Goal: Task Accomplishment & Management: Use online tool/utility

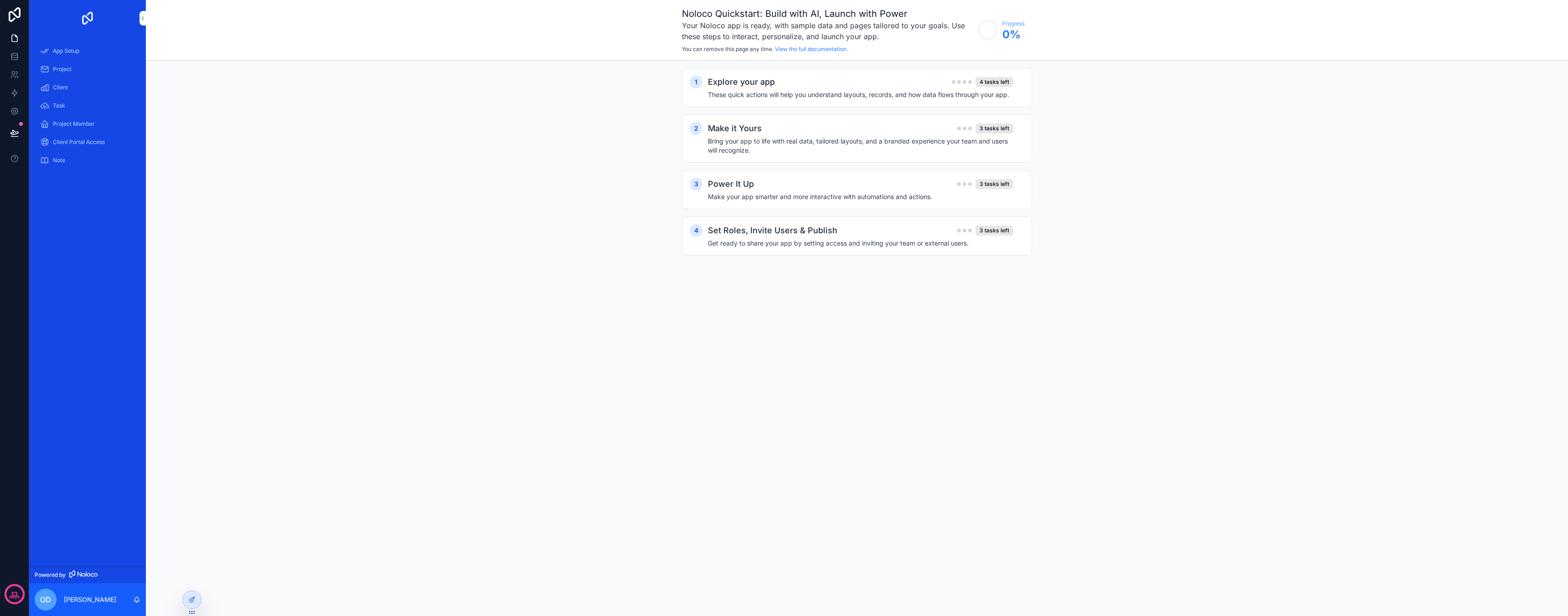
click at [824, 88] on div "Explore your app 4 tasks left These quick actions will help you understand layo…" at bounding box center [866, 87] width 317 height 24
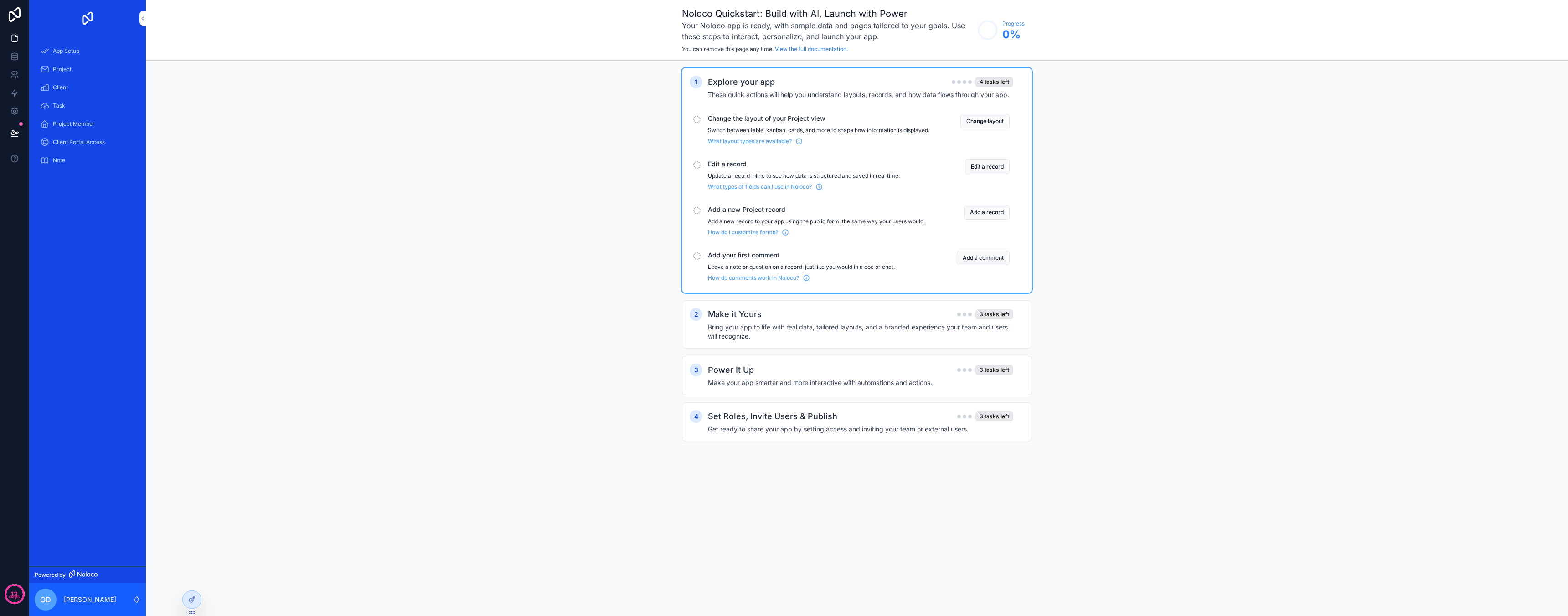
click at [972, 117] on button "Change layout" at bounding box center [985, 121] width 49 height 15
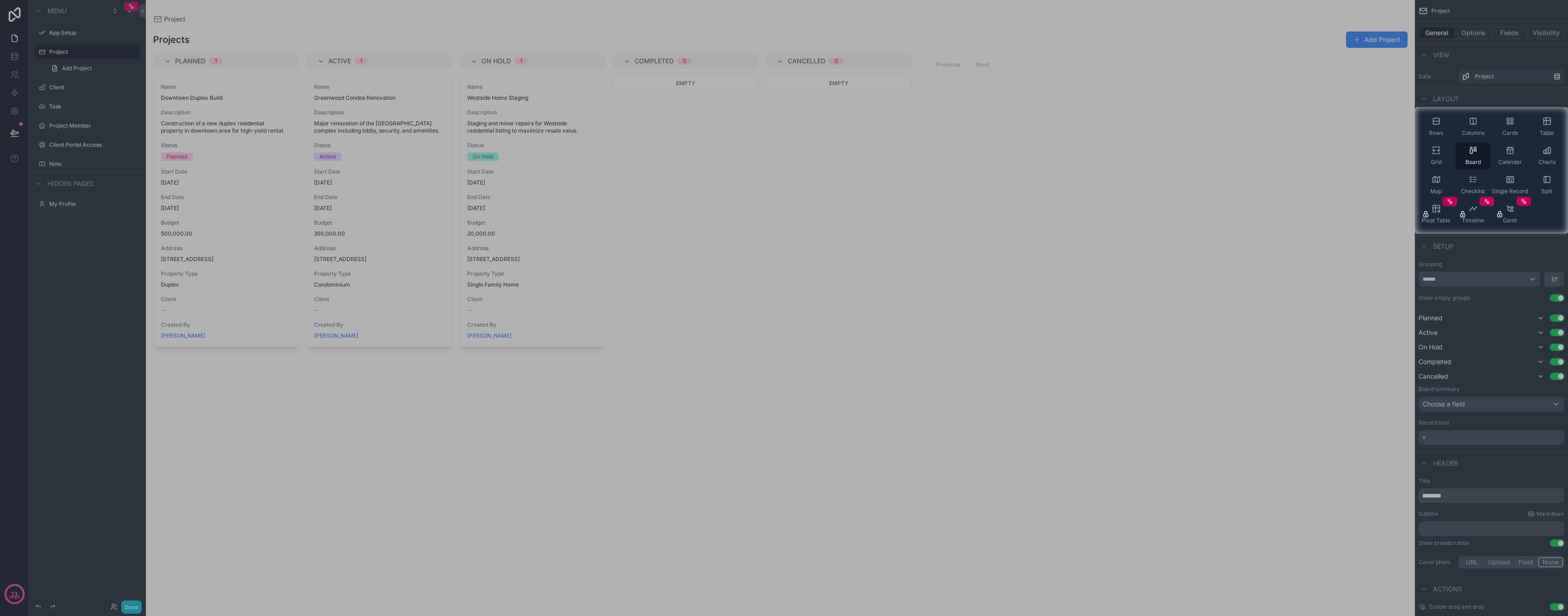
click at [856, 162] on div at bounding box center [707, 170] width 1414 height 126
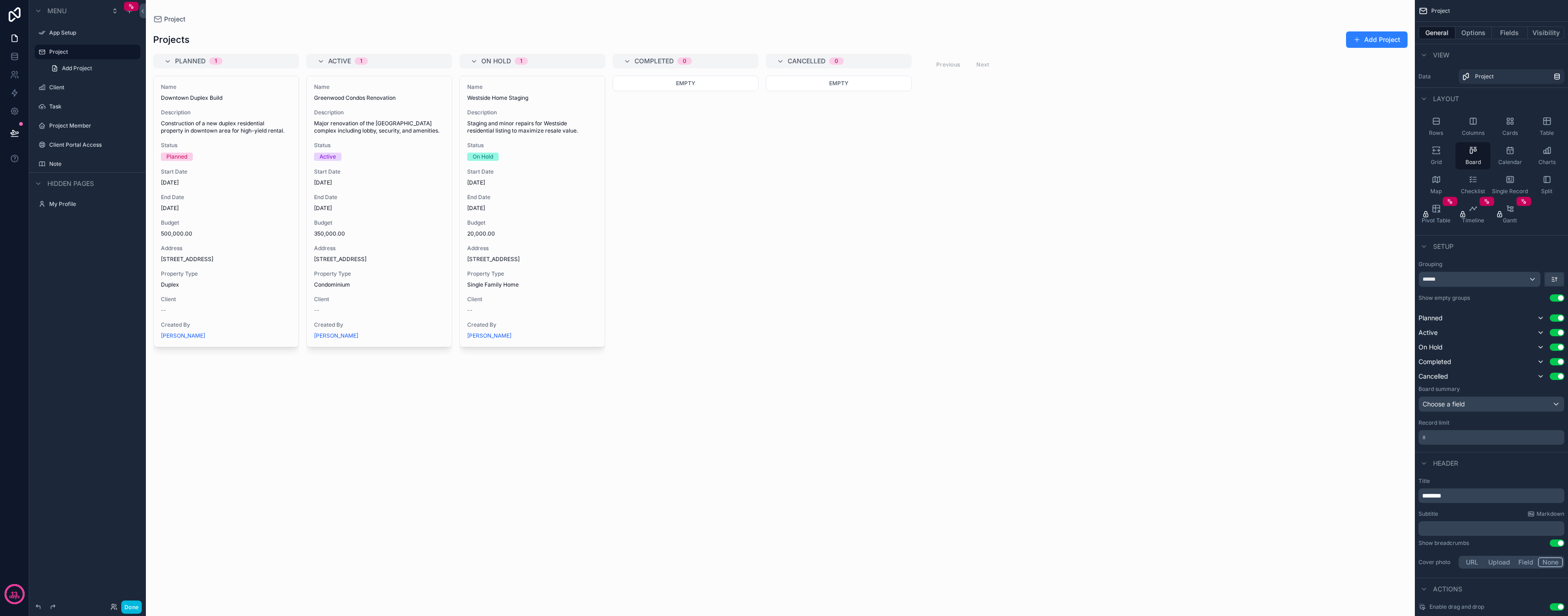
click at [70, 36] on div "App Setup" at bounding box center [94, 33] width 89 height 7
click at [58, 93] on div "Client" at bounding box center [87, 87] width 102 height 15
click at [76, 122] on label "Project Member" at bounding box center [92, 126] width 85 height 7
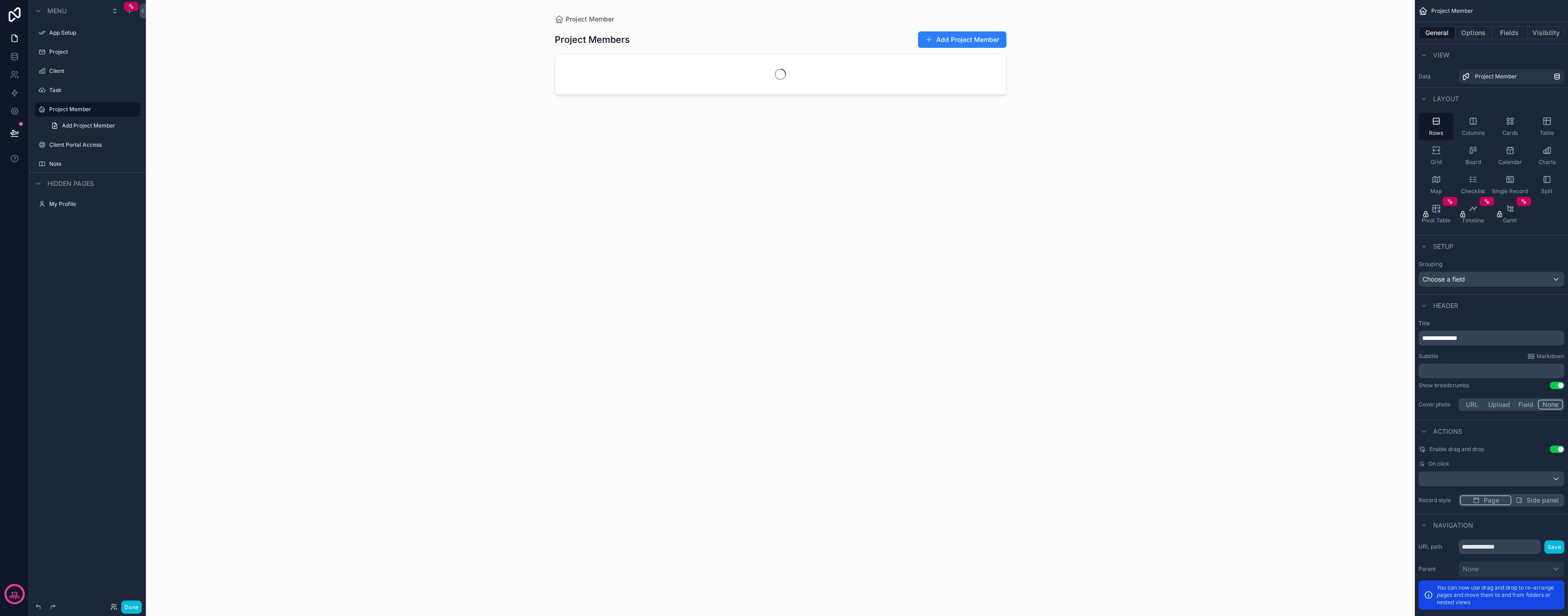
click at [63, 145] on label "Client Portal Access" at bounding box center [92, 145] width 85 height 7
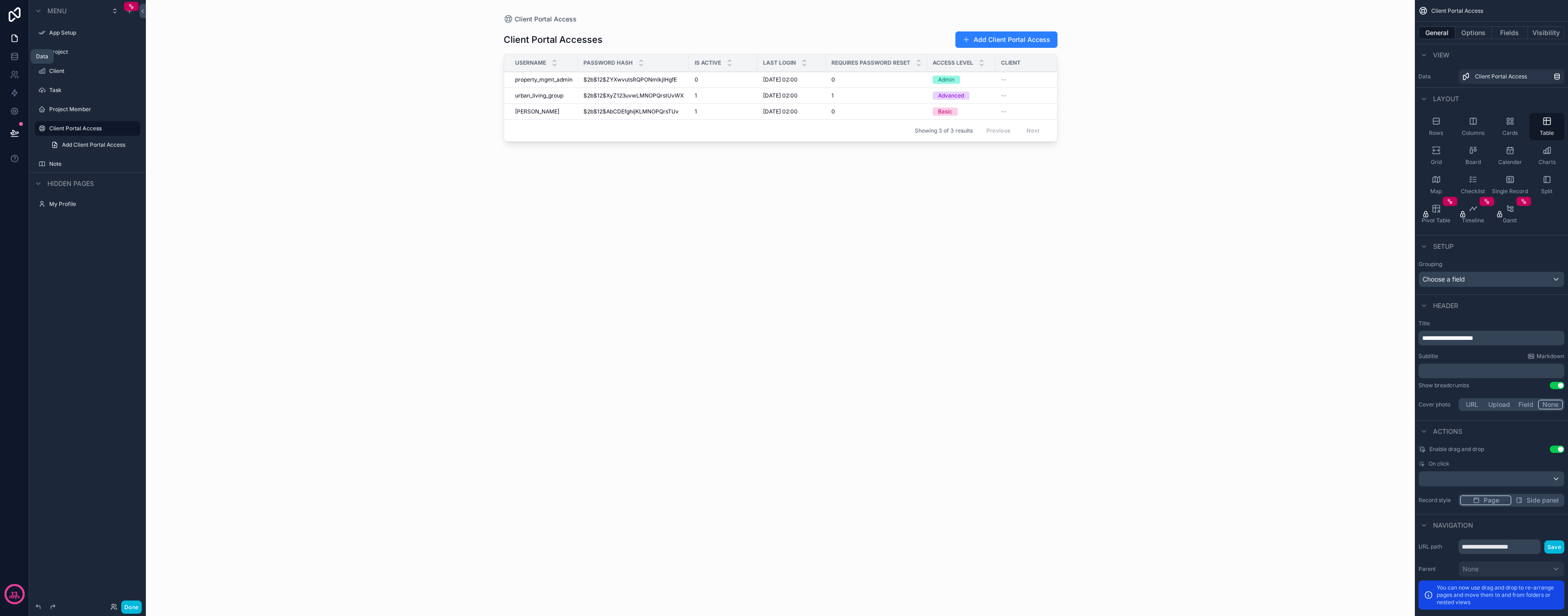
click at [15, 50] on link at bounding box center [15, 56] width 29 height 18
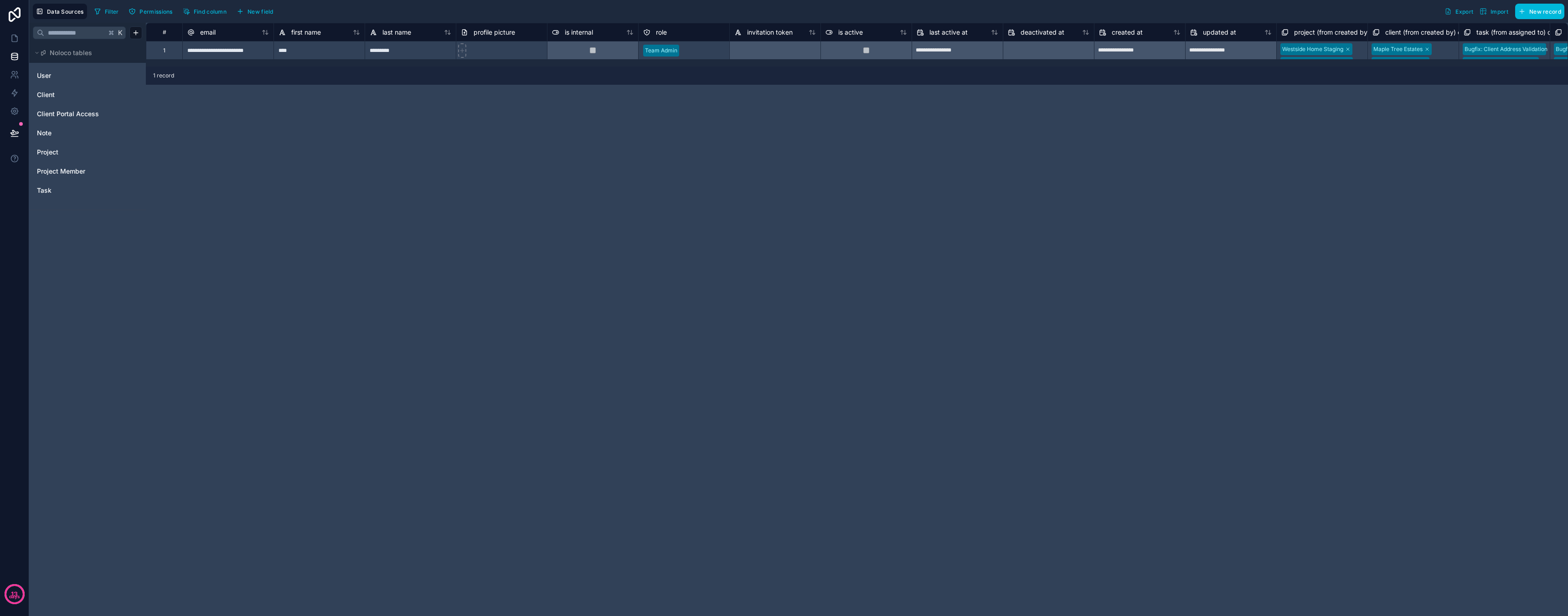
click at [81, 116] on span "Client Portal Access" at bounding box center [68, 114] width 62 height 9
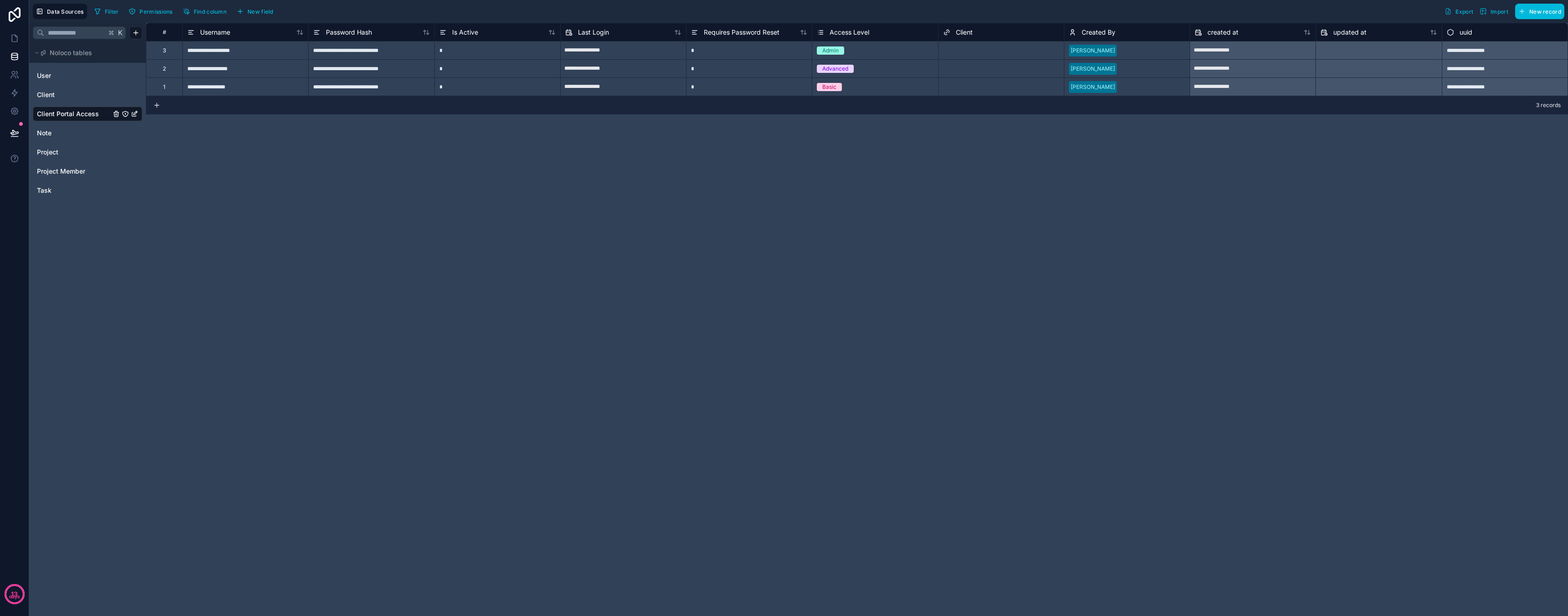
click at [75, 90] on link "Client" at bounding box center [74, 95] width 74 height 9
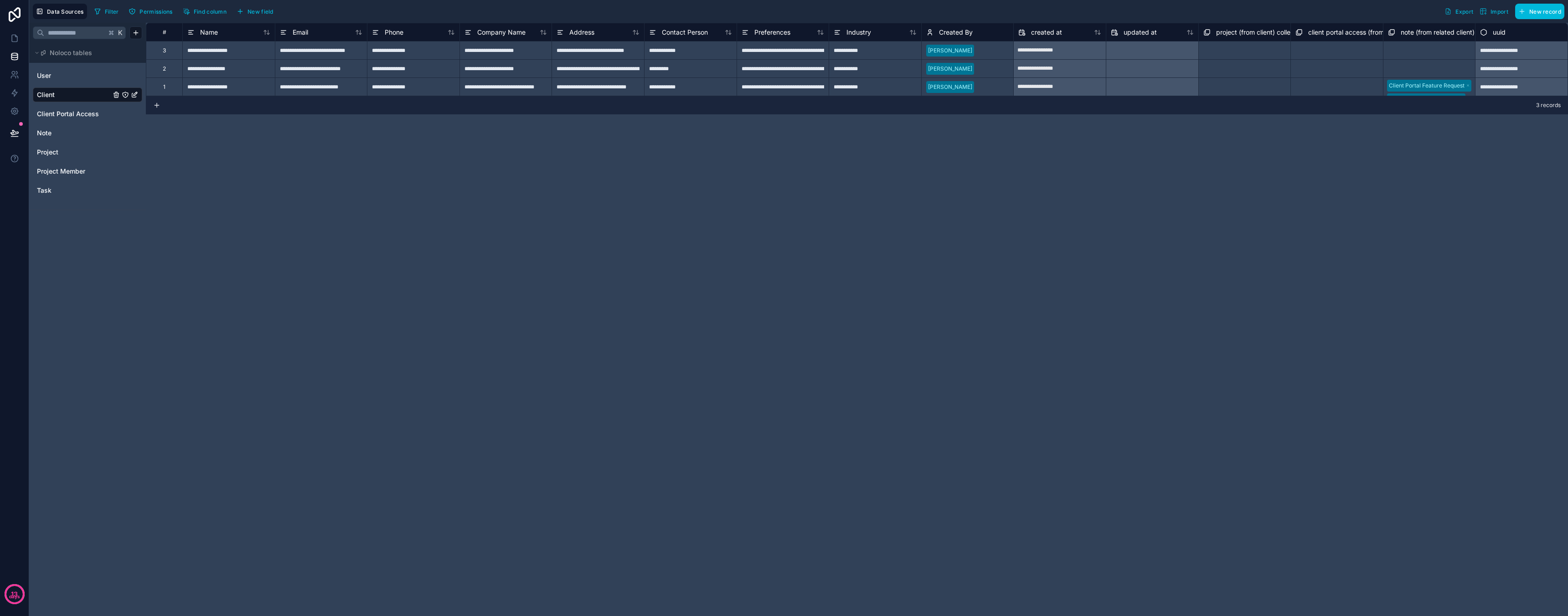
click at [74, 76] on link "User" at bounding box center [74, 76] width 74 height 9
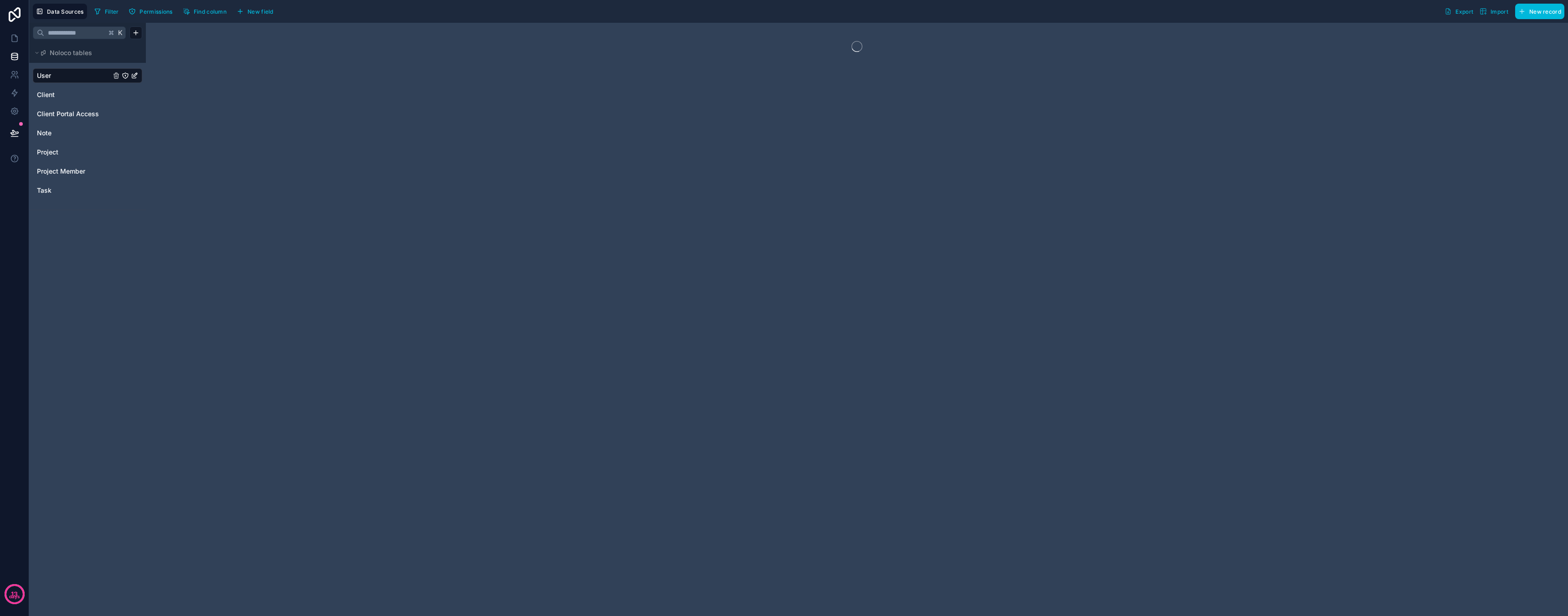
click at [52, 146] on div "Project" at bounding box center [87, 152] width 109 height 15
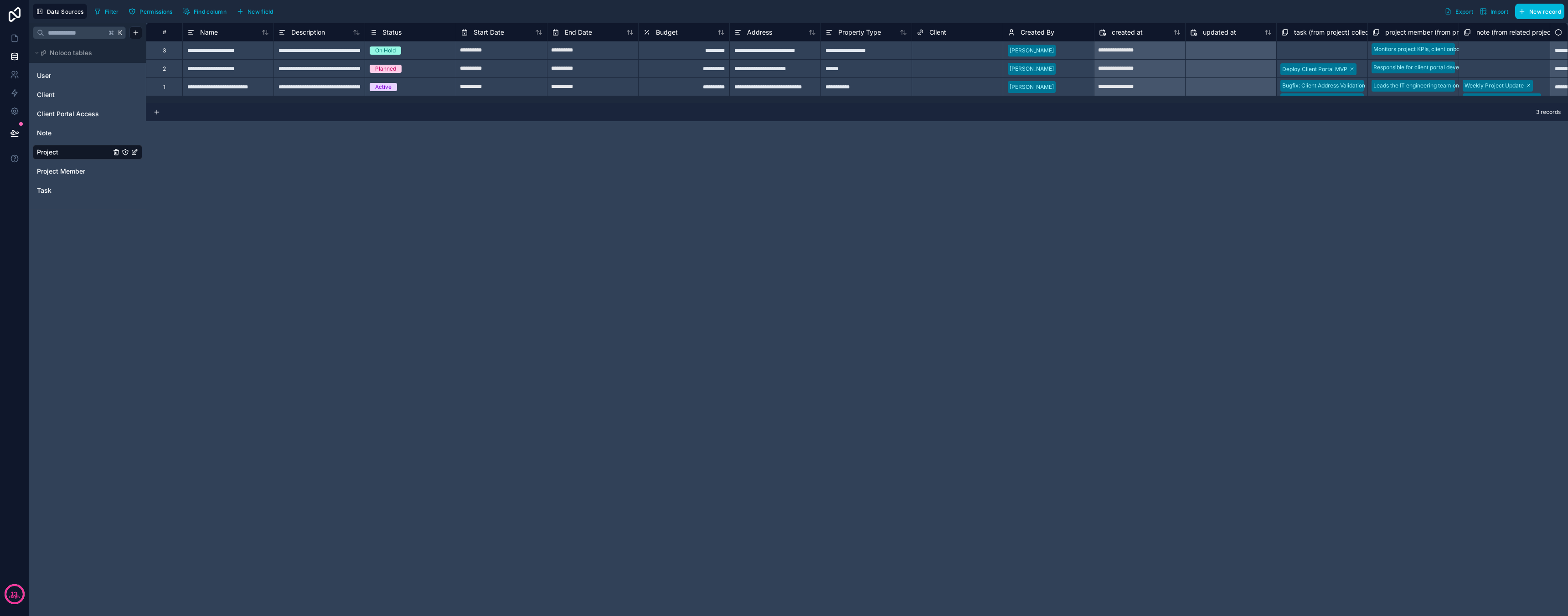
click at [81, 177] on div "Project Member" at bounding box center [87, 171] width 109 height 15
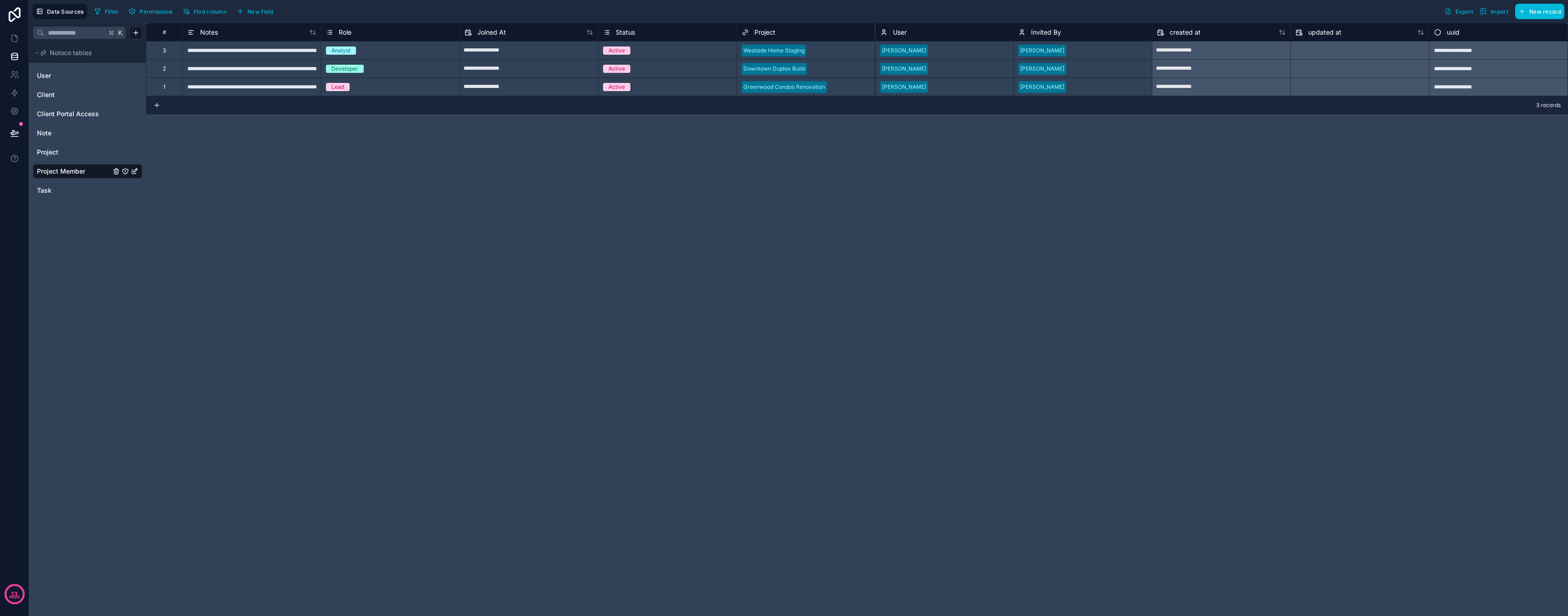
click at [75, 150] on link "Project" at bounding box center [74, 152] width 74 height 9
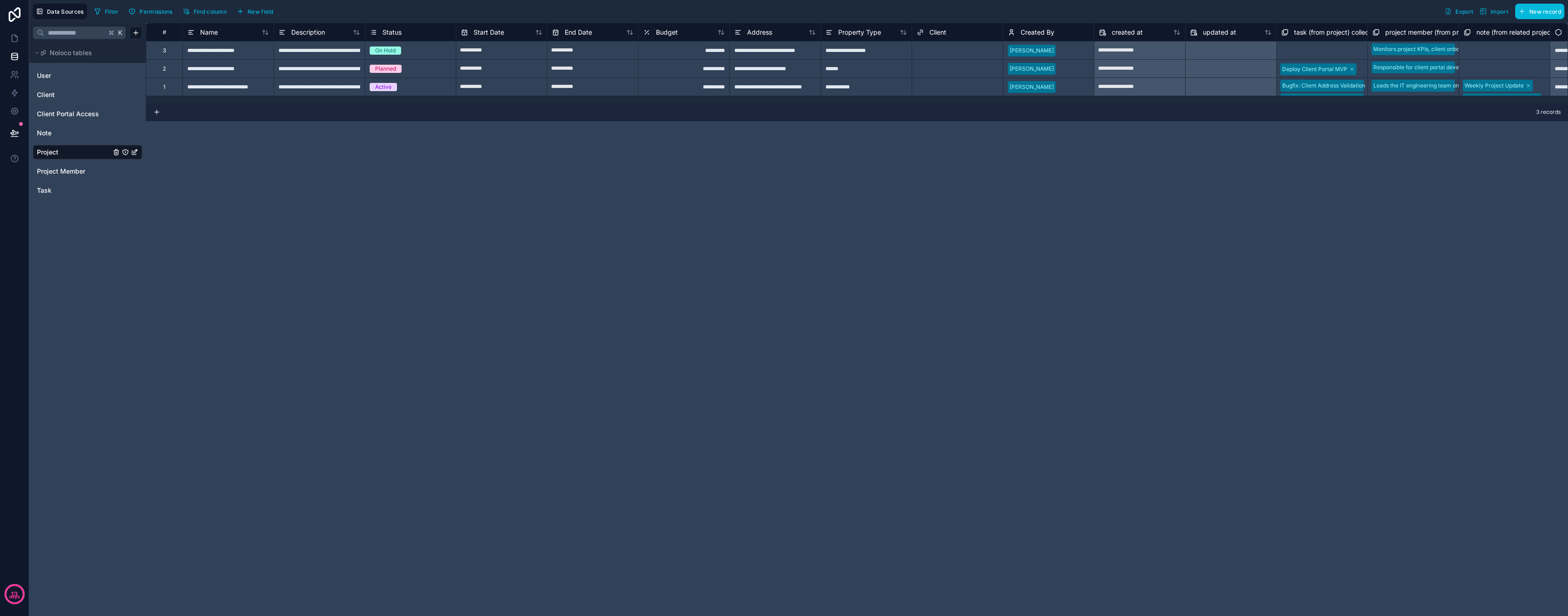
click at [65, 76] on link "User" at bounding box center [74, 76] width 74 height 9
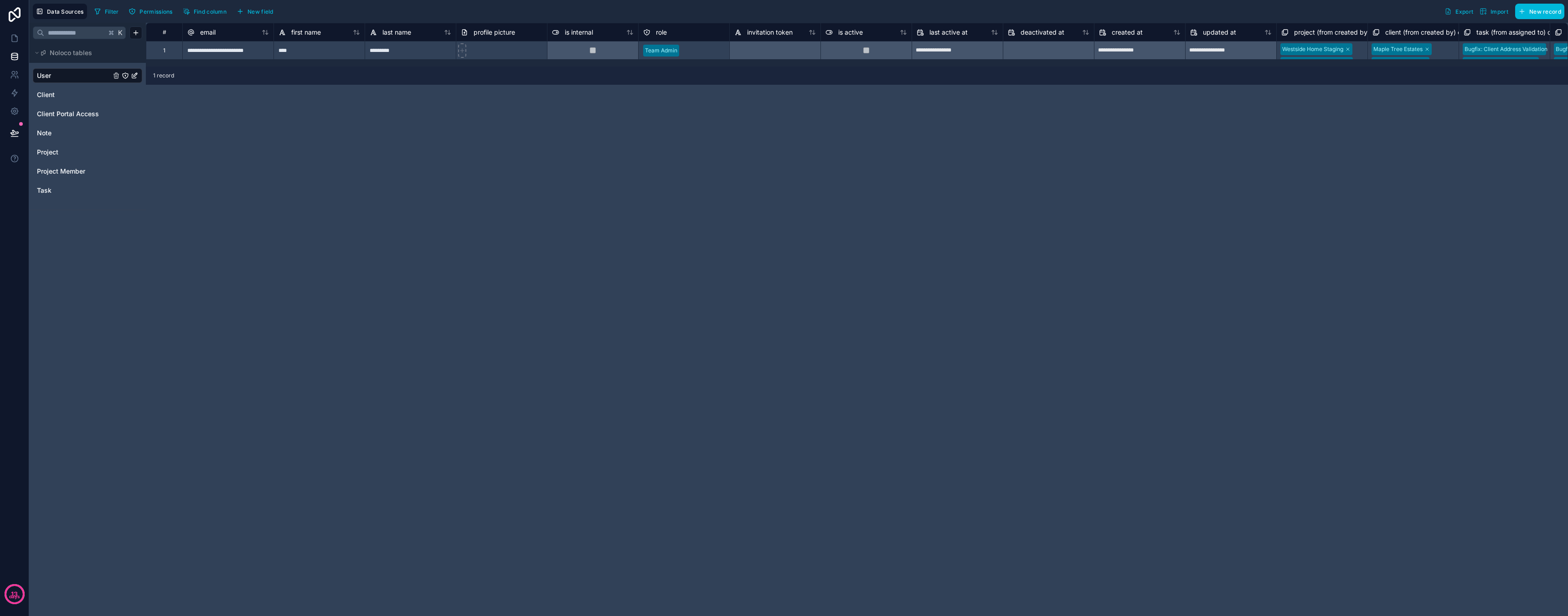
click at [1485, 10] on icon "button" at bounding box center [1483, 12] width 7 height 7
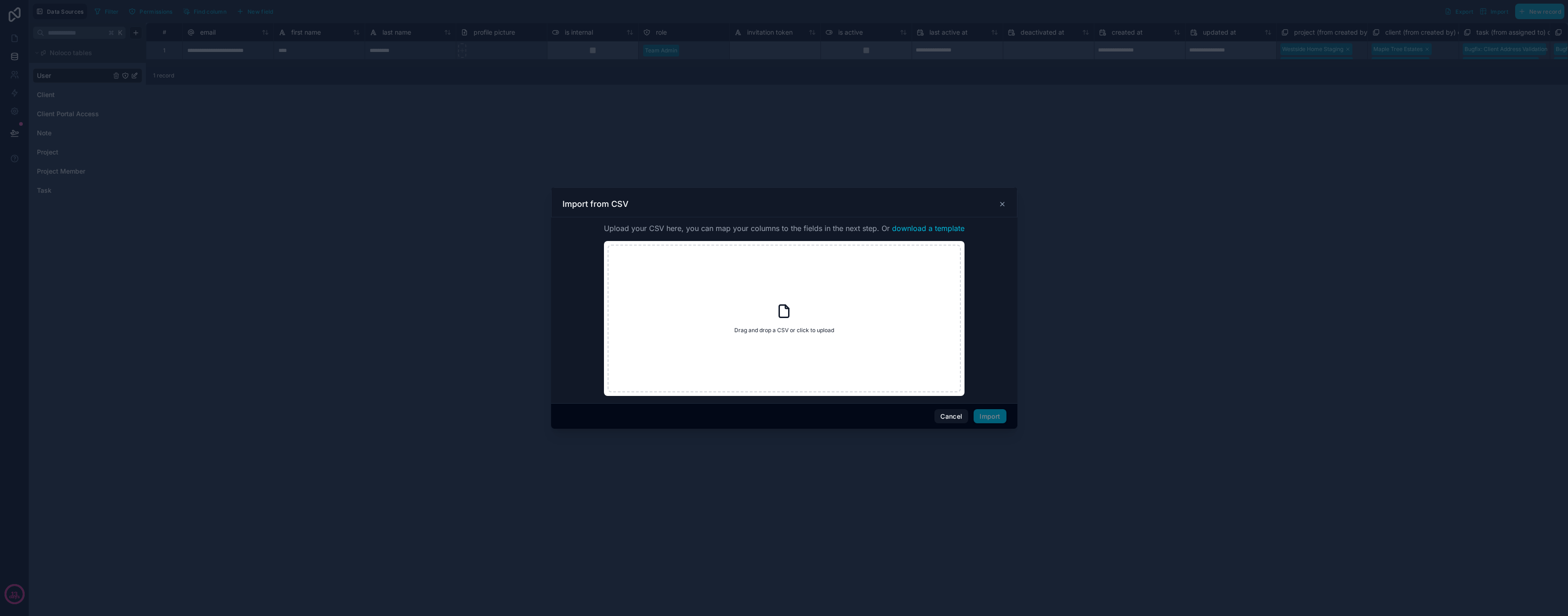
click at [1010, 203] on div "Import from CSV" at bounding box center [784, 202] width 467 height 30
click at [1000, 205] on icon at bounding box center [1002, 204] width 7 height 7
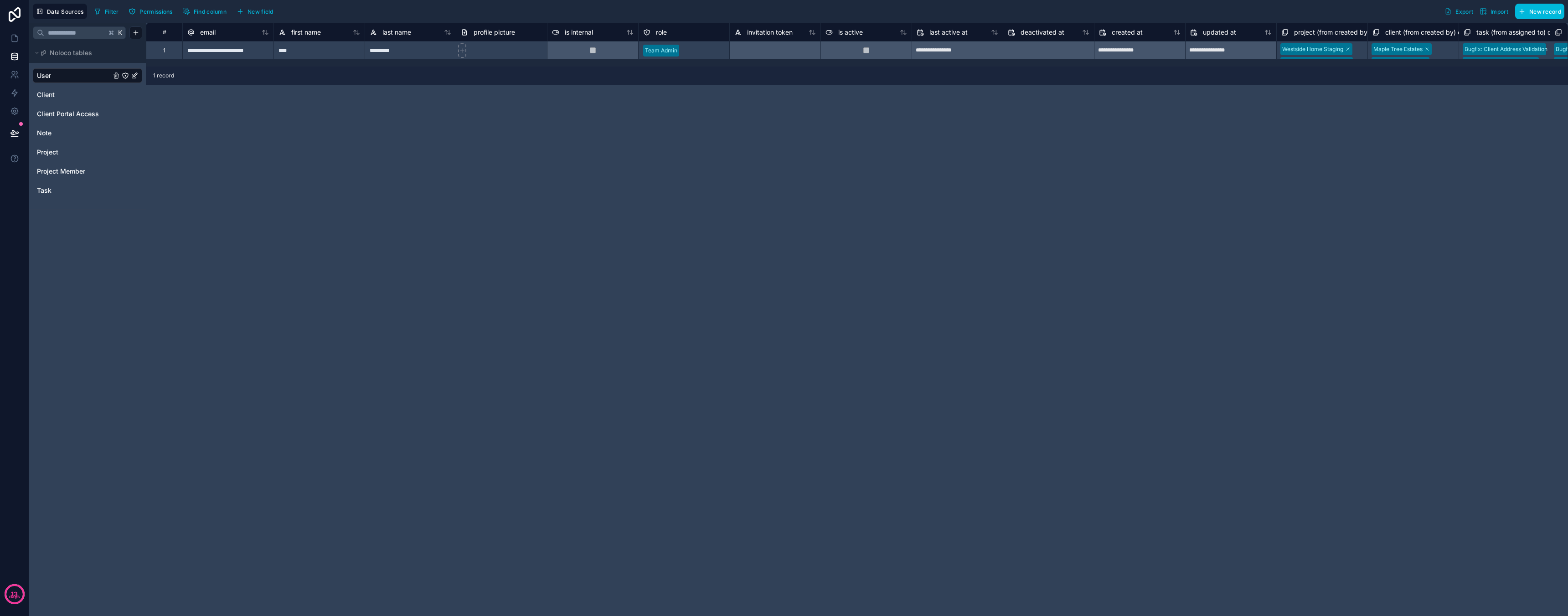
click at [57, 16] on button "Data Sources" at bounding box center [60, 11] width 55 height 15
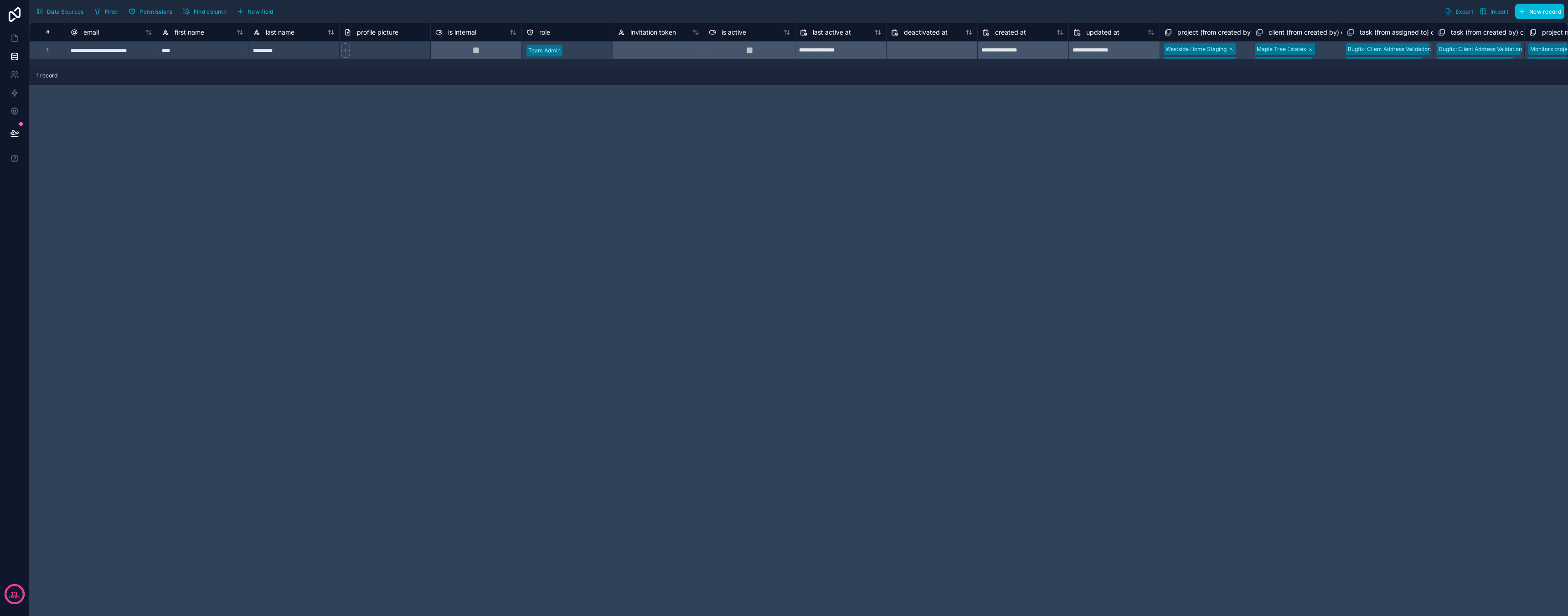
click at [57, 13] on span "Data Sources" at bounding box center [65, 12] width 37 height 7
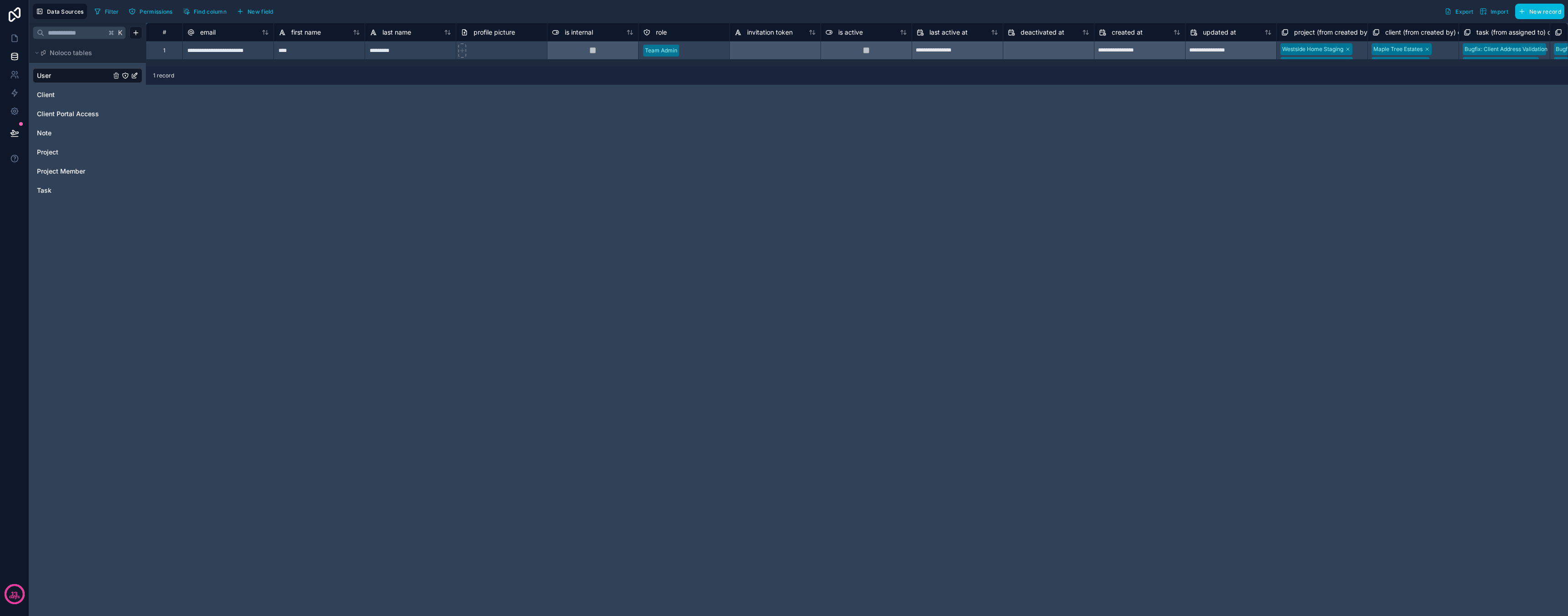
click at [41, 55] on icon at bounding box center [43, 53] width 5 height 5
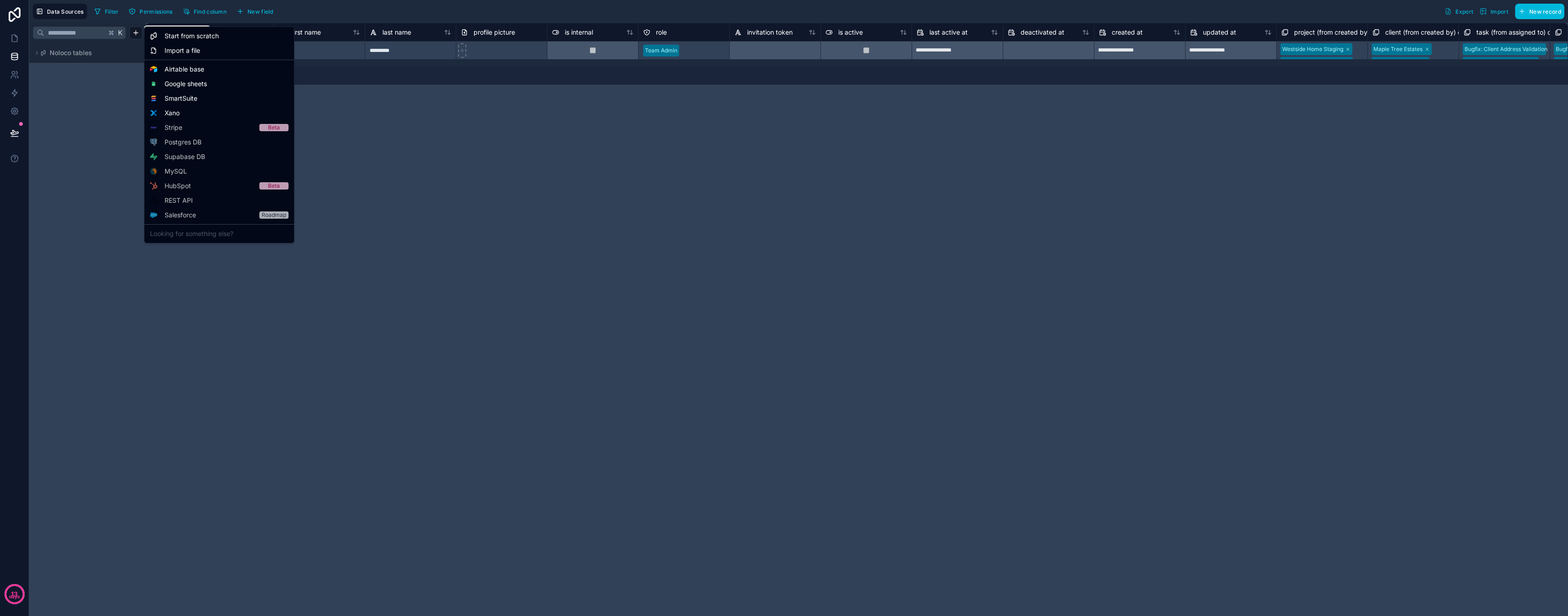
click at [139, 28] on html "**********" at bounding box center [784, 308] width 1568 height 616
click at [177, 67] on span "Airtable base" at bounding box center [185, 69] width 40 height 9
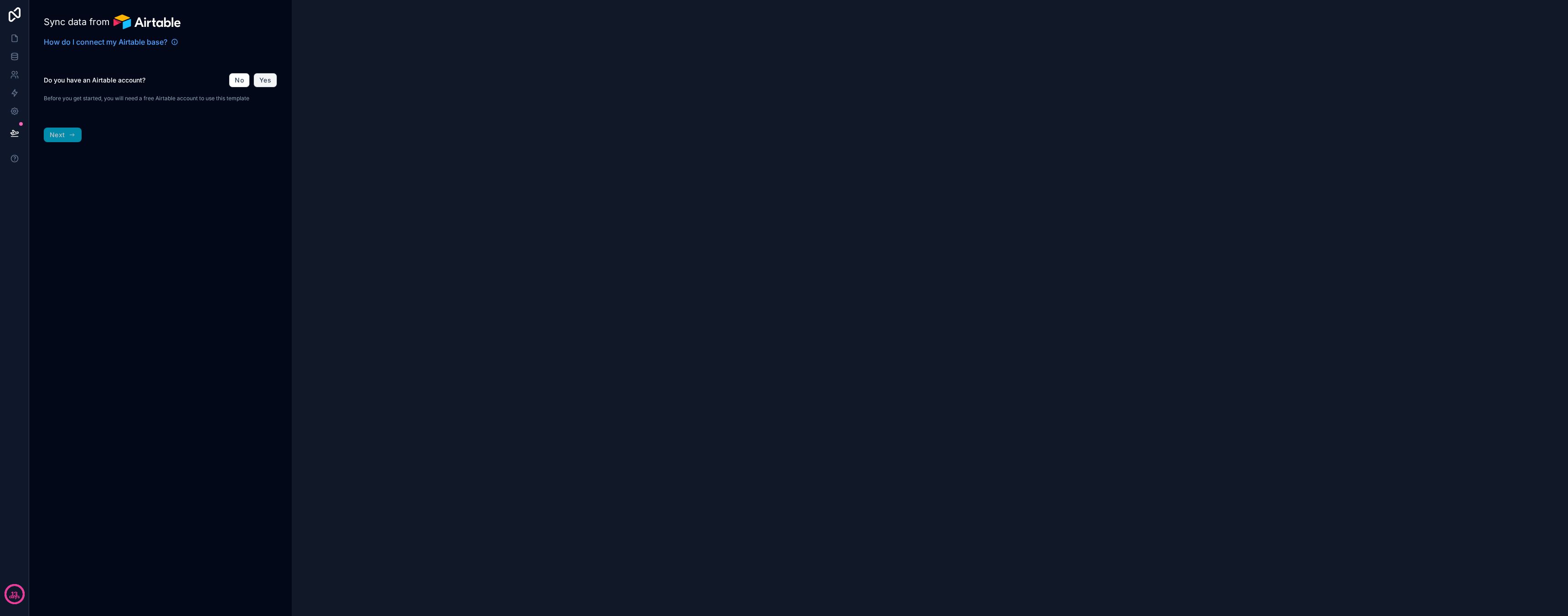
click at [276, 80] on button "Yes" at bounding box center [266, 80] width 24 height 15
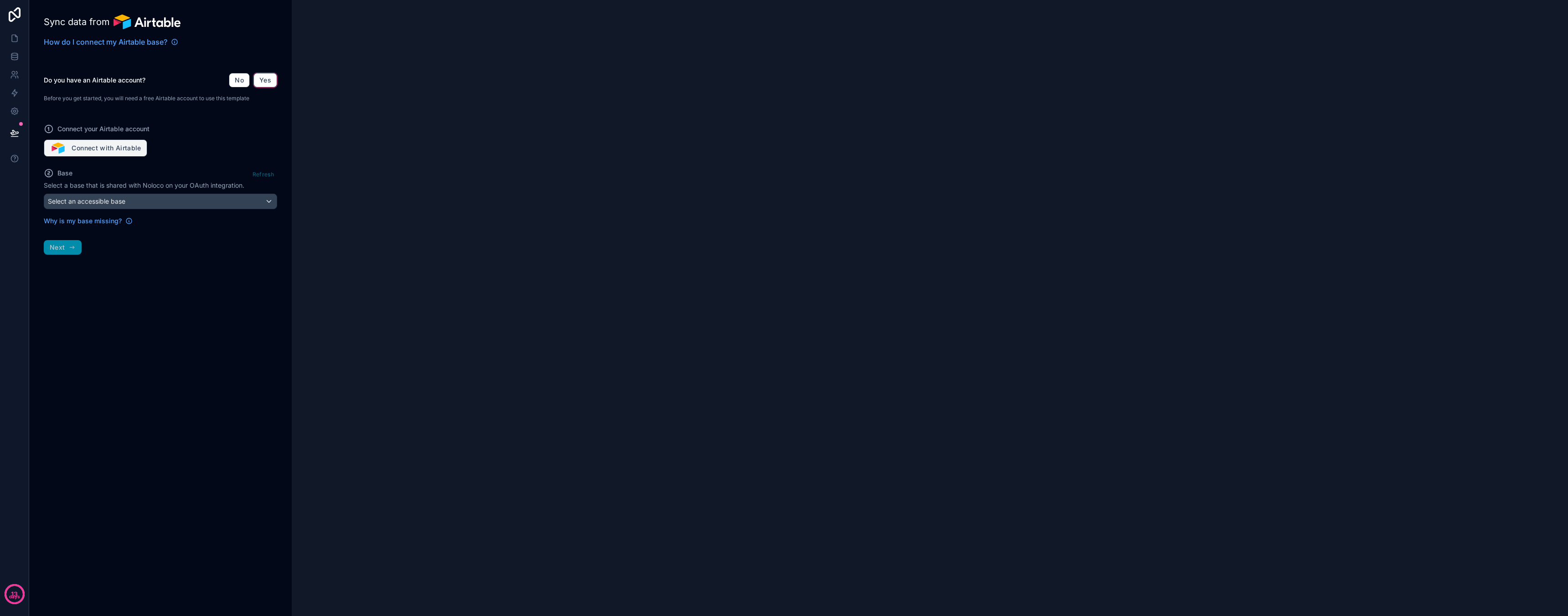
click at [99, 143] on button "Connect with Airtable" at bounding box center [95, 147] width 104 height 17
click at [81, 148] on button "Connect with Airtable" at bounding box center [95, 147] width 104 height 17
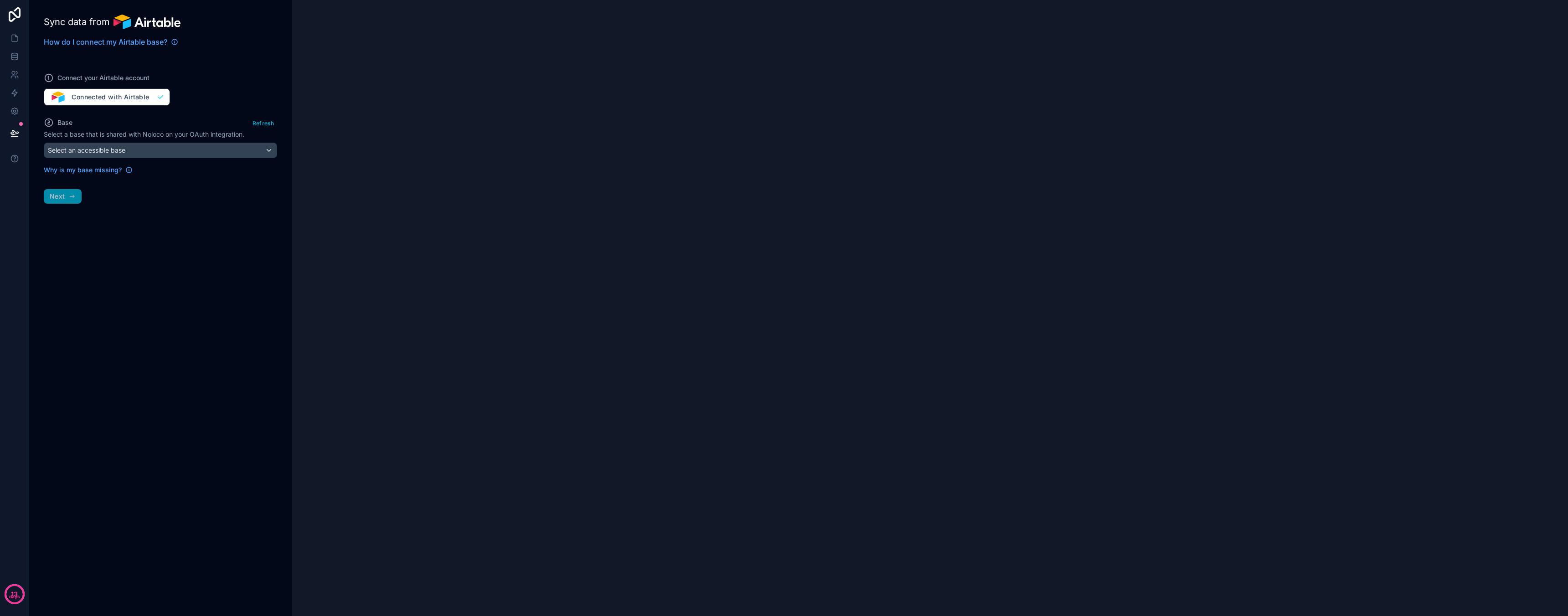
click at [272, 126] on button "Refresh" at bounding box center [263, 123] width 28 height 14
click at [233, 155] on div "Select an accessible base" at bounding box center [161, 150] width 233 height 15
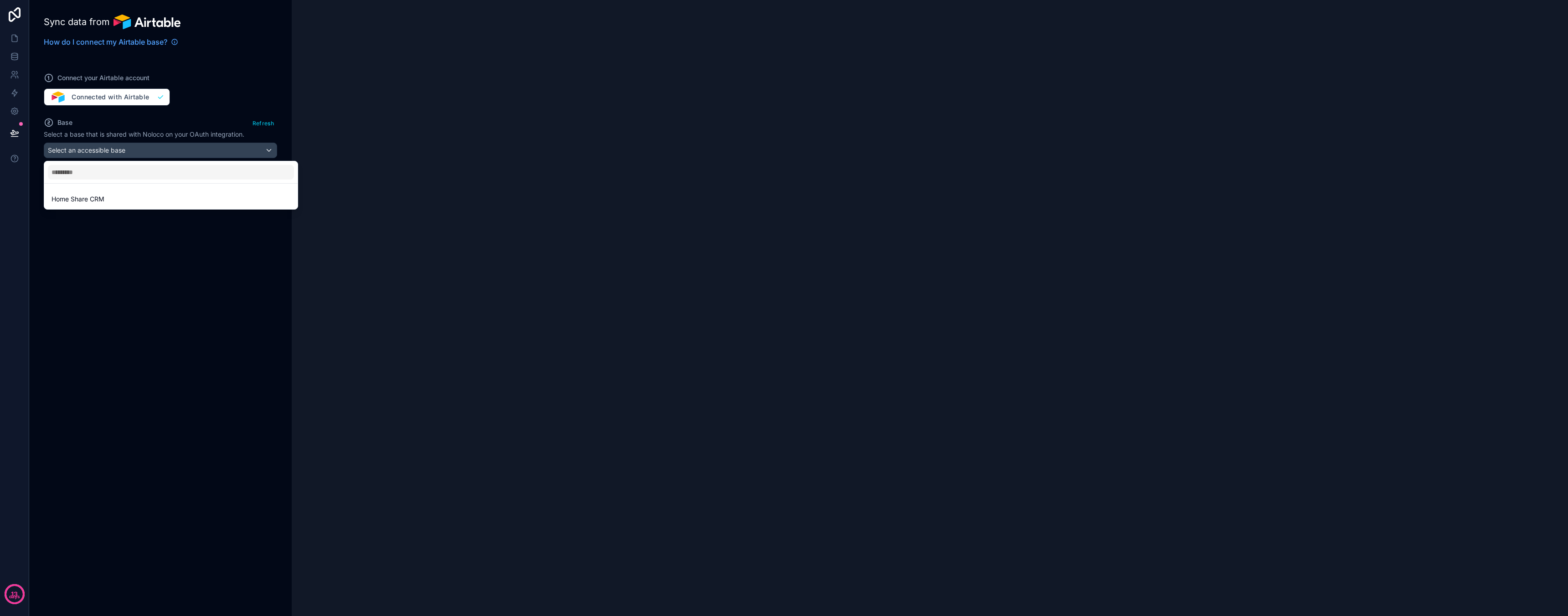
click at [156, 197] on div "Home Share CRM" at bounding box center [171, 199] width 239 height 11
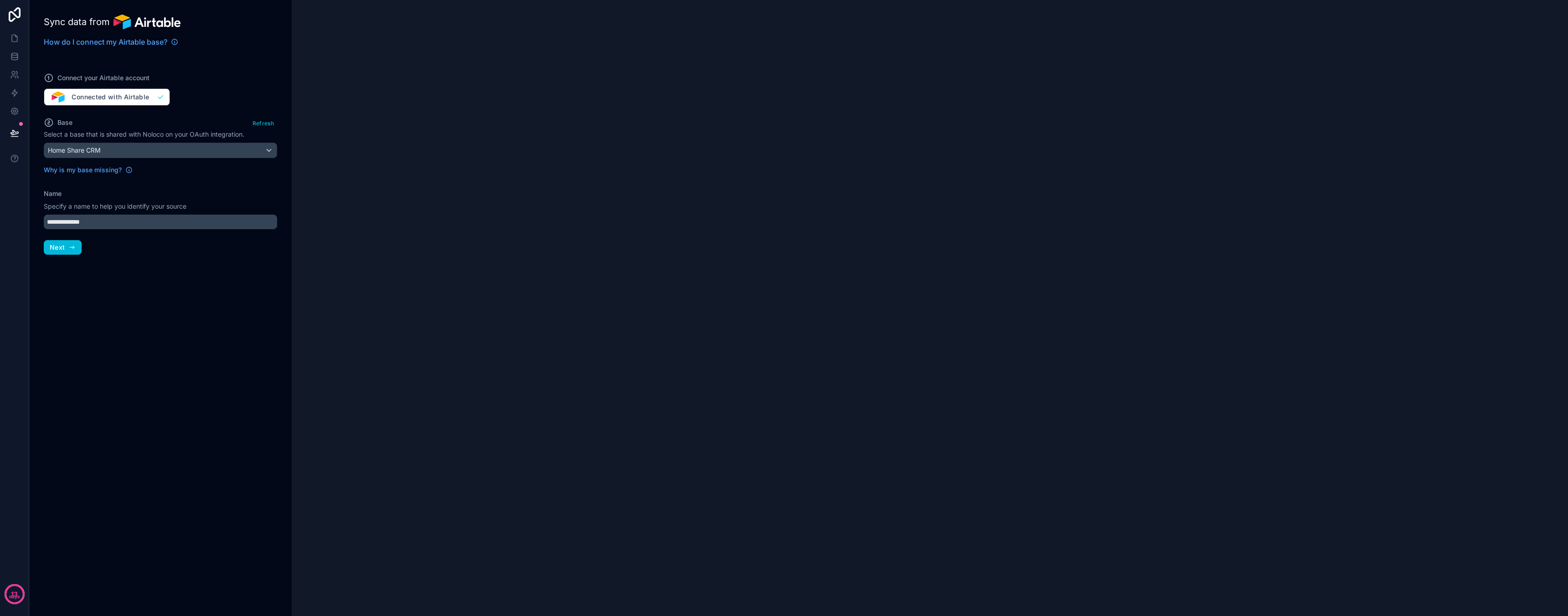
click at [56, 252] on button "Next" at bounding box center [63, 247] width 38 height 15
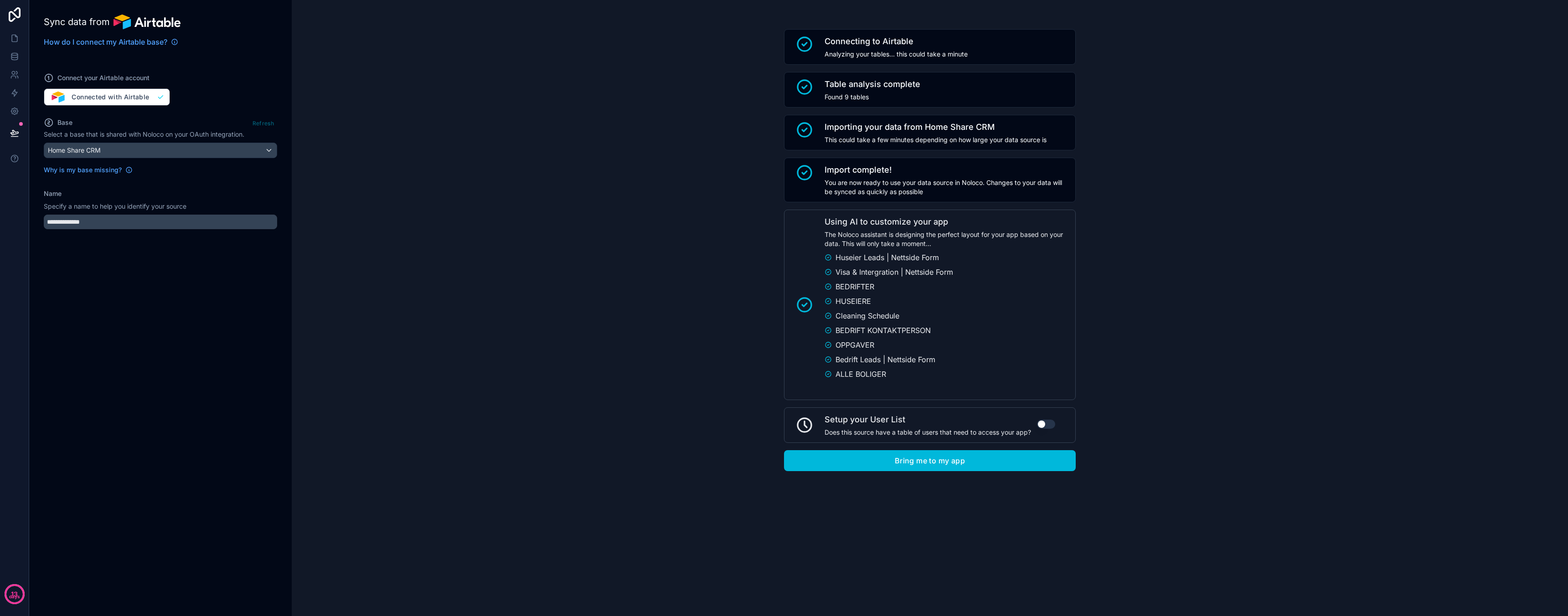
click at [1040, 420] on button "Use setting" at bounding box center [1046, 424] width 18 height 9
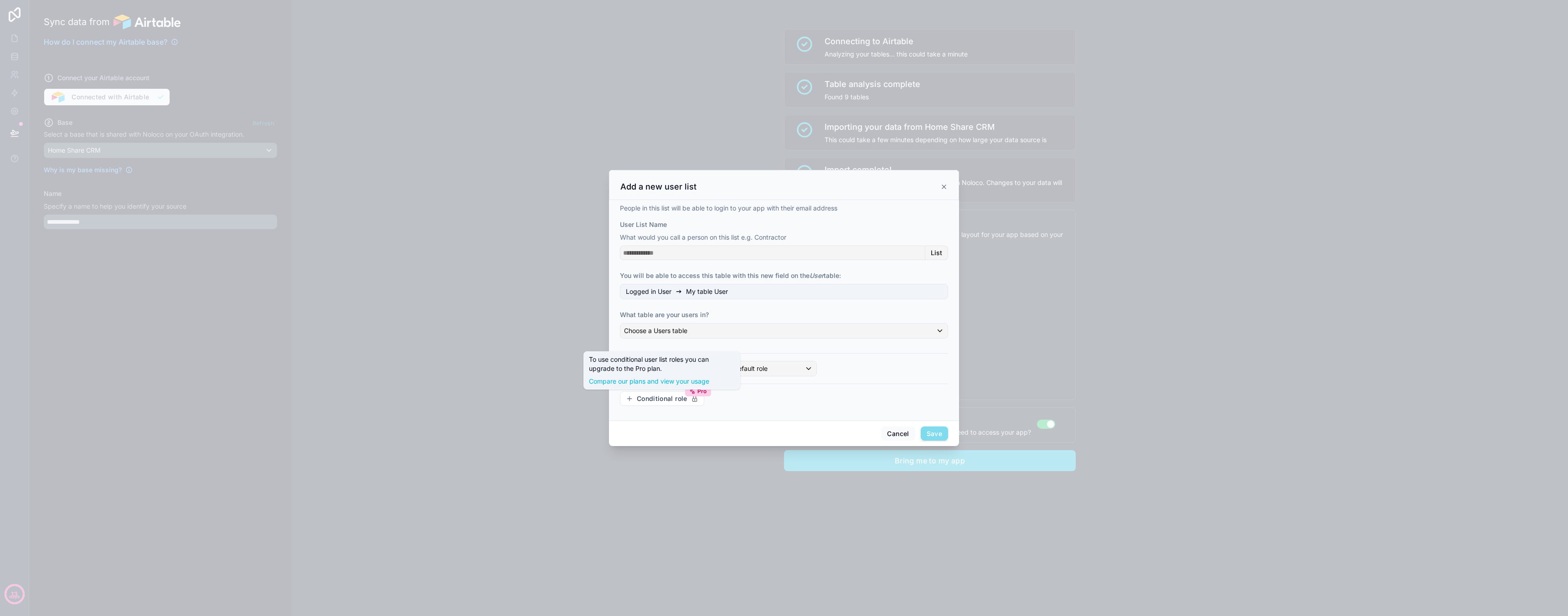
click at [747, 348] on div "People in this list will be able to login to your app with their email address …" at bounding box center [783, 308] width 328 height 209
click at [748, 371] on span "Choose a default role" at bounding box center [736, 369] width 64 height 8
click at [729, 431] on div "User" at bounding box center [769, 435] width 122 height 11
click at [819, 258] on input "User List Name" at bounding box center [772, 253] width 306 height 15
click at [768, 293] on div "Logged in User My table User" at bounding box center [783, 291] width 328 height 15
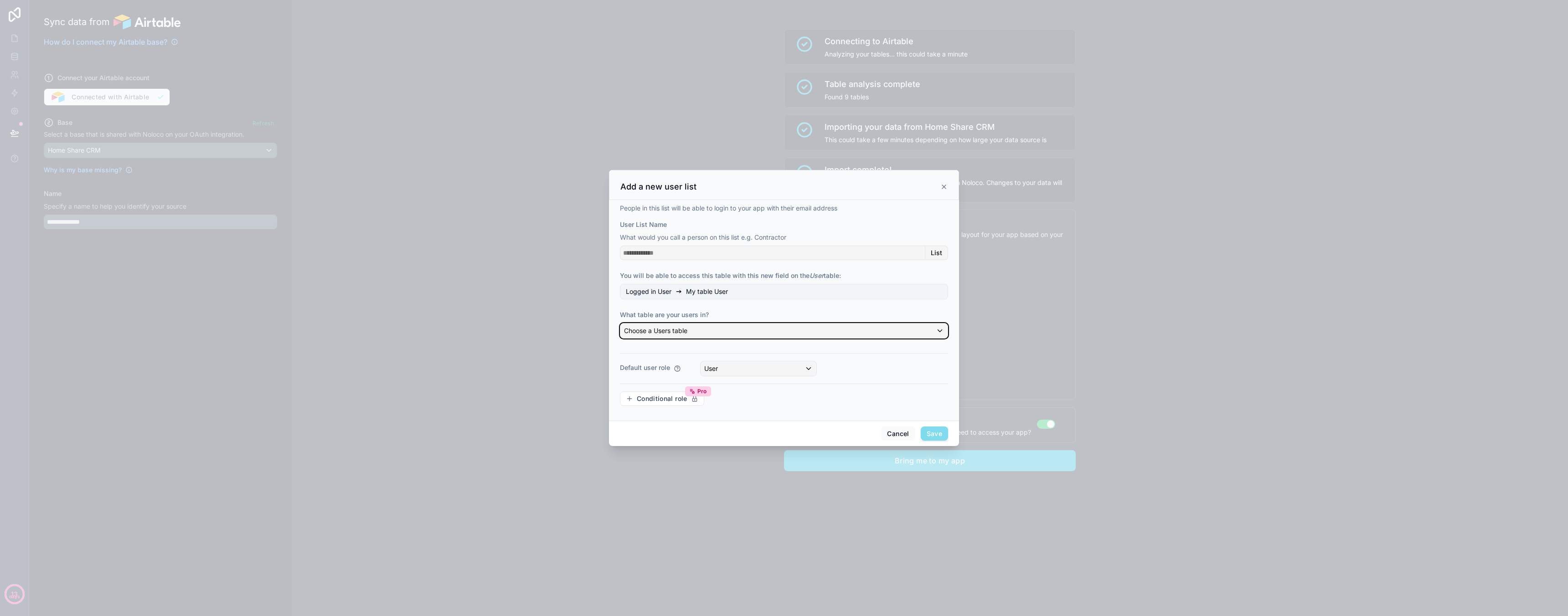
click at [736, 334] on div "Choose a Users table" at bounding box center [784, 331] width 327 height 15
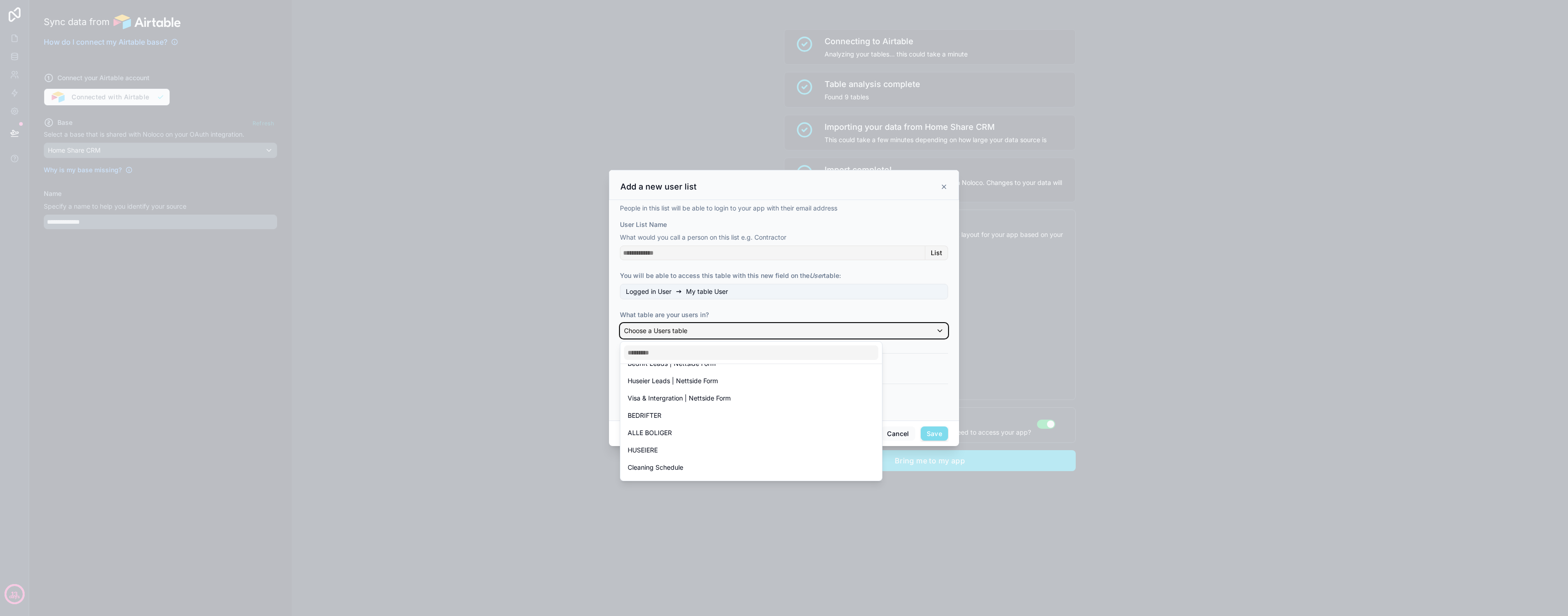
scroll to position [61, 0]
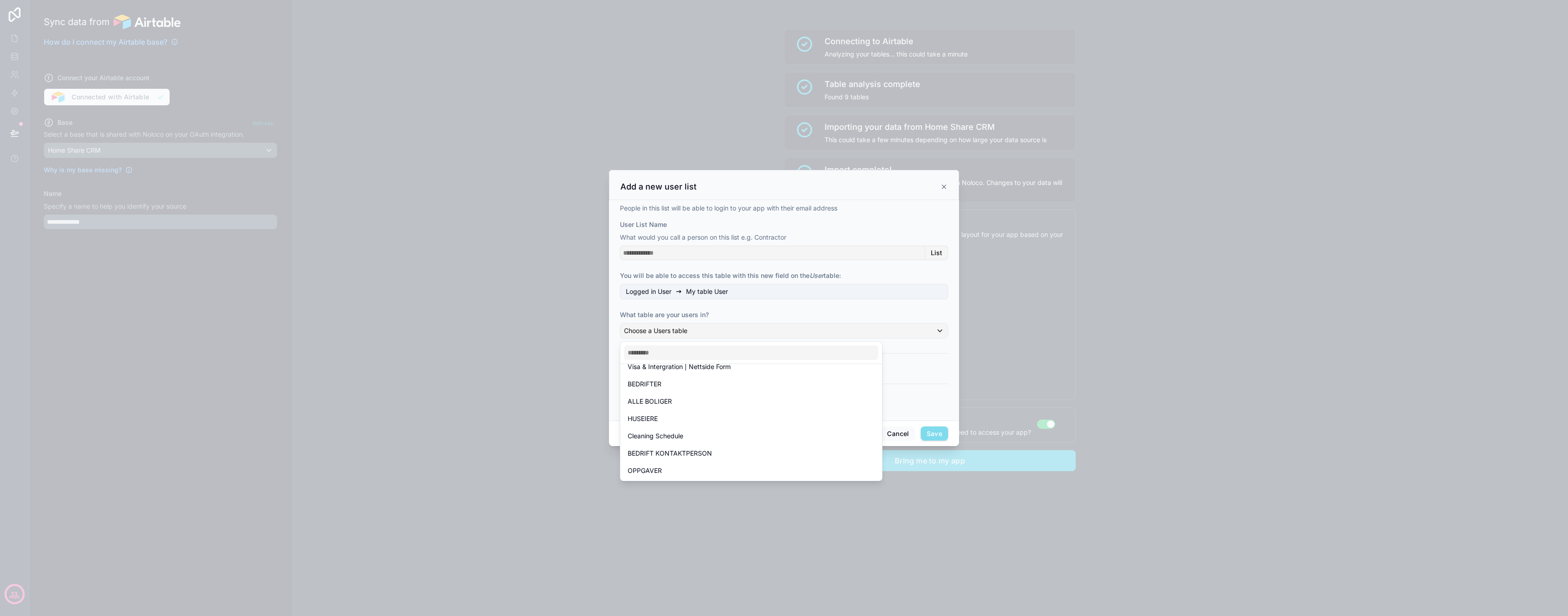
click at [680, 385] on div "BEDRIFTER" at bounding box center [751, 384] width 247 height 11
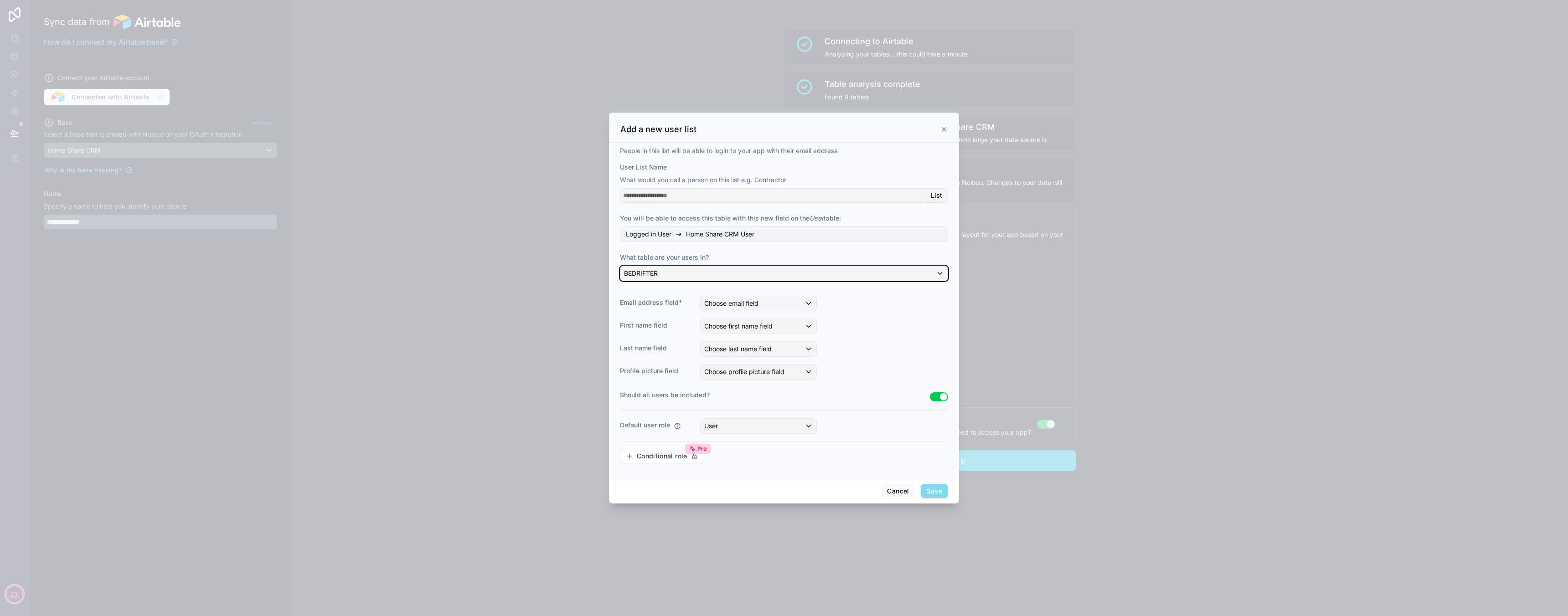
click at [753, 275] on div "BEDRIFTER" at bounding box center [784, 274] width 327 height 15
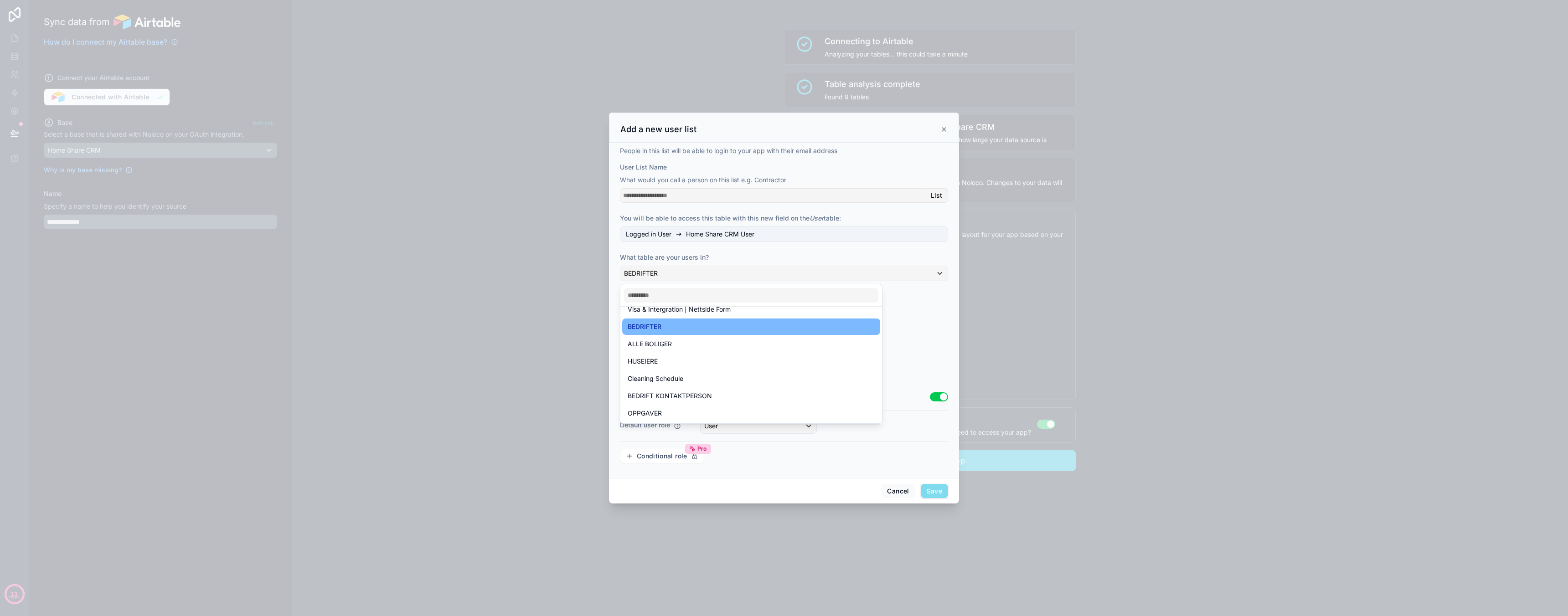
click at [696, 398] on span "BEDRIFT KONTAKTPERSON" at bounding box center [669, 396] width 85 height 11
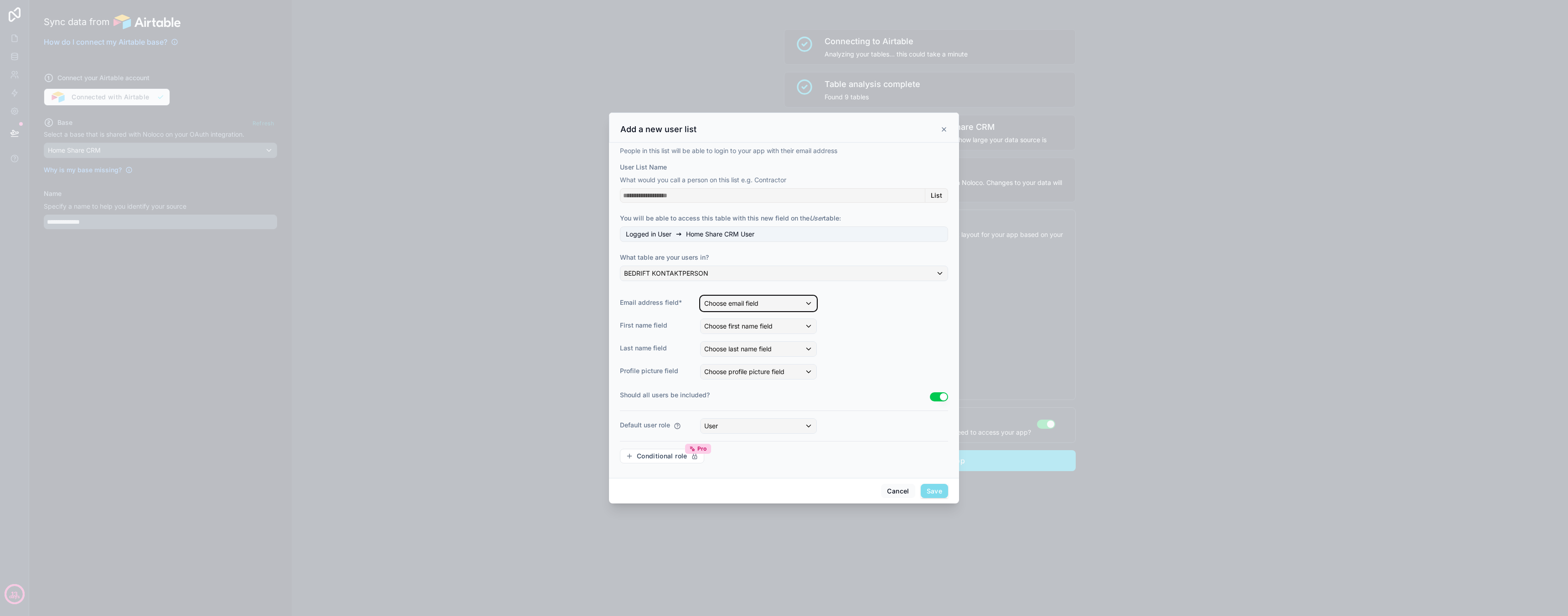
click at [754, 304] on span "Choose email field" at bounding box center [731, 303] width 55 height 8
click at [762, 304] on div at bounding box center [784, 308] width 1568 height 616
click at [810, 307] on div "Choose email field" at bounding box center [758, 304] width 116 height 15
click at [748, 387] on div "Epost" at bounding box center [769, 387] width 122 height 11
click at [759, 304] on div "Epost" at bounding box center [758, 304] width 116 height 15
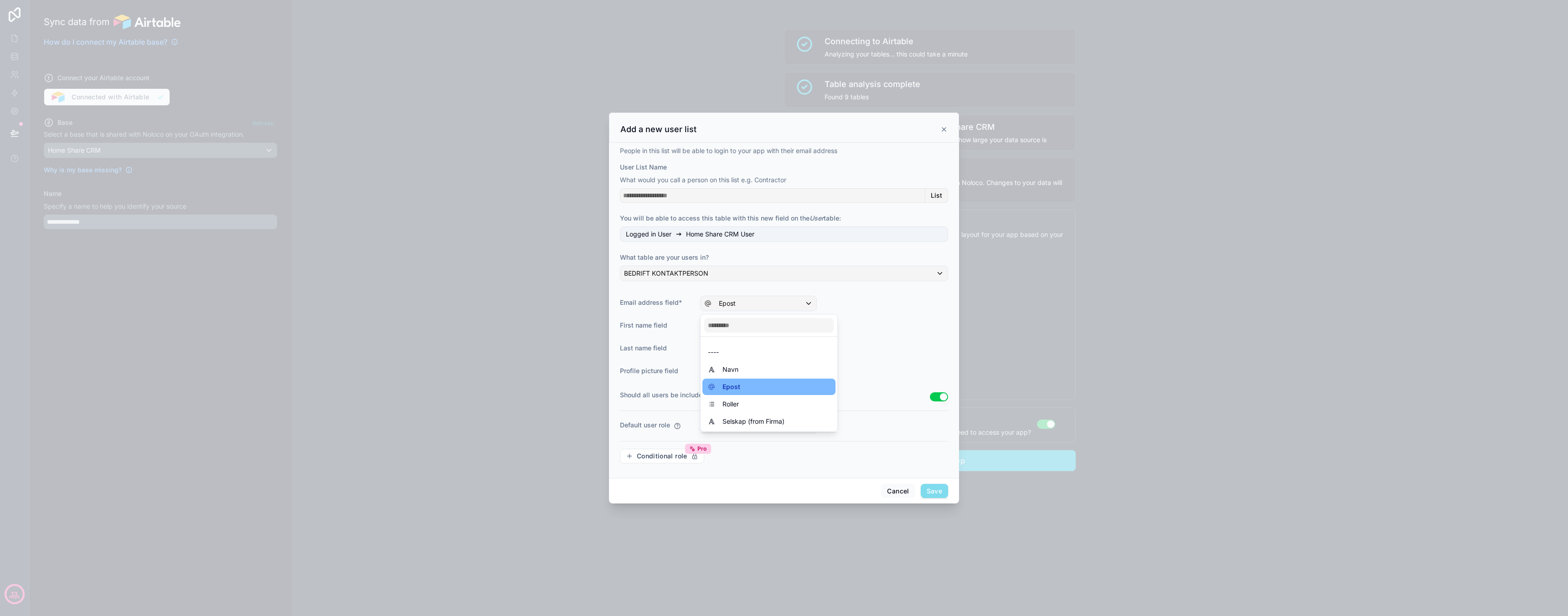
click at [732, 346] on div "----" at bounding box center [769, 352] width 133 height 16
click at [737, 327] on span "Choose first name field" at bounding box center [738, 326] width 68 height 8
click at [742, 390] on div "Navn" at bounding box center [769, 392] width 122 height 11
click at [745, 349] on span "Choose last name field" at bounding box center [738, 348] width 67 height 8
click at [901, 341] on div at bounding box center [784, 308] width 1568 height 616
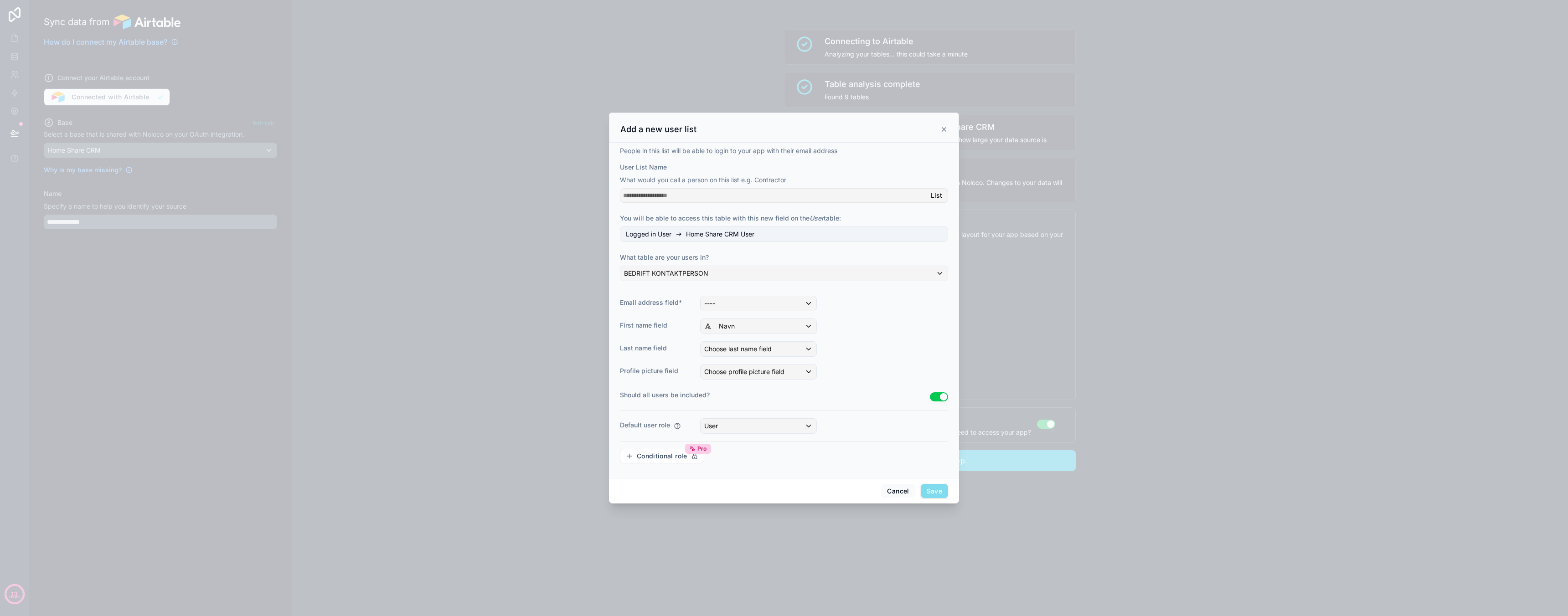
click at [941, 490] on span "Save" at bounding box center [934, 491] width 27 height 15
click at [739, 311] on button "----" at bounding box center [759, 303] width 116 height 15
click at [870, 367] on div at bounding box center [784, 308] width 1568 height 616
click at [732, 355] on div "Choose last name field" at bounding box center [758, 349] width 116 height 15
click at [729, 420] on div "Navn" at bounding box center [769, 415] width 133 height 16
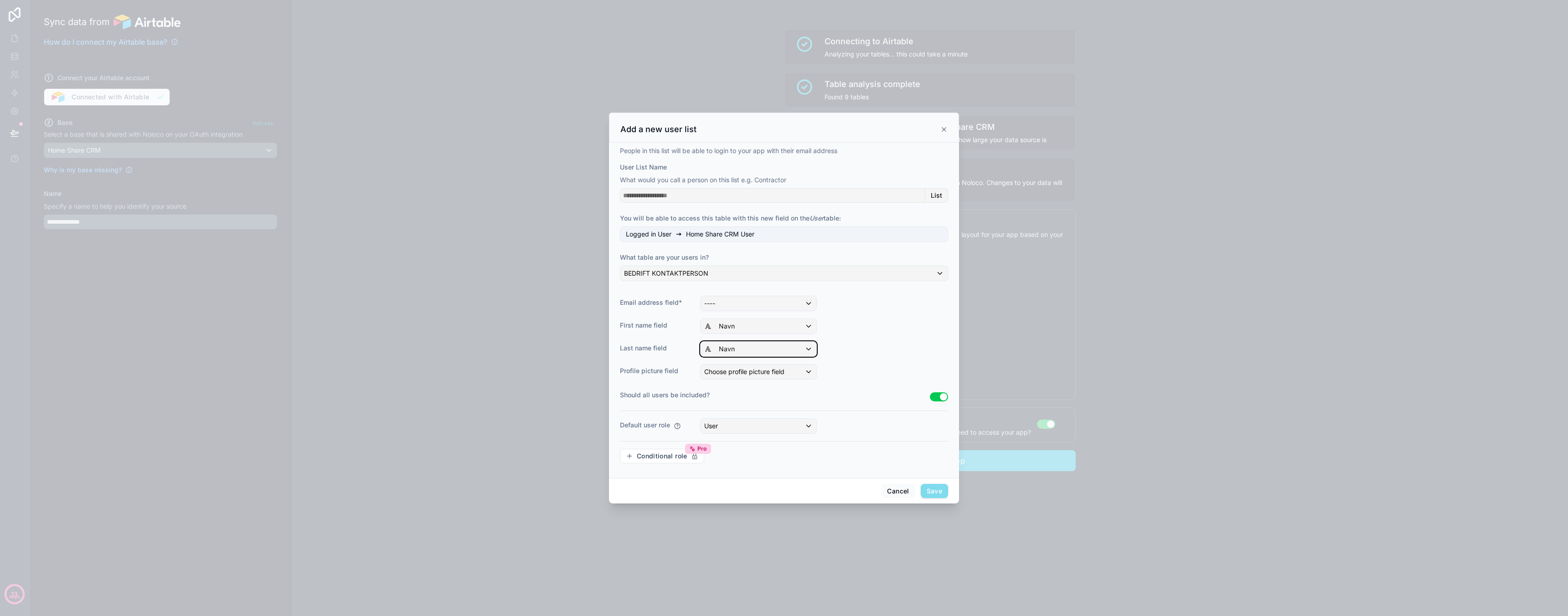
click at [743, 346] on div "Navn" at bounding box center [758, 349] width 116 height 15
click at [749, 455] on div "Roller" at bounding box center [769, 450] width 122 height 11
click at [753, 352] on div "Roller" at bounding box center [758, 349] width 116 height 15
click at [751, 463] on span "Selskap (from Firma)" at bounding box center [753, 468] width 62 height 11
click at [758, 348] on span "Selskap (from Firma)" at bounding box center [749, 349] width 62 height 9
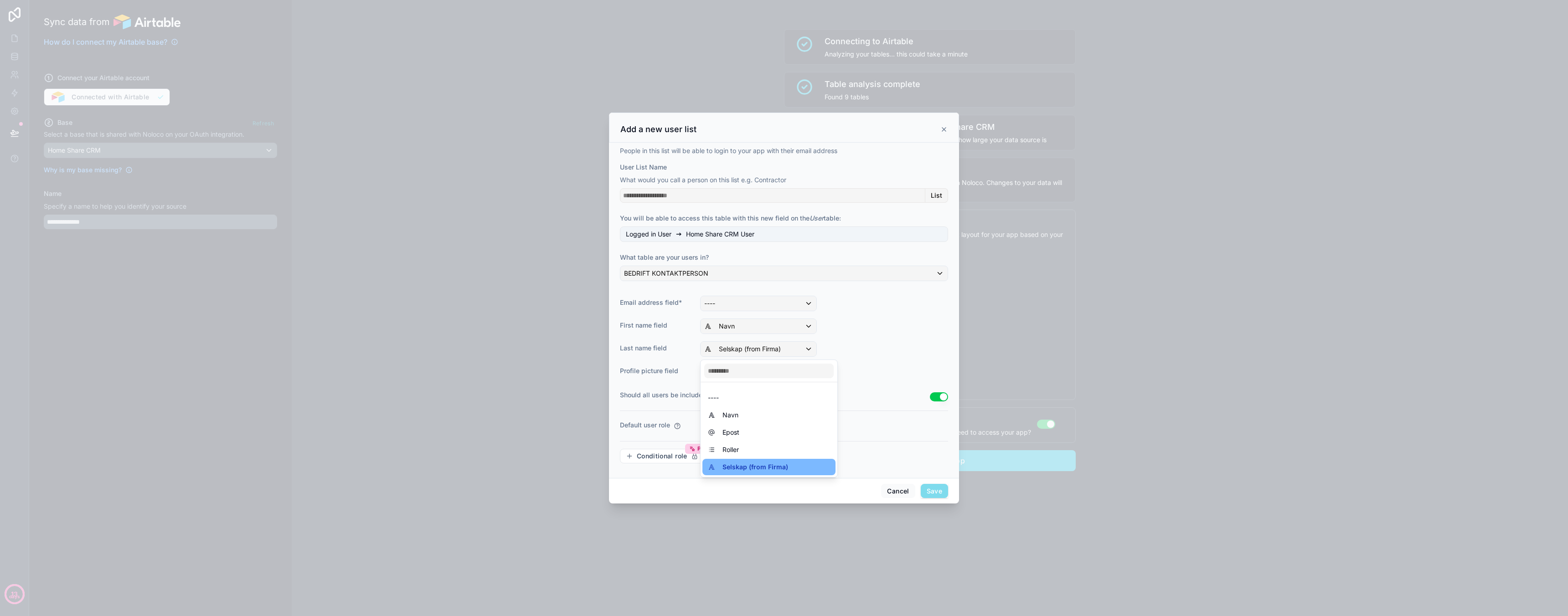
click at [883, 342] on div at bounding box center [784, 308] width 1568 height 616
click at [944, 497] on span "Save" at bounding box center [934, 491] width 27 height 15
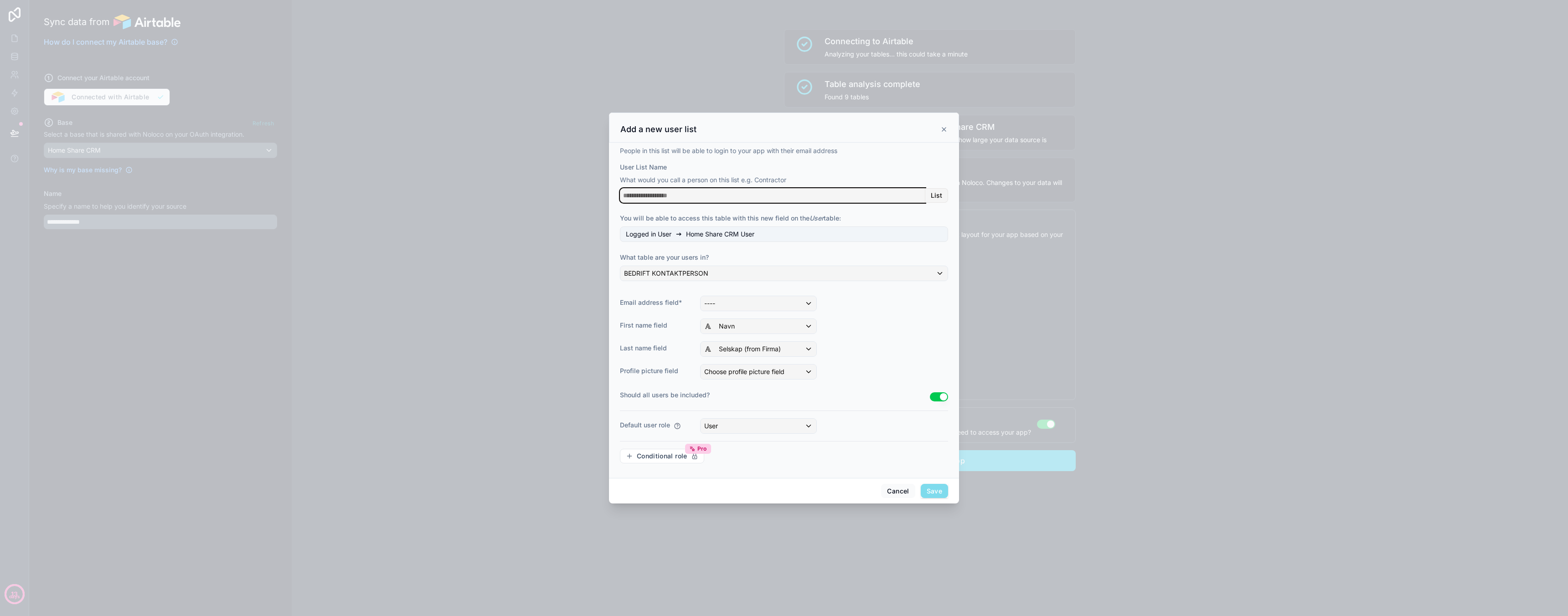
click at [669, 197] on input "User List Name" at bounding box center [772, 196] width 306 height 15
click at [725, 258] on label "What table are your users in?" at bounding box center [783, 258] width 328 height 9
click at [738, 306] on div "----" at bounding box center [758, 304] width 116 height 15
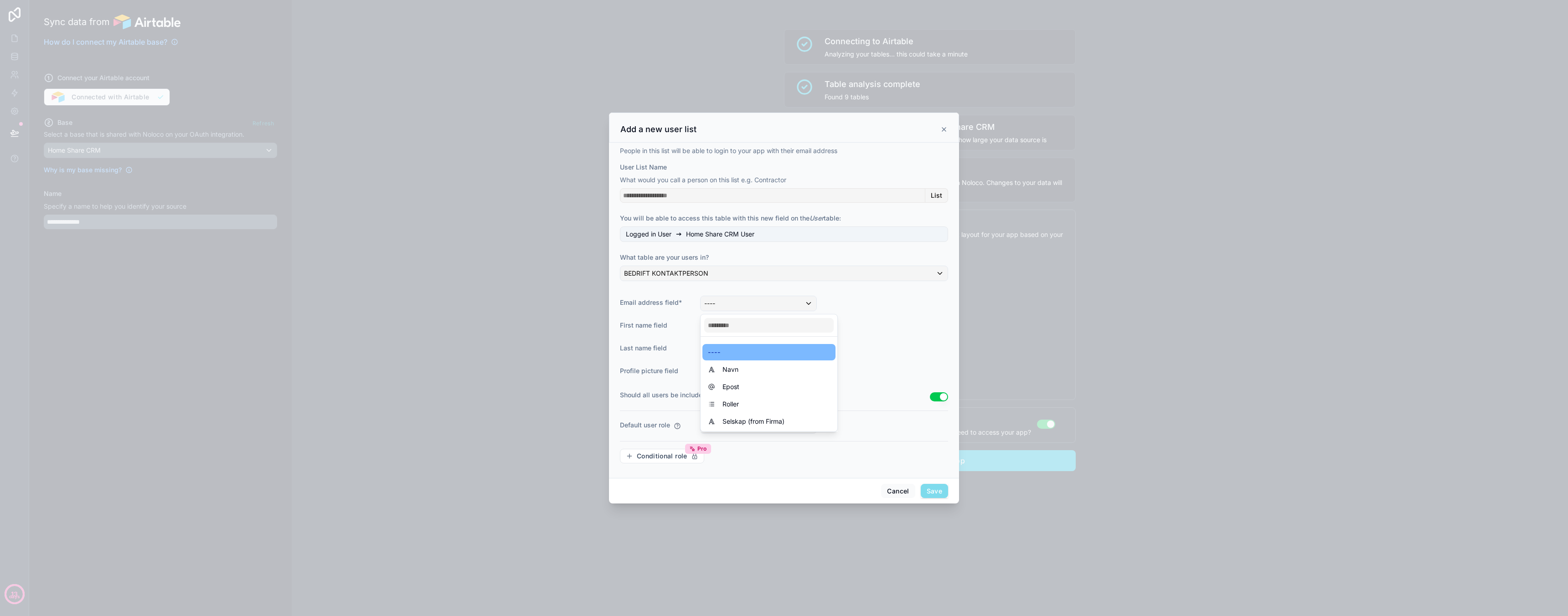
click at [739, 372] on div "Navn" at bounding box center [769, 369] width 122 height 11
click at [768, 373] on span "Choose profile picture field" at bounding box center [744, 371] width 80 height 8
click at [736, 427] on div "----" at bounding box center [769, 420] width 133 height 16
click at [754, 354] on div "Selskap (from Firma)" at bounding box center [758, 349] width 116 height 15
click at [879, 369] on div at bounding box center [784, 308] width 1568 height 616
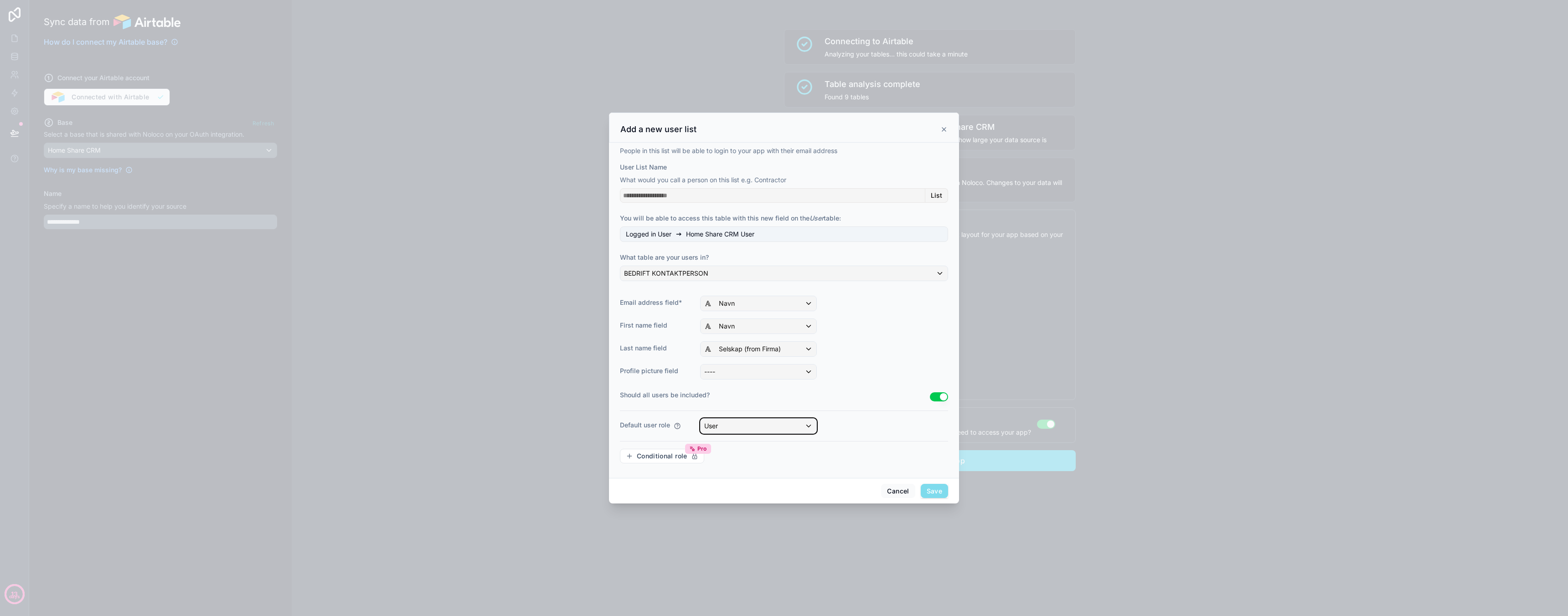
click at [729, 424] on div "User" at bounding box center [758, 426] width 116 height 15
click at [722, 488] on div "User" at bounding box center [715, 492] width 15 height 11
click at [937, 398] on button "Use setting" at bounding box center [939, 397] width 18 height 9
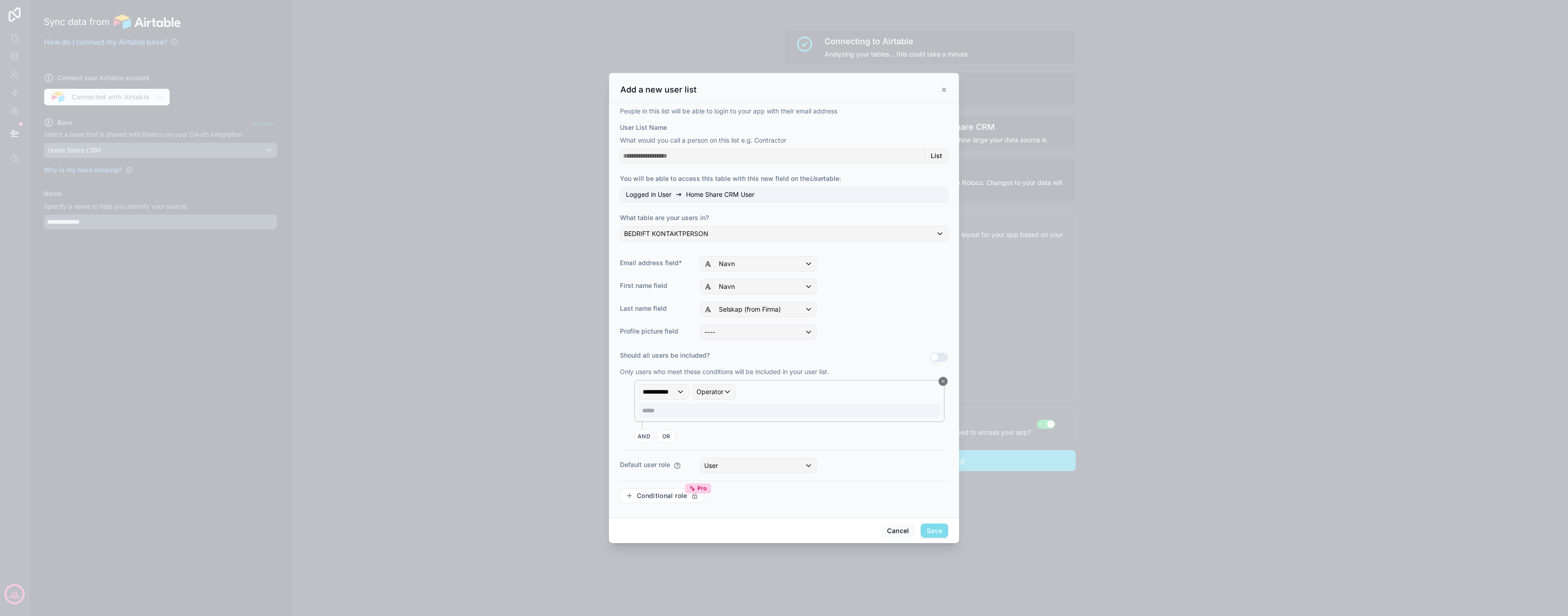
click at [939, 358] on button "Use setting" at bounding box center [939, 358] width 18 height 9
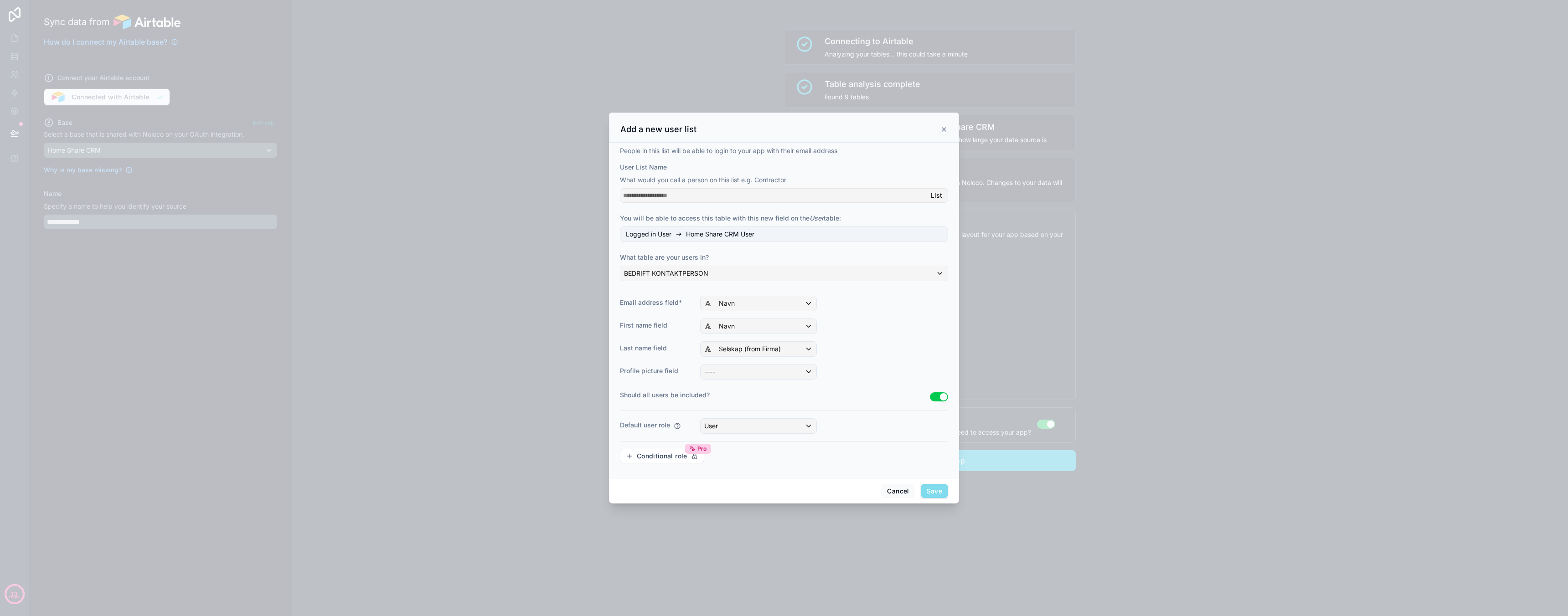
click at [936, 496] on span "Save" at bounding box center [934, 491] width 27 height 15
click at [739, 200] on input "User List Name" at bounding box center [772, 196] width 306 height 15
click at [913, 195] on input "User List Name" at bounding box center [772, 196] width 306 height 15
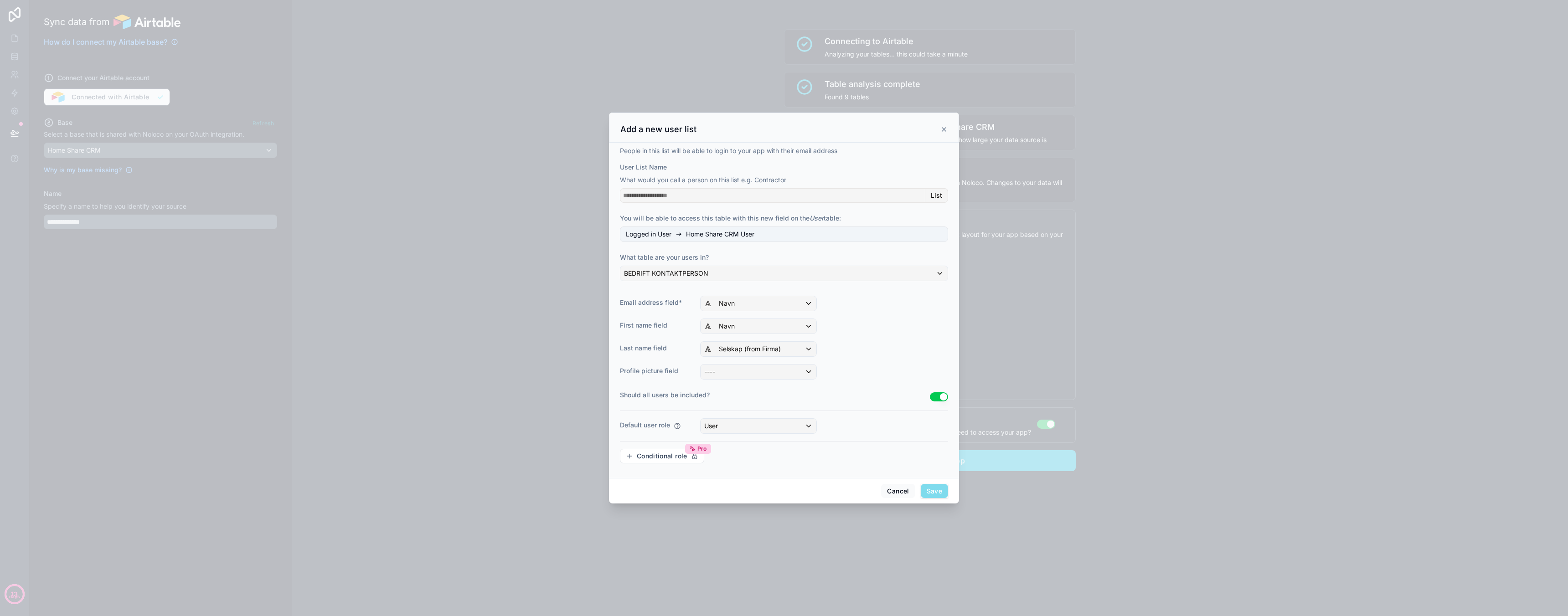
click at [779, 233] on div "Logged in User Home Share CRM User" at bounding box center [783, 234] width 328 height 15
click at [736, 267] on div "BEDRIFT KONTAKTPERSON" at bounding box center [784, 274] width 327 height 15
click at [724, 250] on div at bounding box center [784, 308] width 1568 height 616
click at [738, 366] on div "----" at bounding box center [758, 372] width 116 height 15
click at [743, 398] on input "text" at bounding box center [769, 394] width 129 height 15
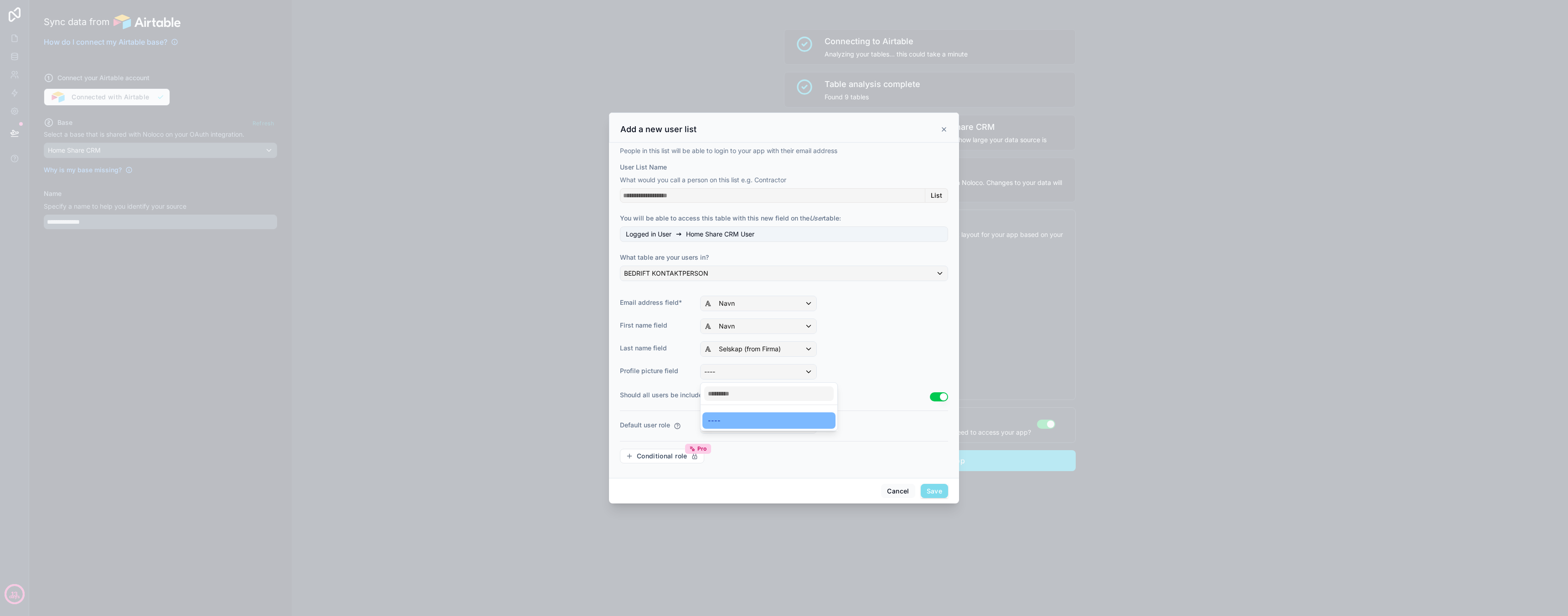
click at [755, 354] on div at bounding box center [784, 308] width 1568 height 616
click at [755, 352] on span "Selskap (from Firma)" at bounding box center [749, 349] width 62 height 9
click at [763, 324] on div at bounding box center [784, 308] width 1568 height 616
click at [763, 297] on div "Navn" at bounding box center [758, 304] width 116 height 15
click at [738, 382] on span "Epost" at bounding box center [730, 387] width 17 height 11
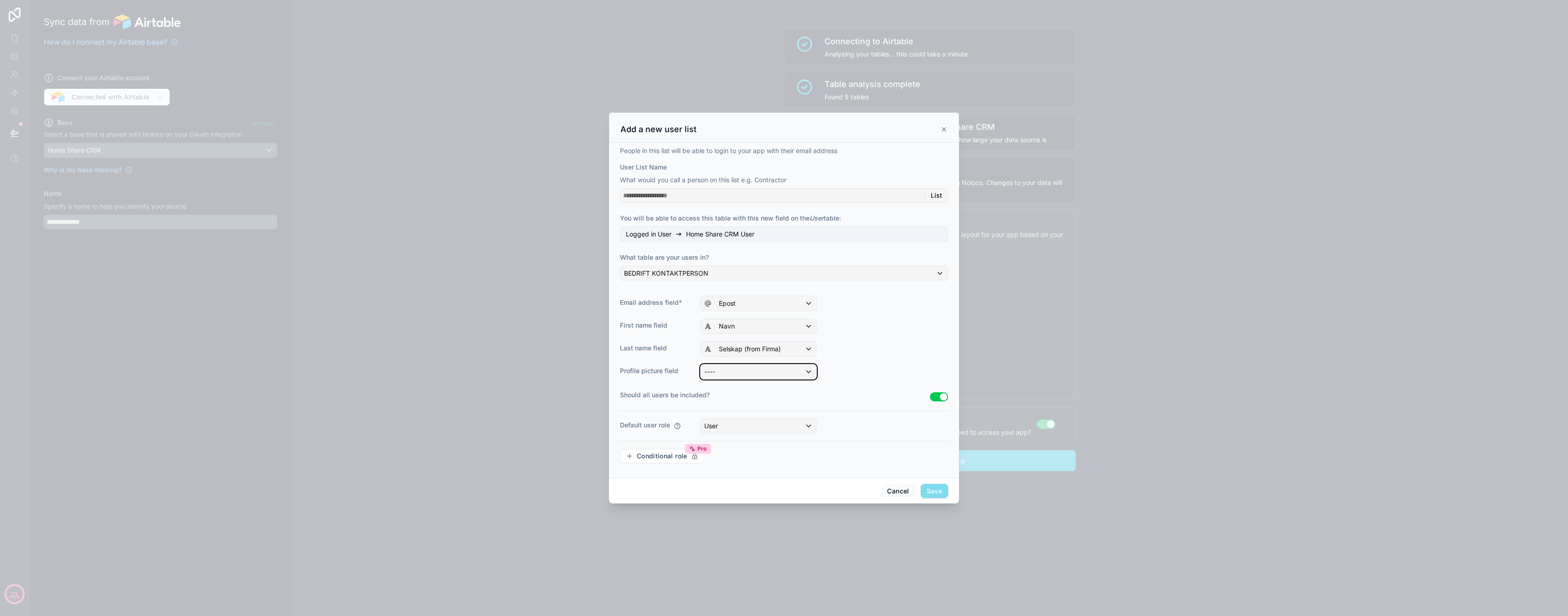
click at [776, 369] on div "----" at bounding box center [758, 372] width 116 height 15
click at [745, 421] on div "----" at bounding box center [769, 420] width 122 height 11
click at [776, 423] on div "User" at bounding box center [758, 426] width 116 height 15
click at [735, 491] on div "User" at bounding box center [769, 492] width 122 height 11
click at [927, 487] on span "Save" at bounding box center [934, 491] width 27 height 15
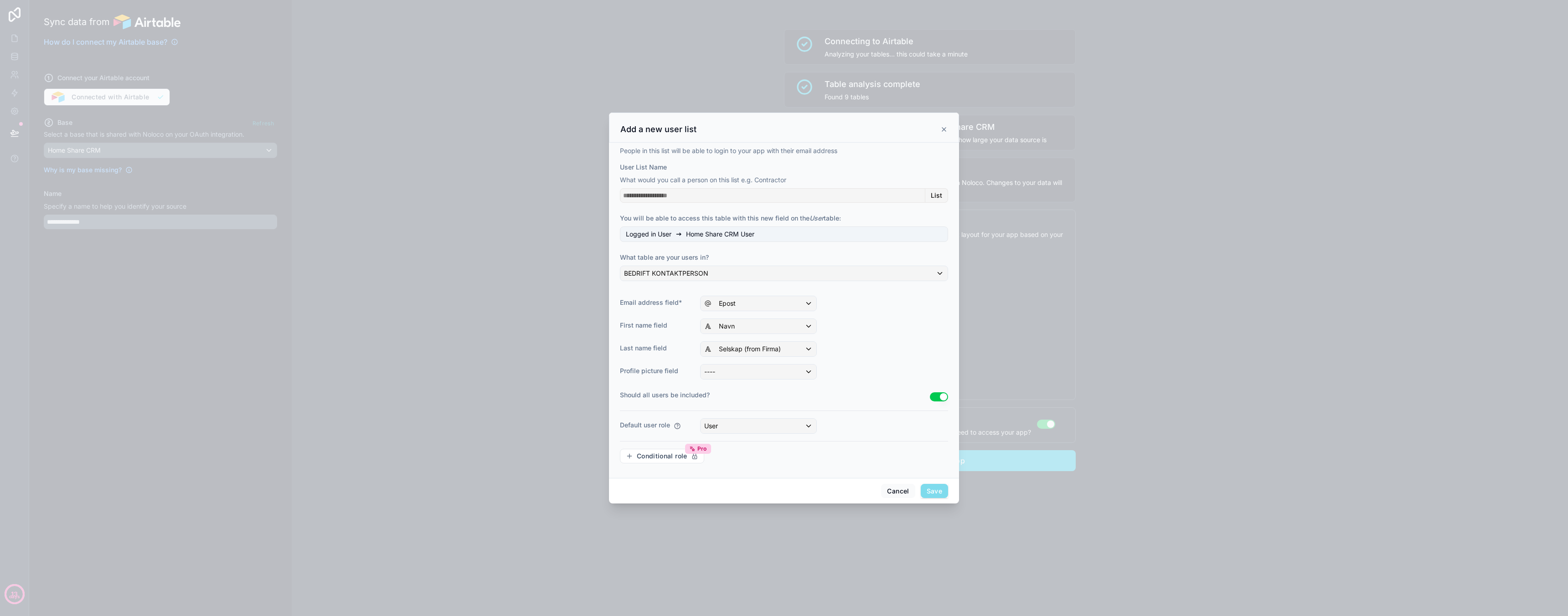
click at [928, 487] on span "Save" at bounding box center [934, 491] width 27 height 15
click at [713, 191] on input "User List Name" at bounding box center [772, 196] width 306 height 15
type input "**********"
click at [734, 311] on div "**********" at bounding box center [783, 308] width 328 height 325
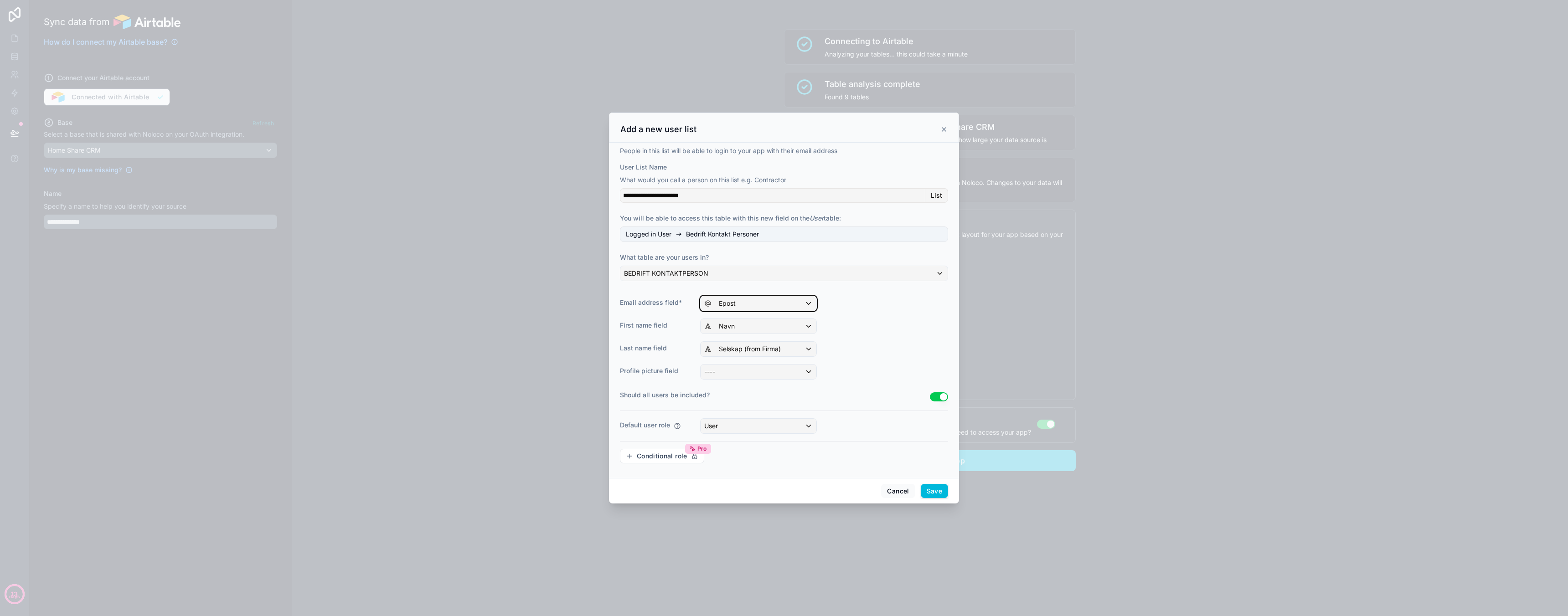
click at [737, 303] on div "Epost" at bounding box center [758, 304] width 116 height 15
click at [733, 357] on div "----" at bounding box center [769, 352] width 122 height 11
click at [776, 305] on div "----" at bounding box center [758, 304] width 116 height 15
click at [750, 412] on div "Roller" at bounding box center [769, 404] width 133 height 16
click at [928, 490] on button "Save" at bounding box center [934, 491] width 27 height 15
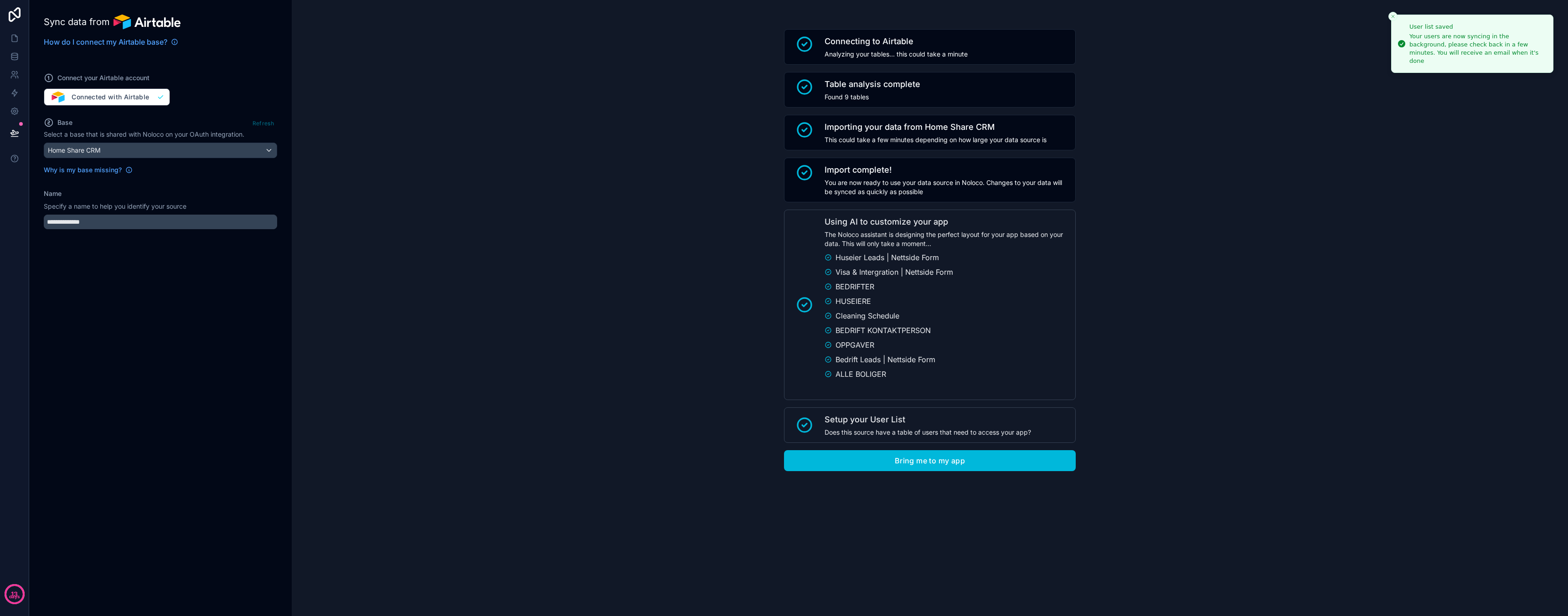
click at [628, 189] on div "Connecting to Airtable Analyzing your tables... this could take a minute Table …" at bounding box center [930, 250] width 1276 height 500
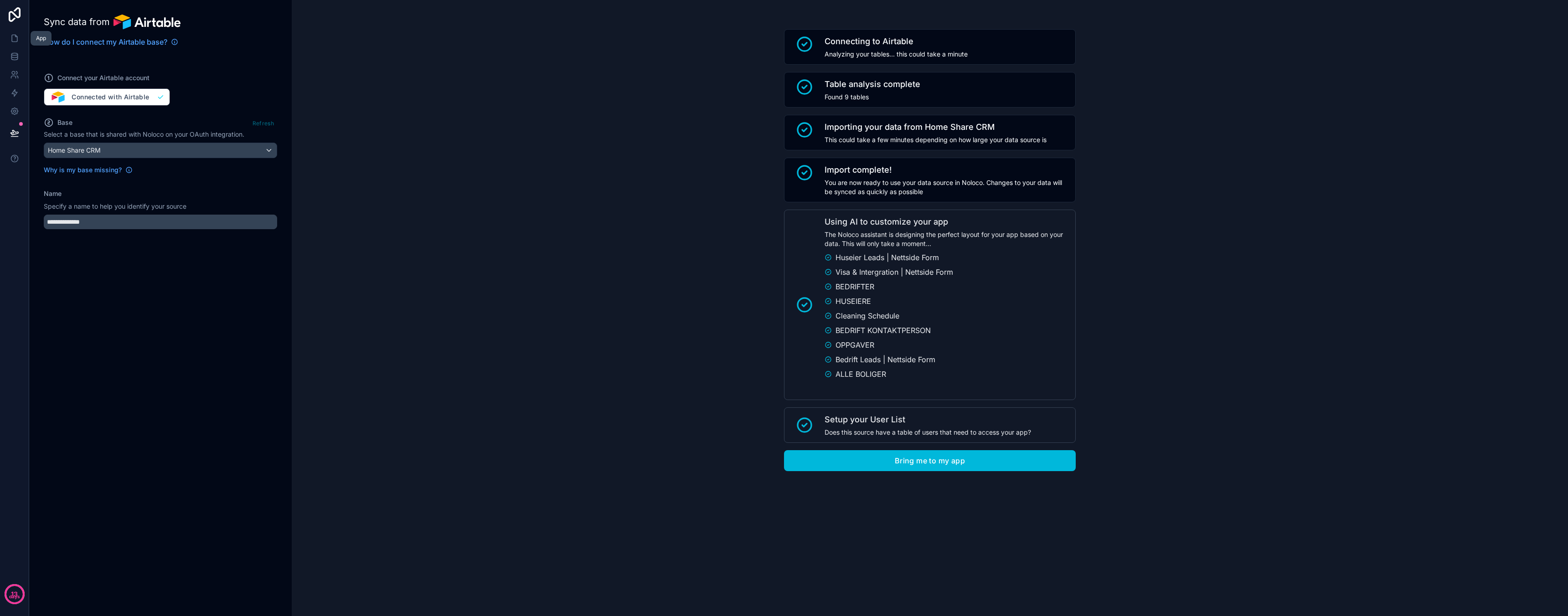
click at [17, 36] on icon at bounding box center [15, 38] width 9 height 9
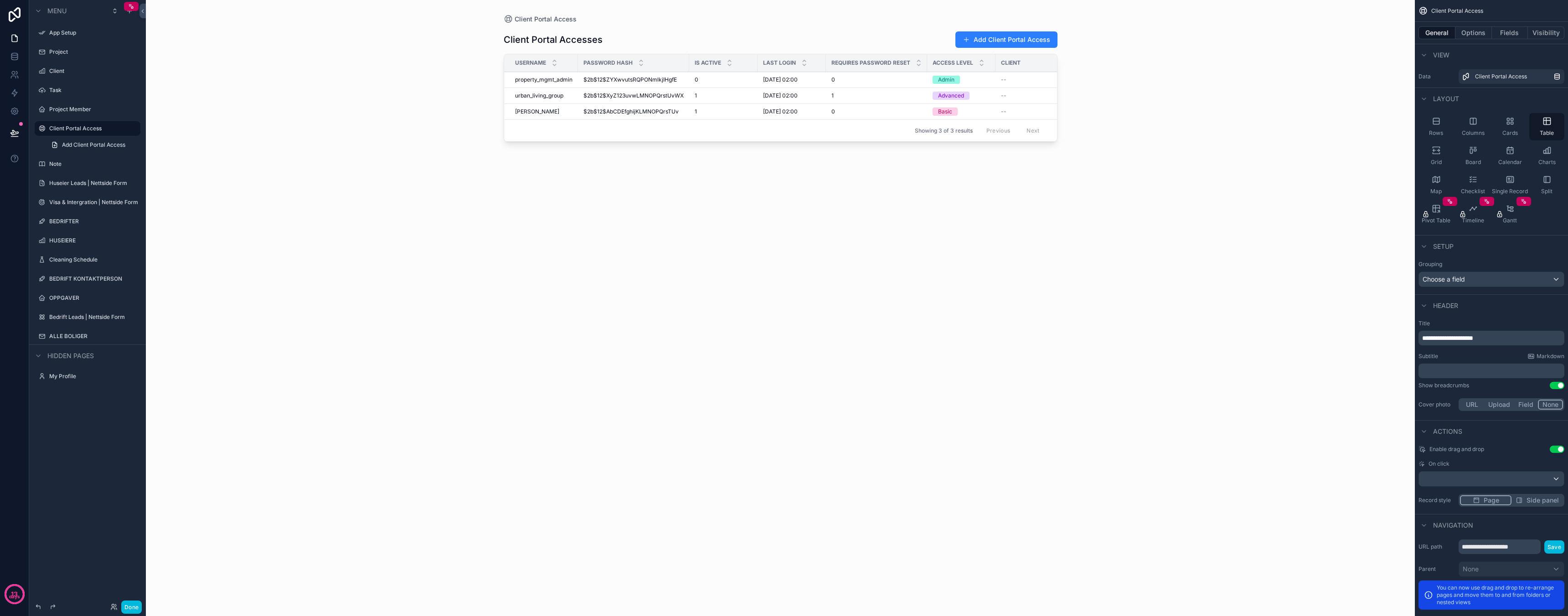
click at [67, 38] on div "App Setup" at bounding box center [87, 33] width 102 height 15
click at [68, 50] on label "Project" at bounding box center [92, 52] width 85 height 7
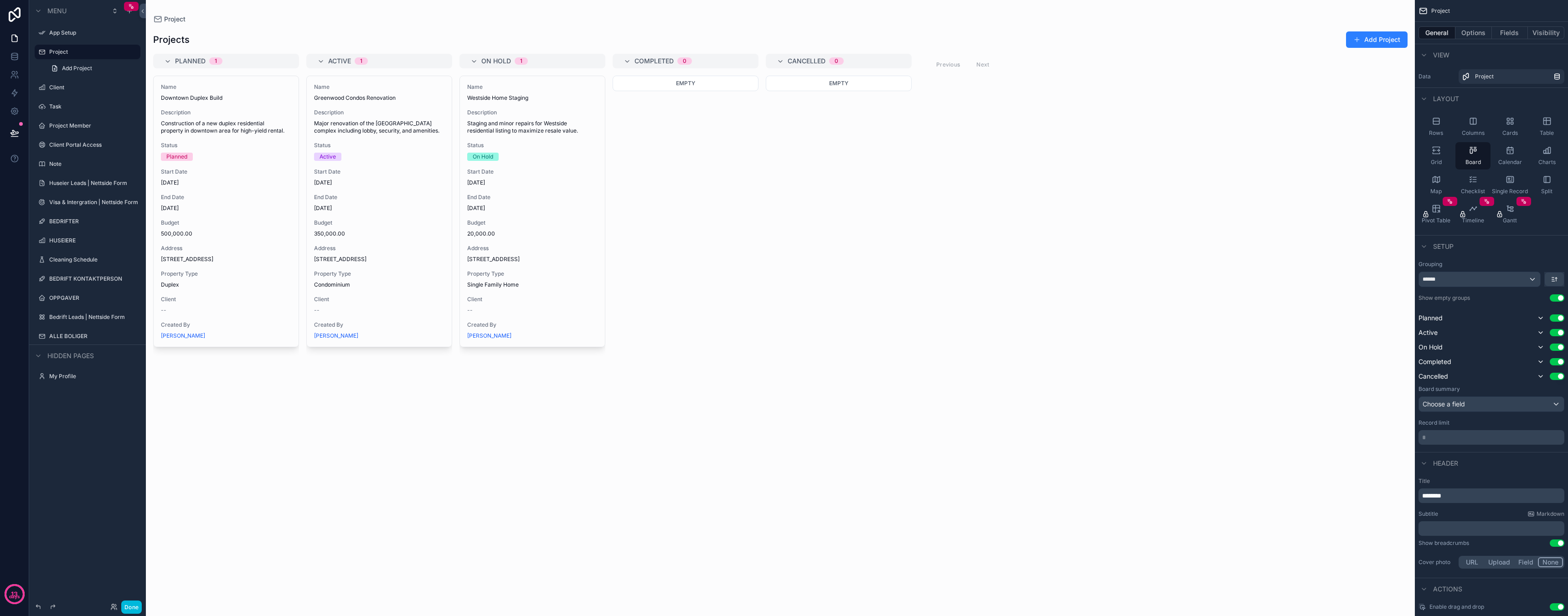
click at [75, 340] on div "ALLE BOLIGER" at bounding box center [94, 337] width 89 height 7
click at [91, 334] on label "ALLE BOLIGER" at bounding box center [92, 337] width 85 height 7
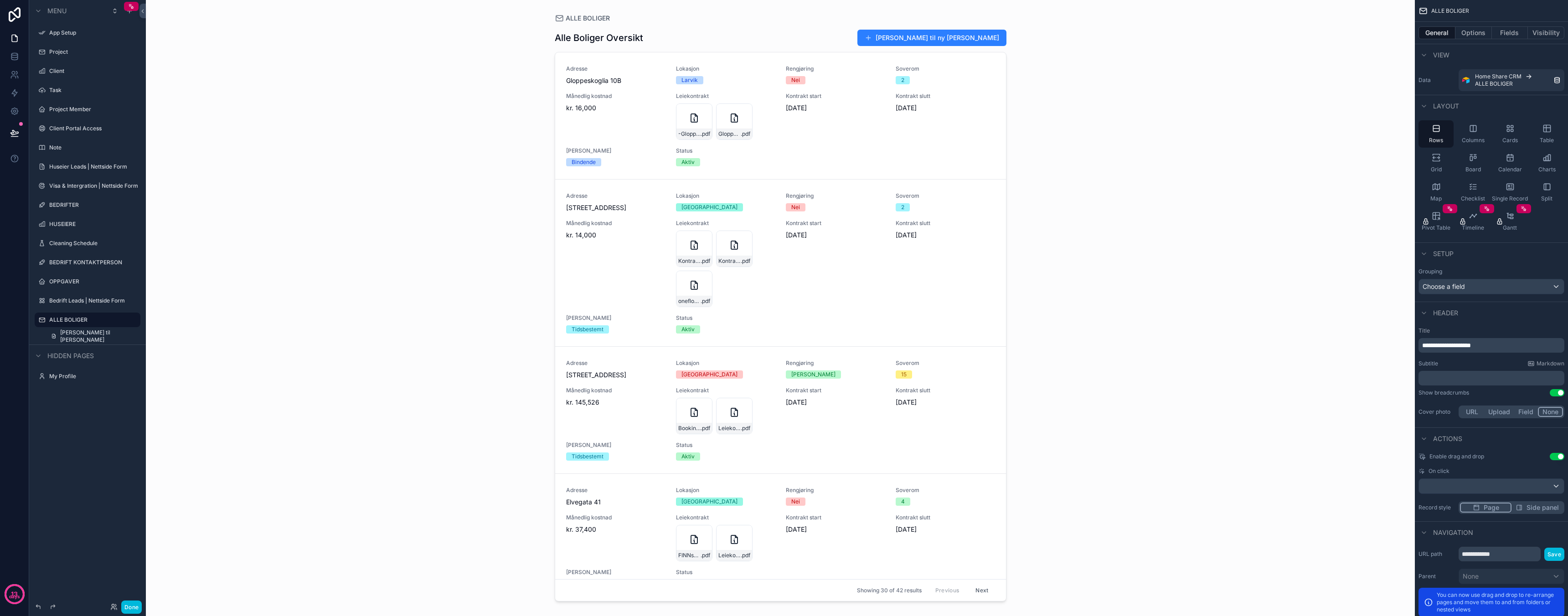
drag, startPoint x: 1003, startPoint y: 62, endPoint x: 1008, endPoint y: 132, distance: 70.2
click at [1008, 132] on div "scrollable content" at bounding box center [780, 302] width 467 height 605
click at [0, 0] on icon "scrollable content" at bounding box center [0, 0] width 0 height 0
click at [170, 316] on span "Remove" at bounding box center [174, 313] width 25 height 9
click at [106, 281] on label "OPPGAVER" at bounding box center [92, 282] width 85 height 7
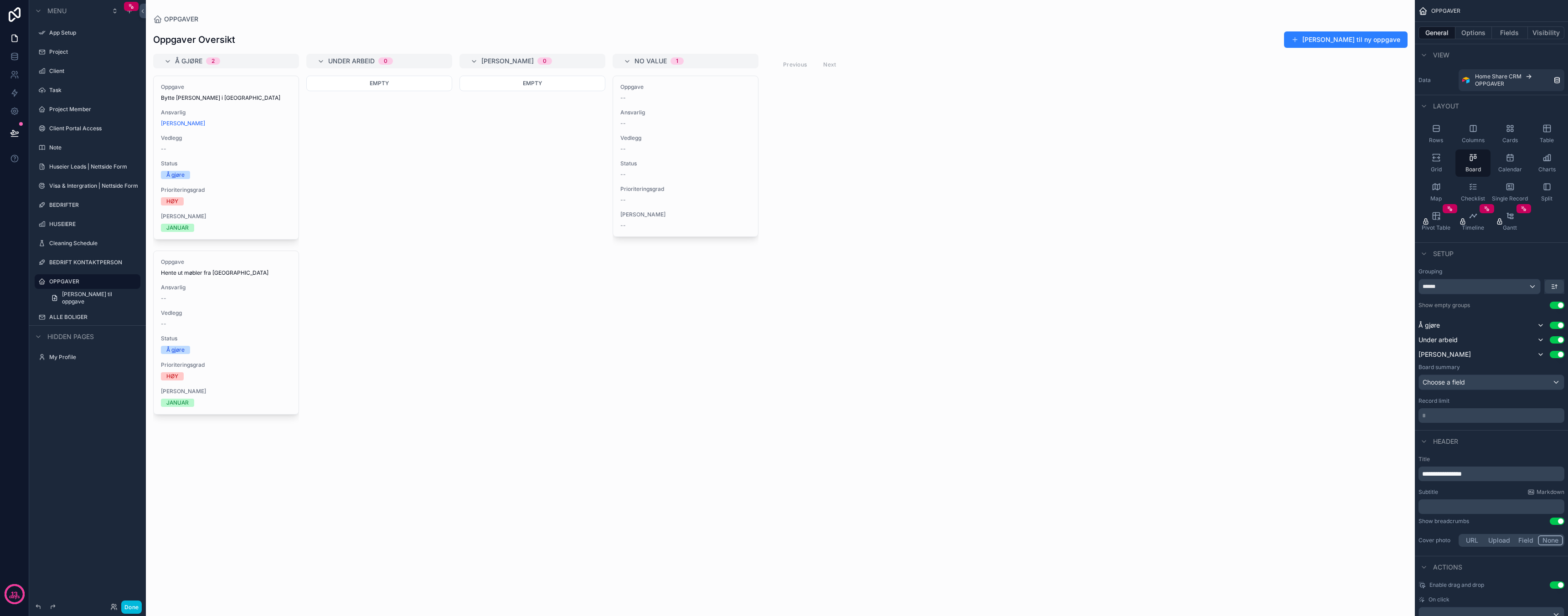
click at [0, 0] on icon "scrollable content" at bounding box center [0, 0] width 0 height 0
click at [163, 319] on span "Remove" at bounding box center [174, 317] width 25 height 9
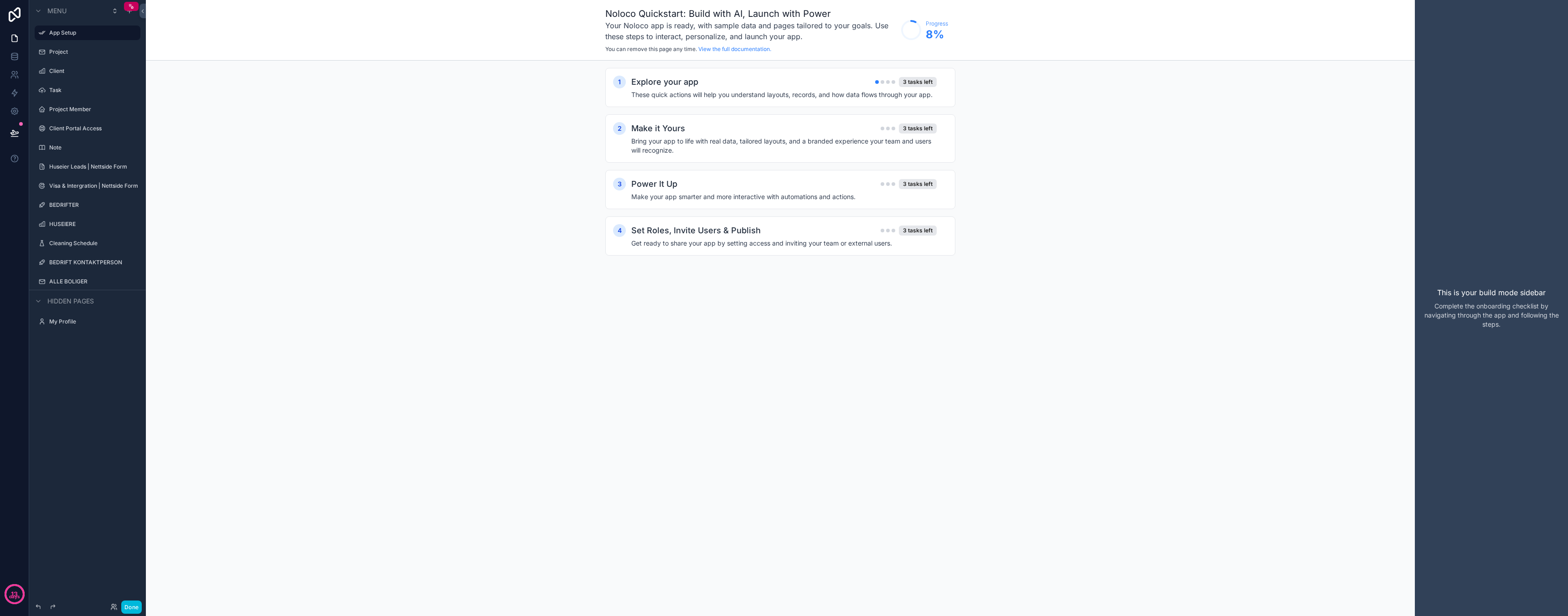
click at [0, 0] on icon "scrollable content" at bounding box center [0, 0] width 0 height 0
click at [0, 0] on div "scrollable content" at bounding box center [0, 0] width 0 height 0
click at [181, 278] on span "Remove" at bounding box center [174, 275] width 25 height 9
click at [82, 240] on div "Cleaning Schedule" at bounding box center [94, 244] width 89 height 7
click at [0, 0] on icon "scrollable content" at bounding box center [0, 0] width 0 height 0
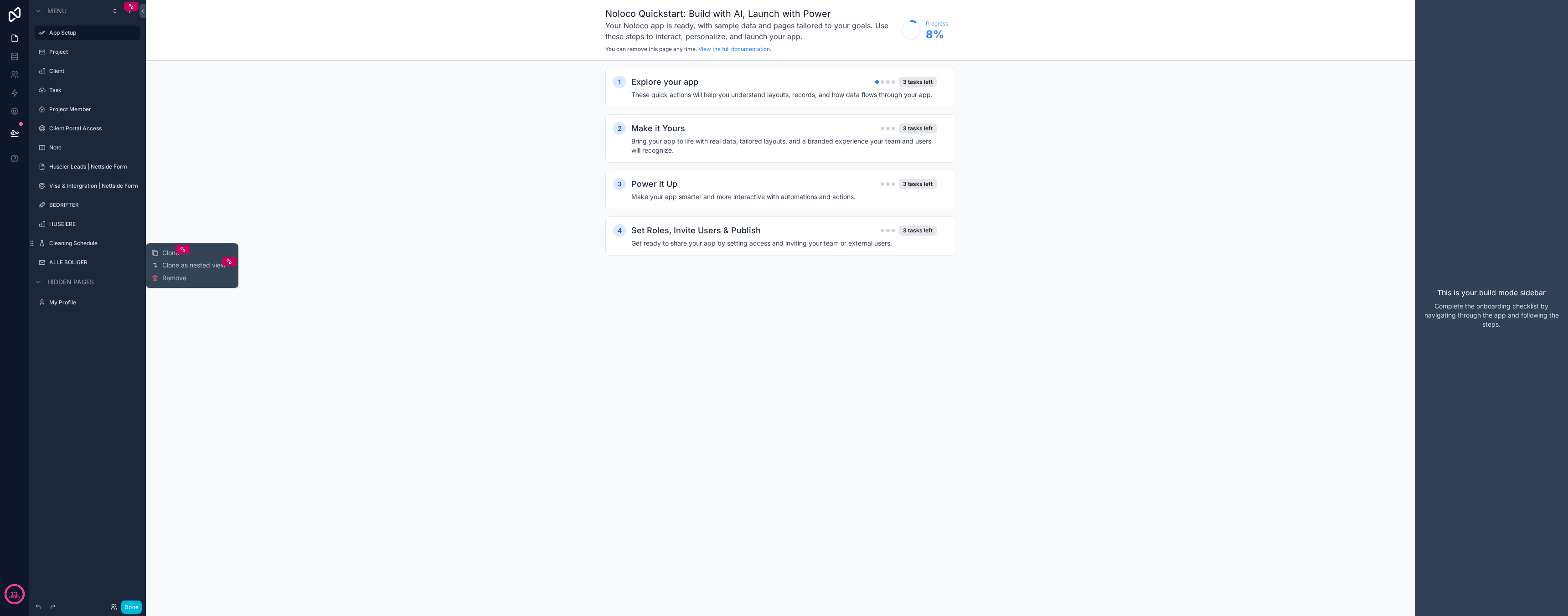
click at [183, 280] on span "Remove" at bounding box center [174, 278] width 25 height 9
click at [104, 227] on label "HUSEIERE" at bounding box center [92, 225] width 85 height 7
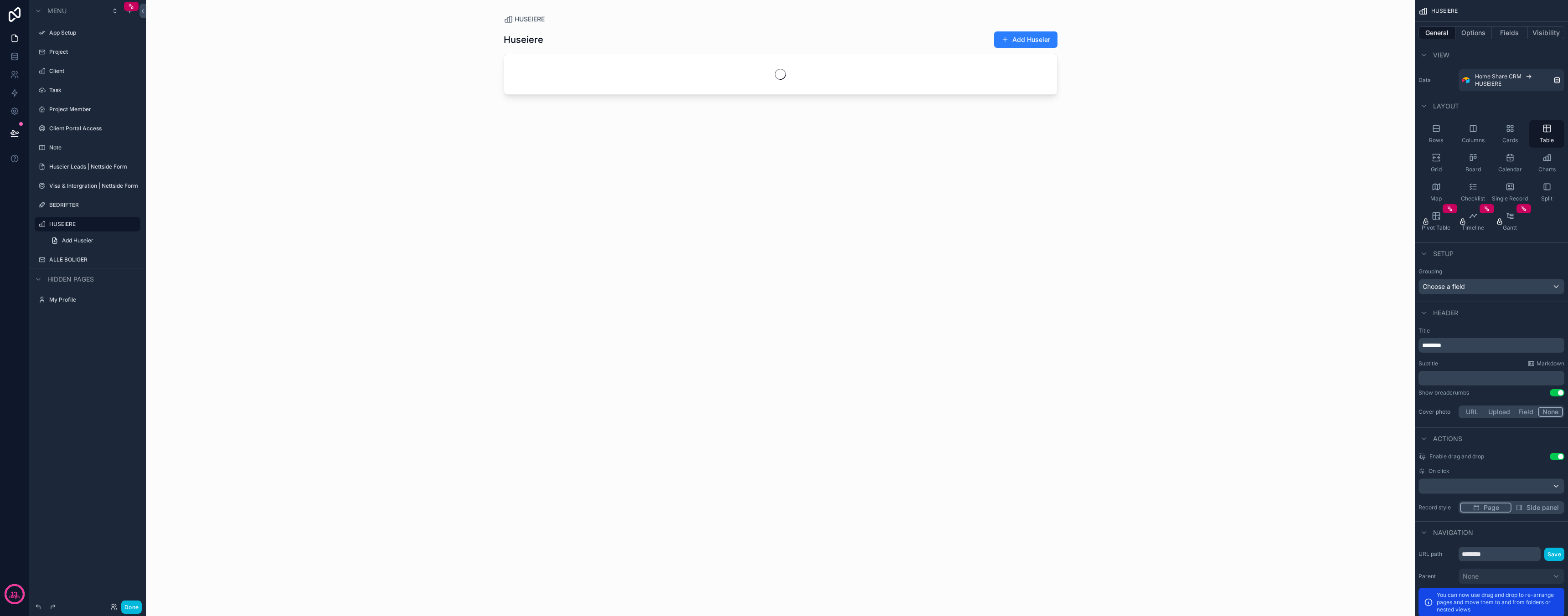
click at [0, 0] on icon "scrollable content" at bounding box center [0, 0] width 0 height 0
click at [179, 236] on span "Remove" at bounding box center [174, 237] width 25 height 9
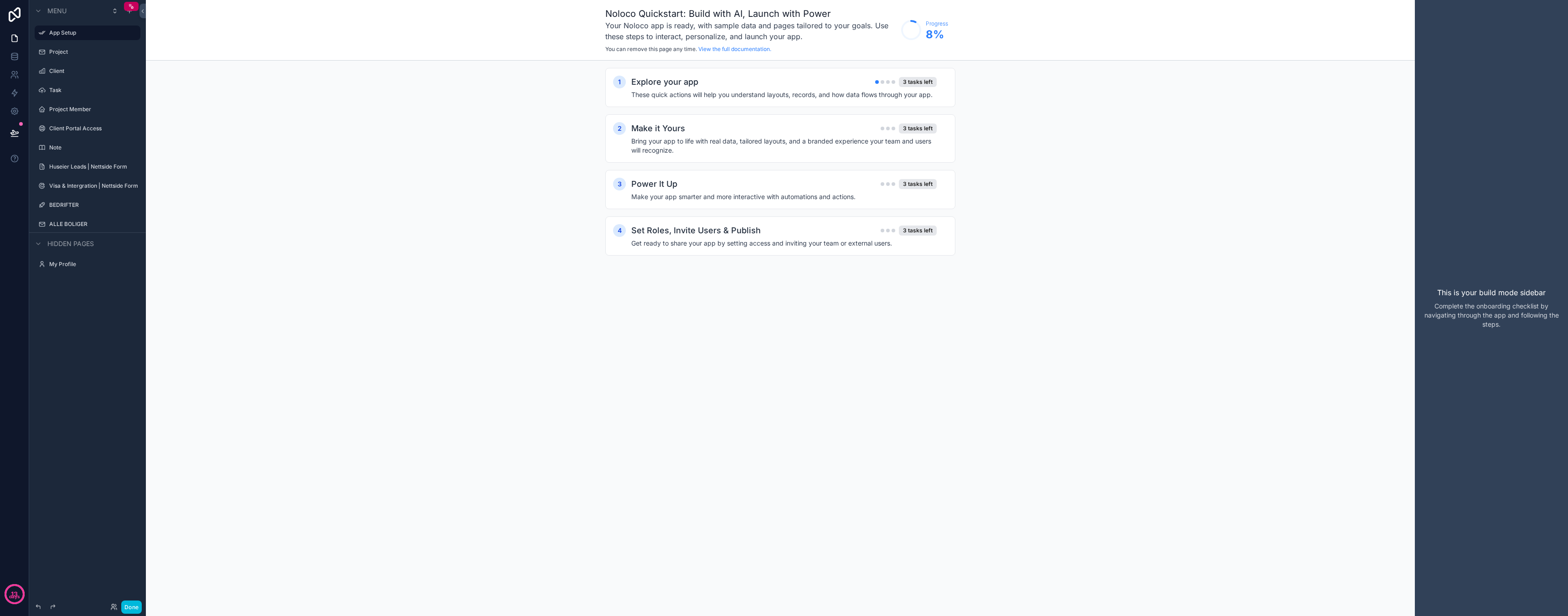
click at [0, 0] on icon "scrollable content" at bounding box center [0, 0] width 0 height 0
drag, startPoint x: 152, startPoint y: 238, endPoint x: 139, endPoint y: 212, distance: 29.1
click at [153, 238] on icon at bounding box center [156, 238] width 5 height 0
click at [0, 0] on icon "scrollable content" at bounding box center [0, 0] width 0 height 0
click at [172, 199] on span "Remove" at bounding box center [174, 198] width 25 height 9
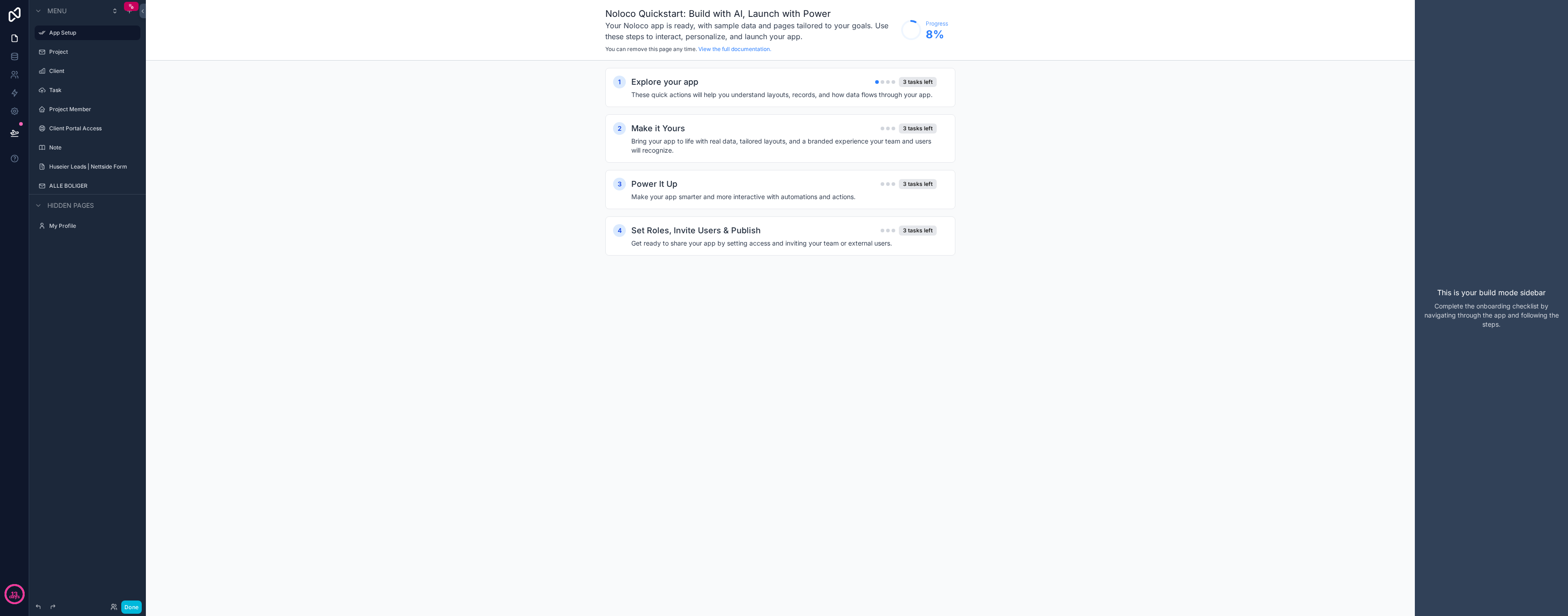
click at [0, 0] on icon "scrollable content" at bounding box center [0, 0] width 0 height 0
click at [156, 201] on icon at bounding box center [156, 202] width 0 height 2
click at [0, 0] on icon "scrollable content" at bounding box center [0, 0] width 0 height 0
click at [176, 182] on span "Remove" at bounding box center [174, 182] width 25 height 9
click at [93, 122] on div "Client Portal Access" at bounding box center [87, 128] width 102 height 15
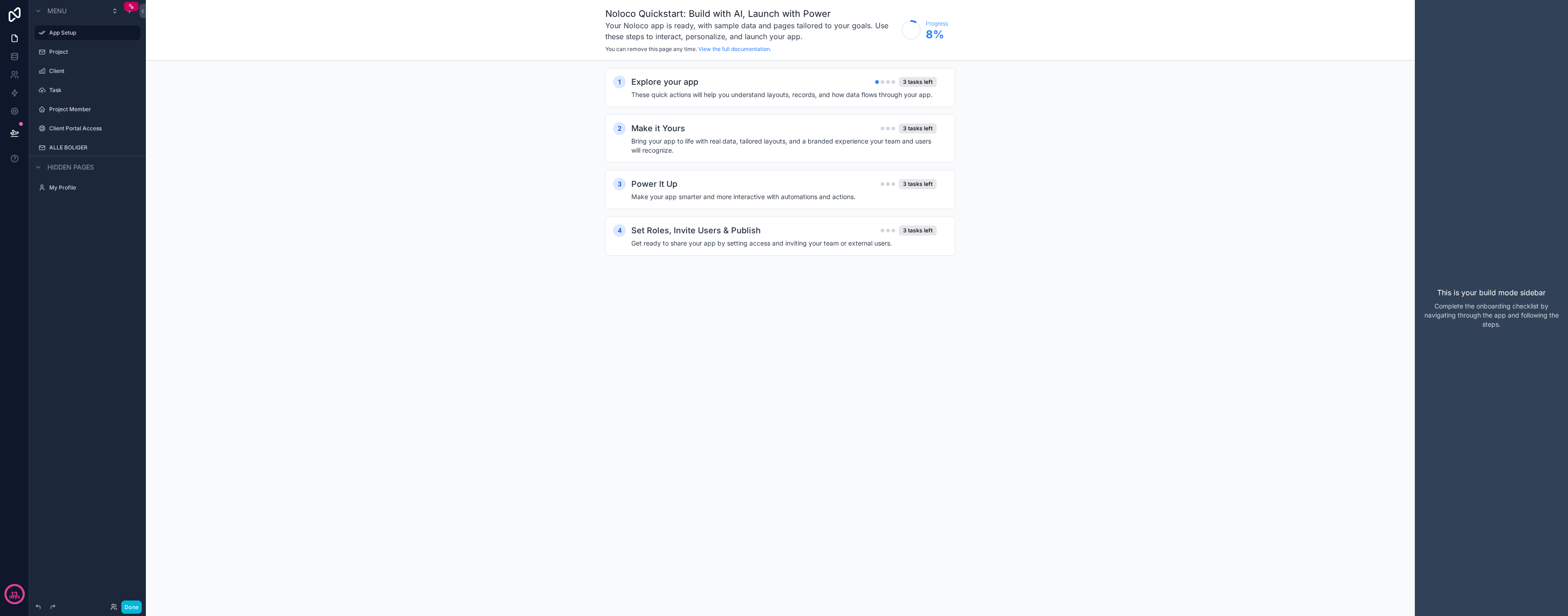
click at [93, 125] on label "Client Portal Access" at bounding box center [92, 128] width 85 height 7
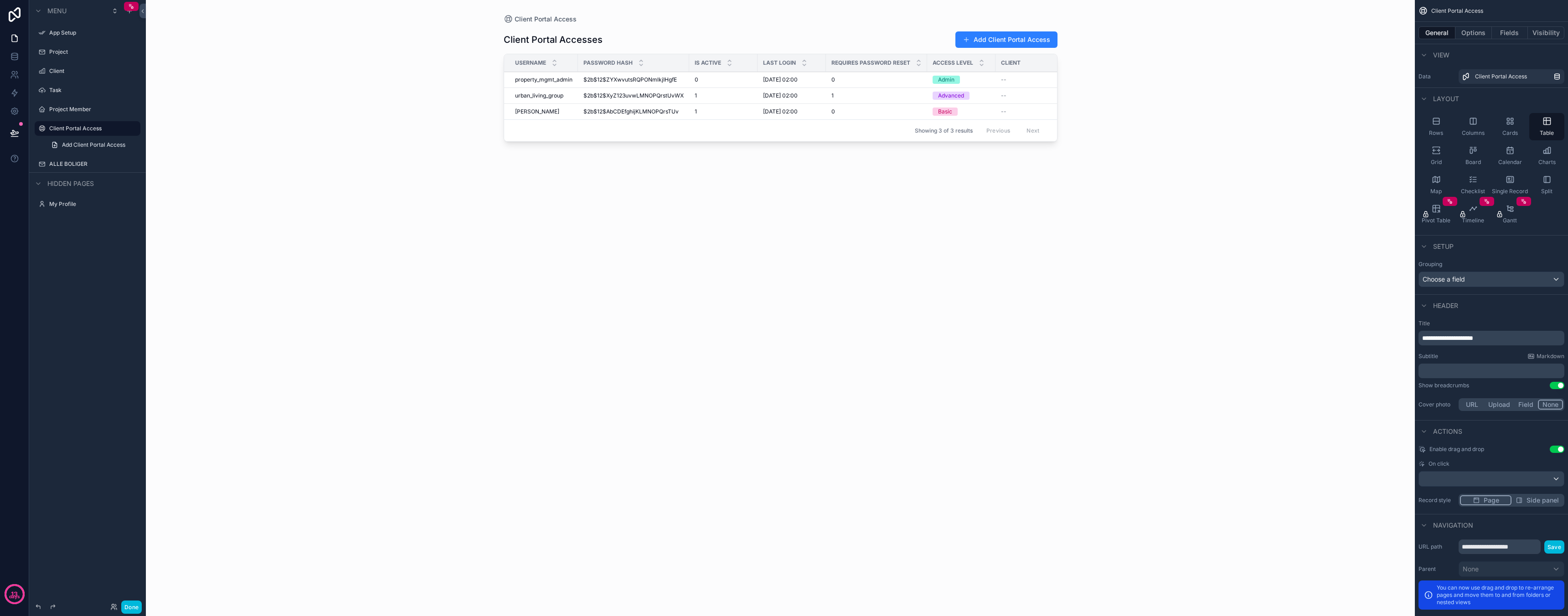
click at [0, 0] on icon "scrollable content" at bounding box center [0, 0] width 0 height 0
click at [192, 168] on div "Clone Clone as nested view Remove" at bounding box center [192, 150] width 82 height 37
click at [190, 163] on div "Clone Clone as nested view Remove" at bounding box center [192, 150] width 82 height 37
click at [161, 166] on button "Remove" at bounding box center [168, 163] width 35 height 9
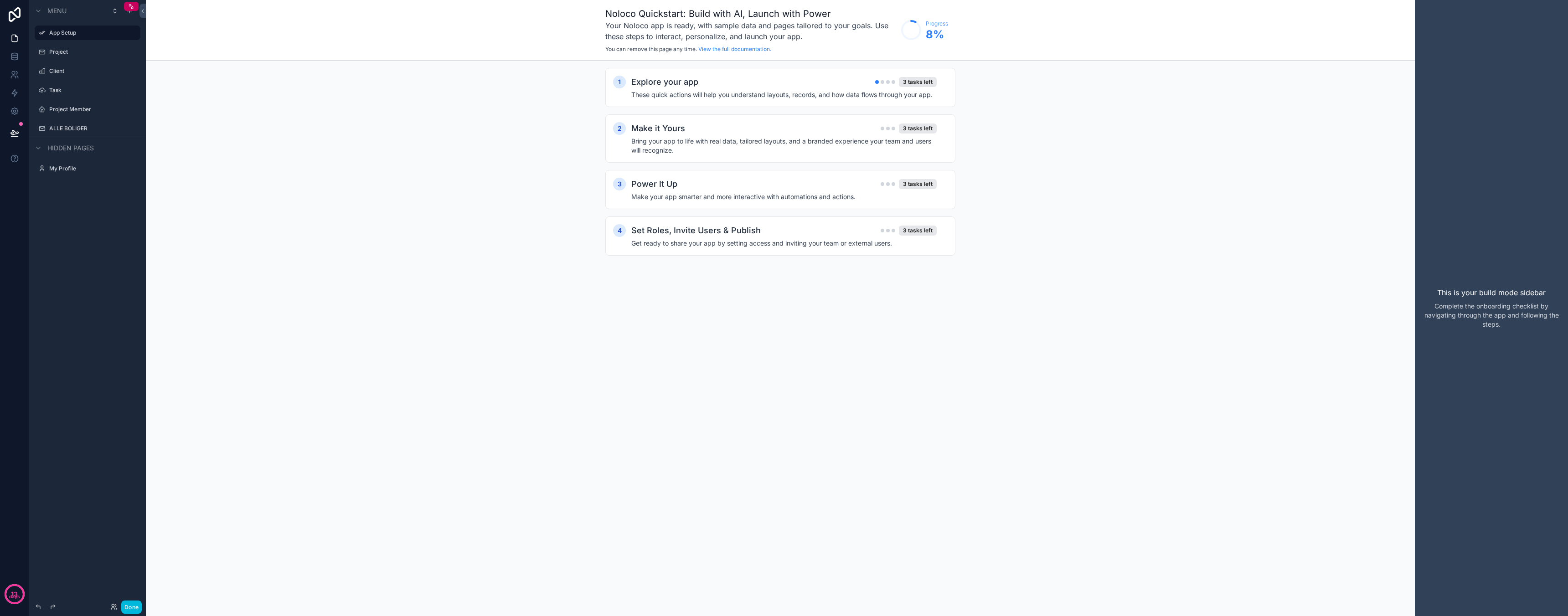
click at [0, 0] on icon "scrollable content" at bounding box center [0, 0] width 0 height 0
click at [171, 121] on span "Remove" at bounding box center [174, 122] width 25 height 9
click at [63, 110] on label "ALLE BOLIGER" at bounding box center [92, 109] width 85 height 7
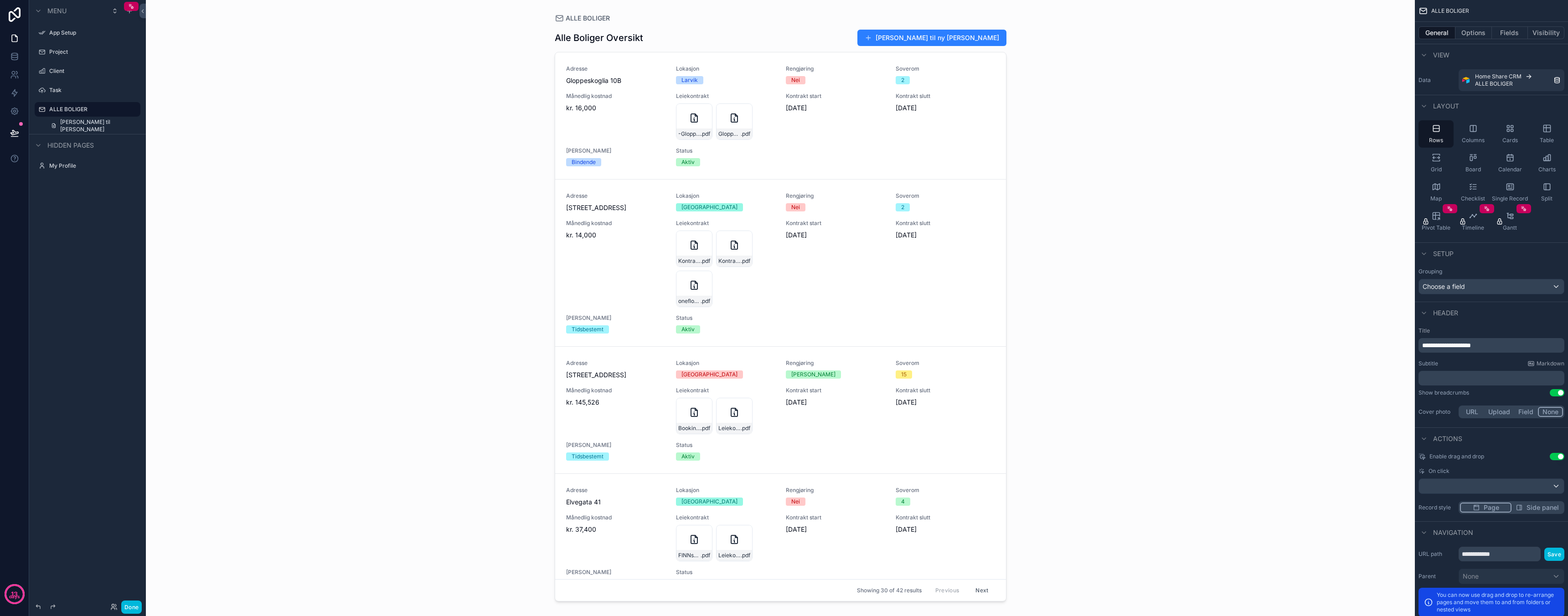
click at [665, 137] on div "scrollable content" at bounding box center [780, 302] width 467 height 605
click at [1471, 31] on button "Options" at bounding box center [1473, 33] width 36 height 13
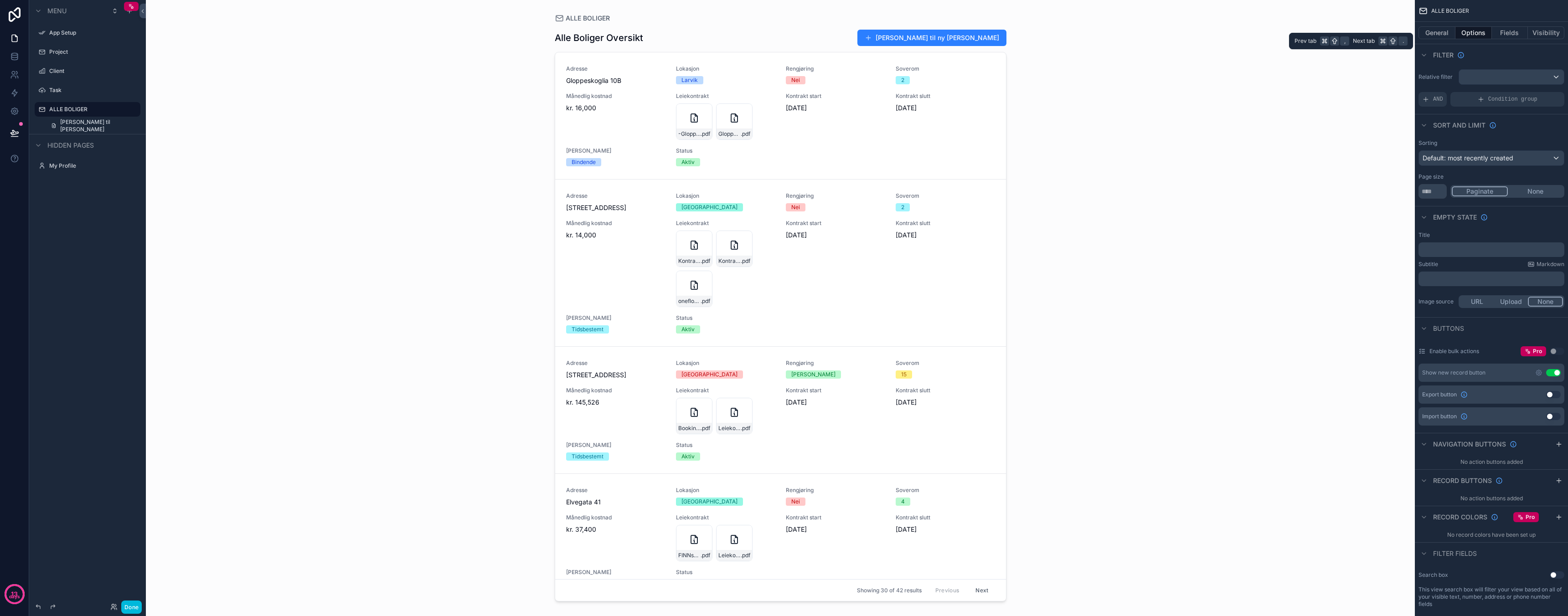
click at [1432, 35] on button "General" at bounding box center [1436, 33] width 37 height 13
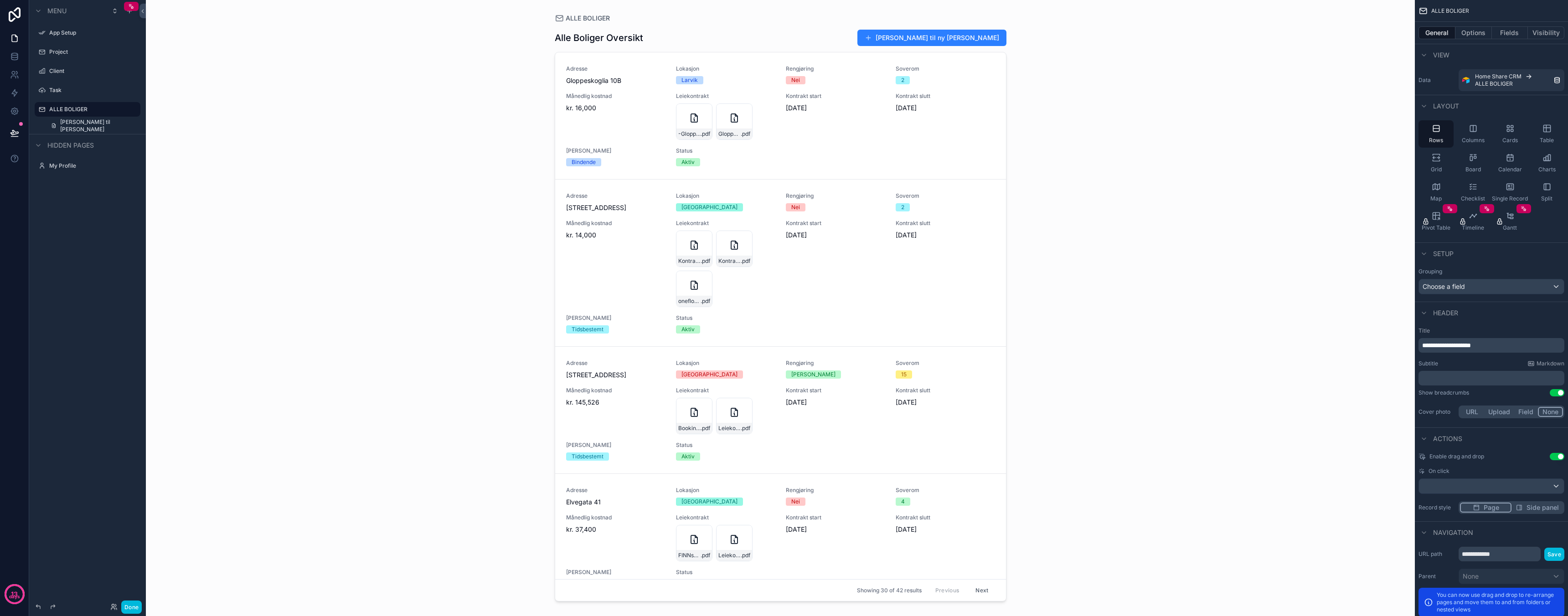
click at [0, 0] on div "scrollable content" at bounding box center [0, 0] width 0 height 0
click at [180, 103] on span "Remove" at bounding box center [174, 103] width 25 height 9
click at [84, 74] on label "Client" at bounding box center [92, 71] width 85 height 7
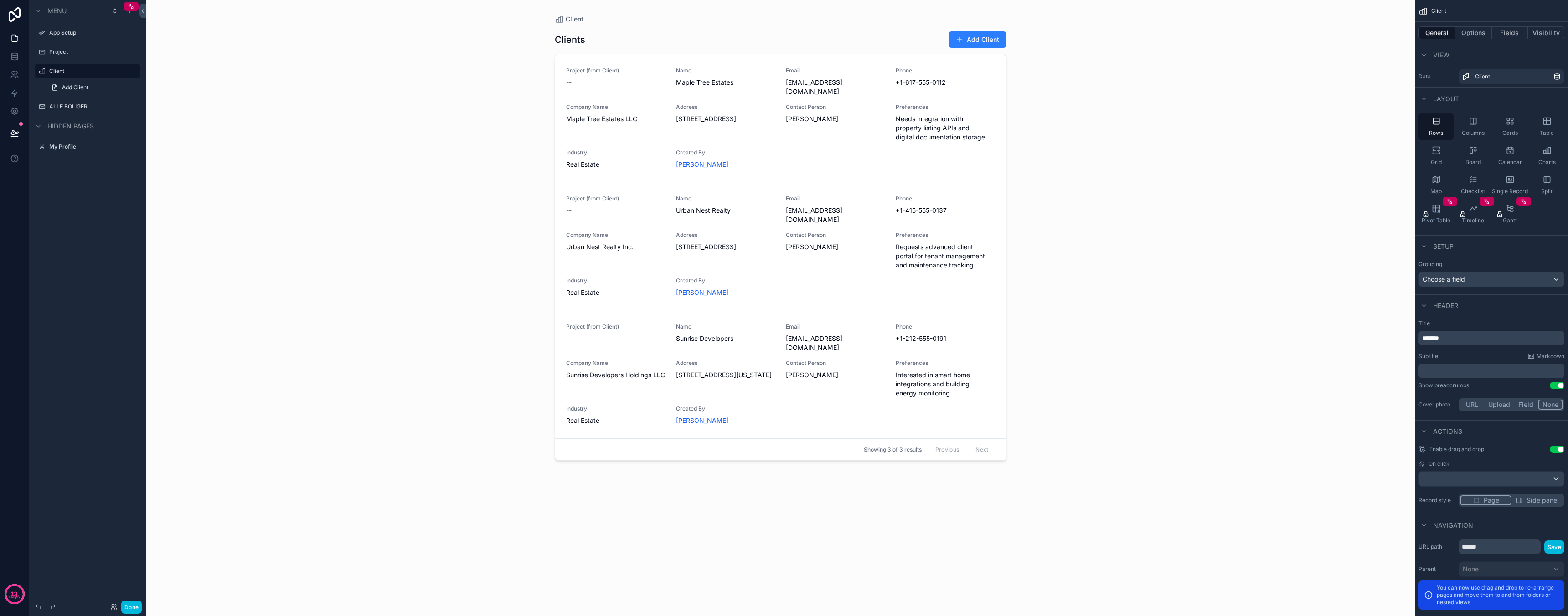
click at [0, 0] on icon "scrollable content" at bounding box center [0, 0] width 0 height 0
click at [178, 84] on span "Remove" at bounding box center [174, 84] width 25 height 9
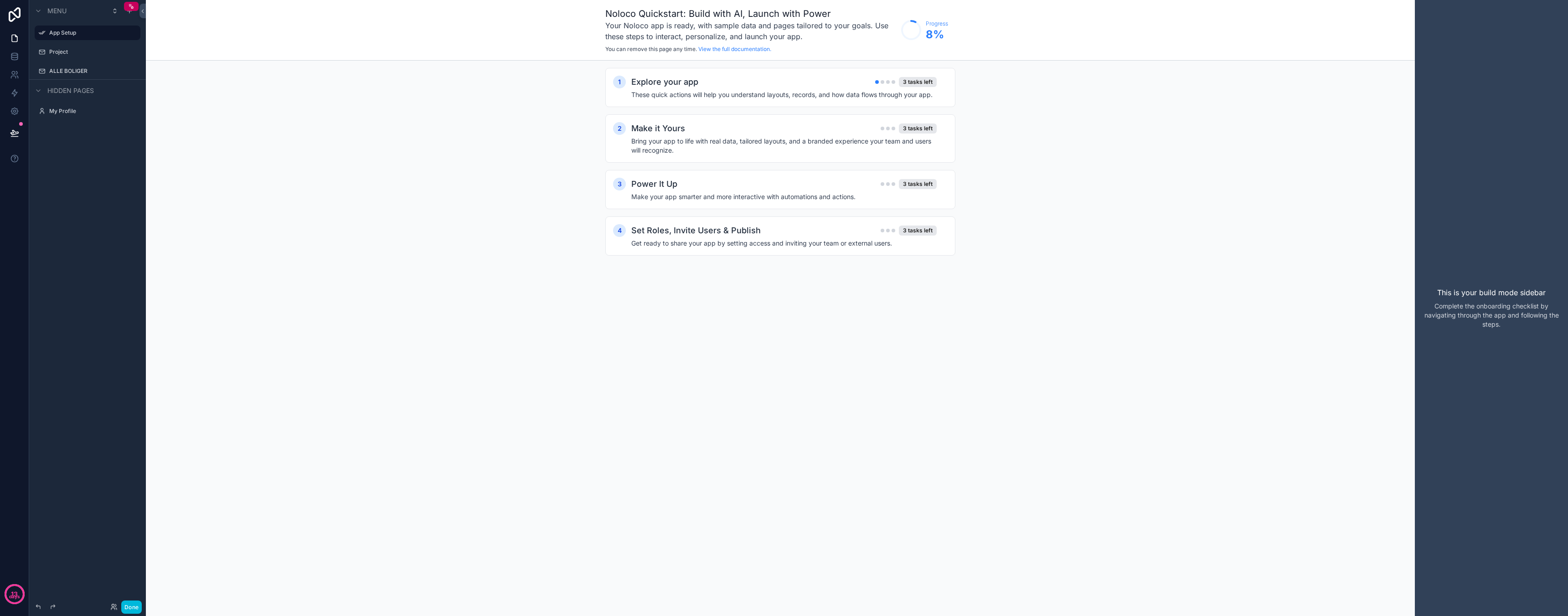
click at [0, 0] on icon "scrollable content" at bounding box center [0, 0] width 0 height 0
drag, startPoint x: 175, startPoint y: 86, endPoint x: 138, endPoint y: 67, distance: 41.6
click at [175, 86] on span "Remove" at bounding box center [174, 86] width 25 height 9
click at [71, 35] on label "App Setup" at bounding box center [92, 33] width 85 height 7
click at [811, 83] on div "Explore your app 3 tasks left" at bounding box center [784, 82] width 306 height 13
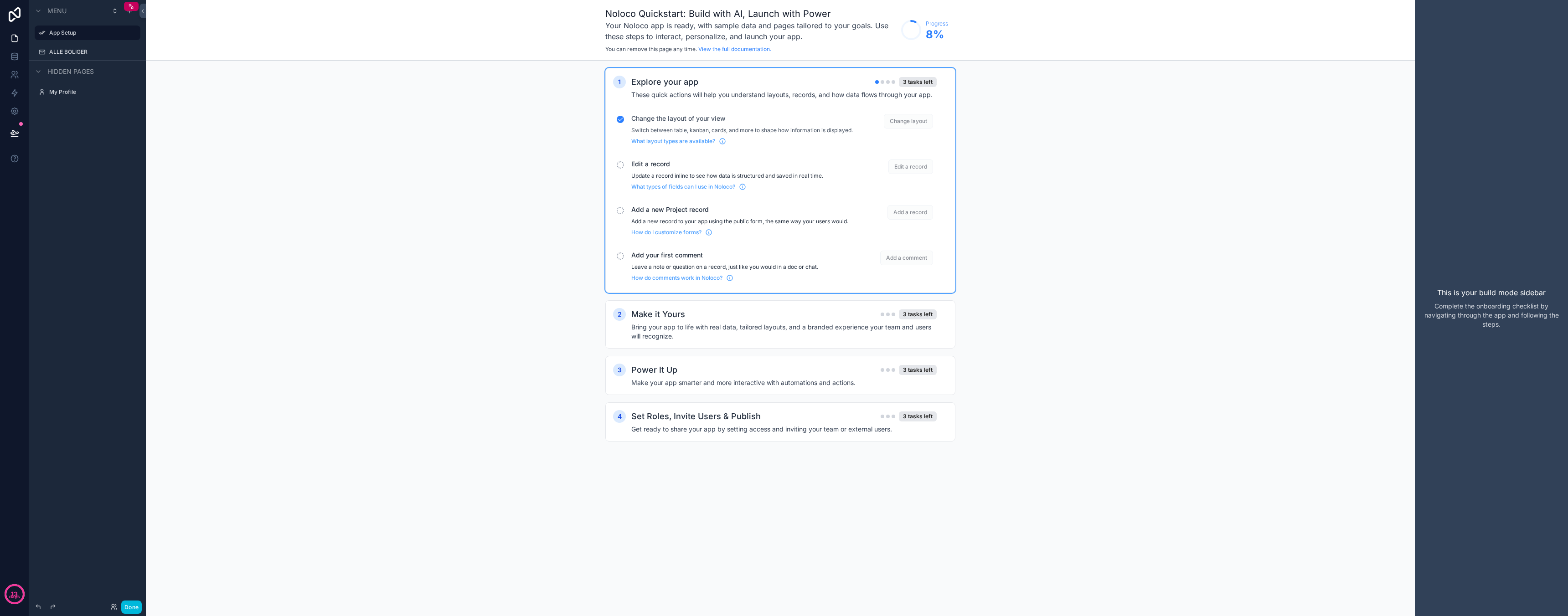
click at [648, 168] on span "Edit a record" at bounding box center [742, 164] width 222 height 9
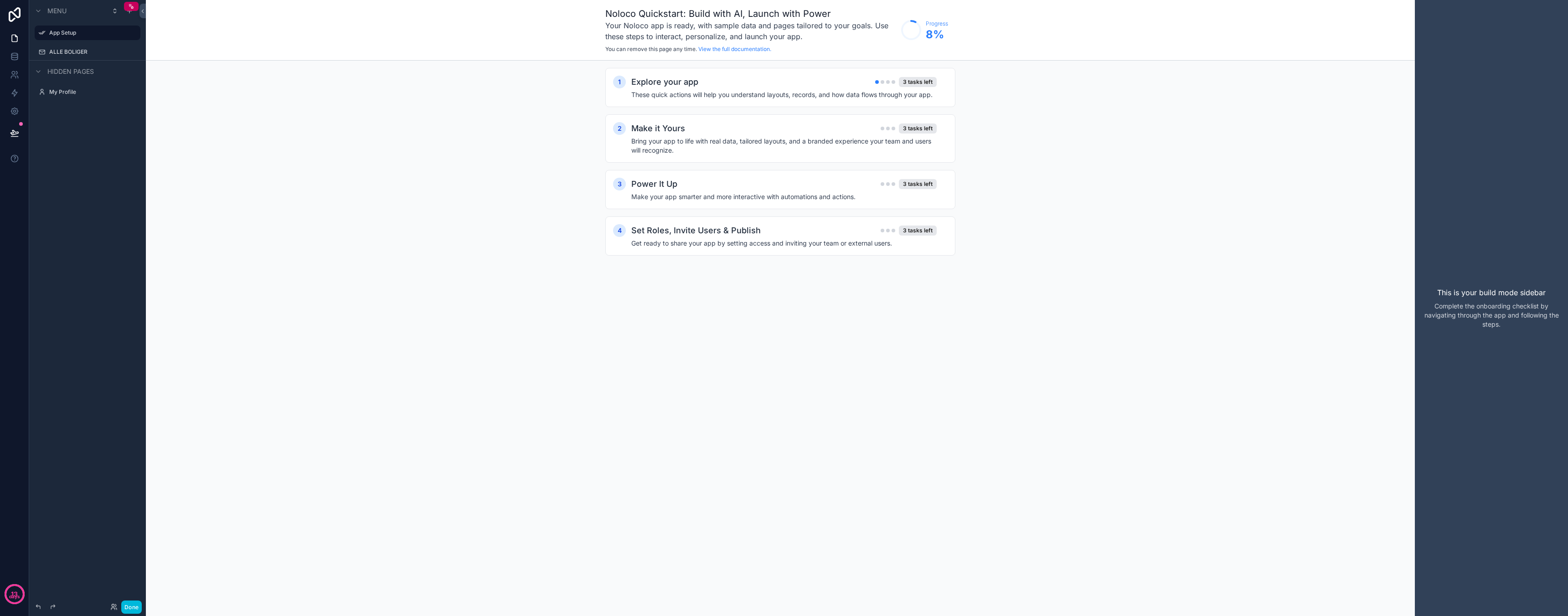
click at [776, 85] on div "Explore your app 3 tasks left" at bounding box center [784, 82] width 306 height 13
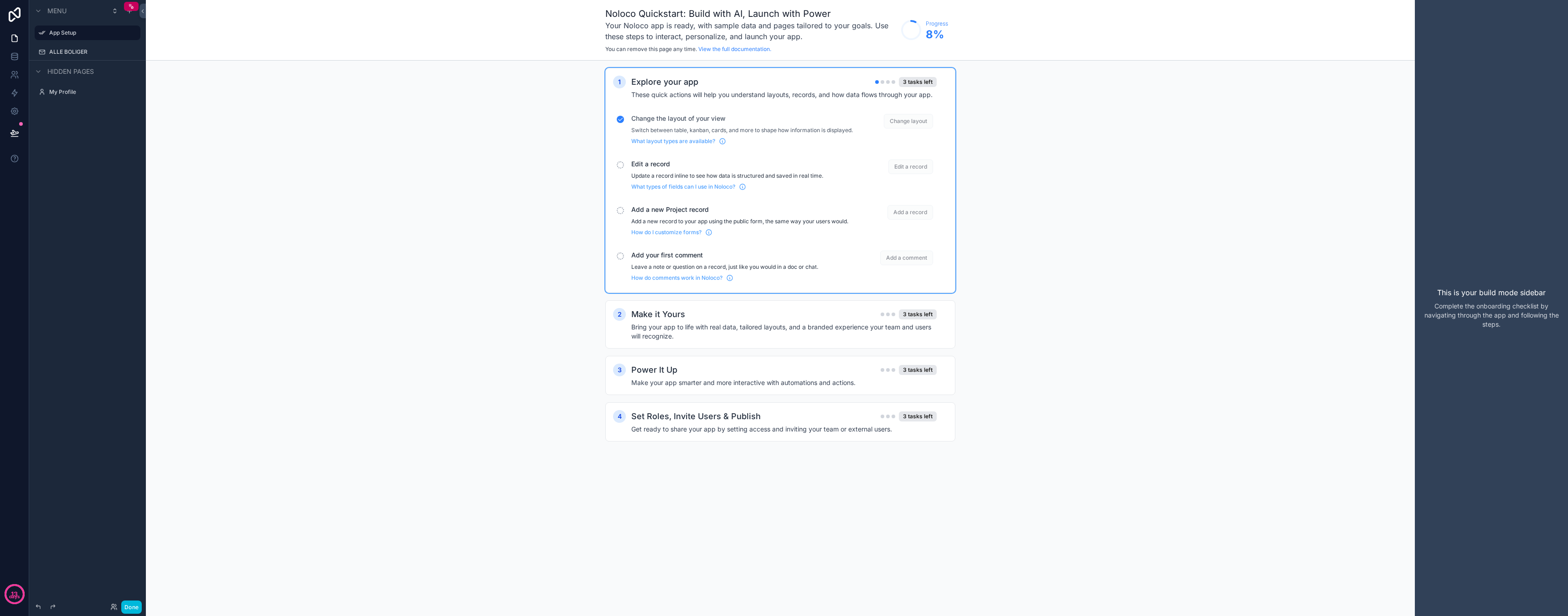
click at [912, 171] on span "Edit a record" at bounding box center [910, 167] width 45 height 15
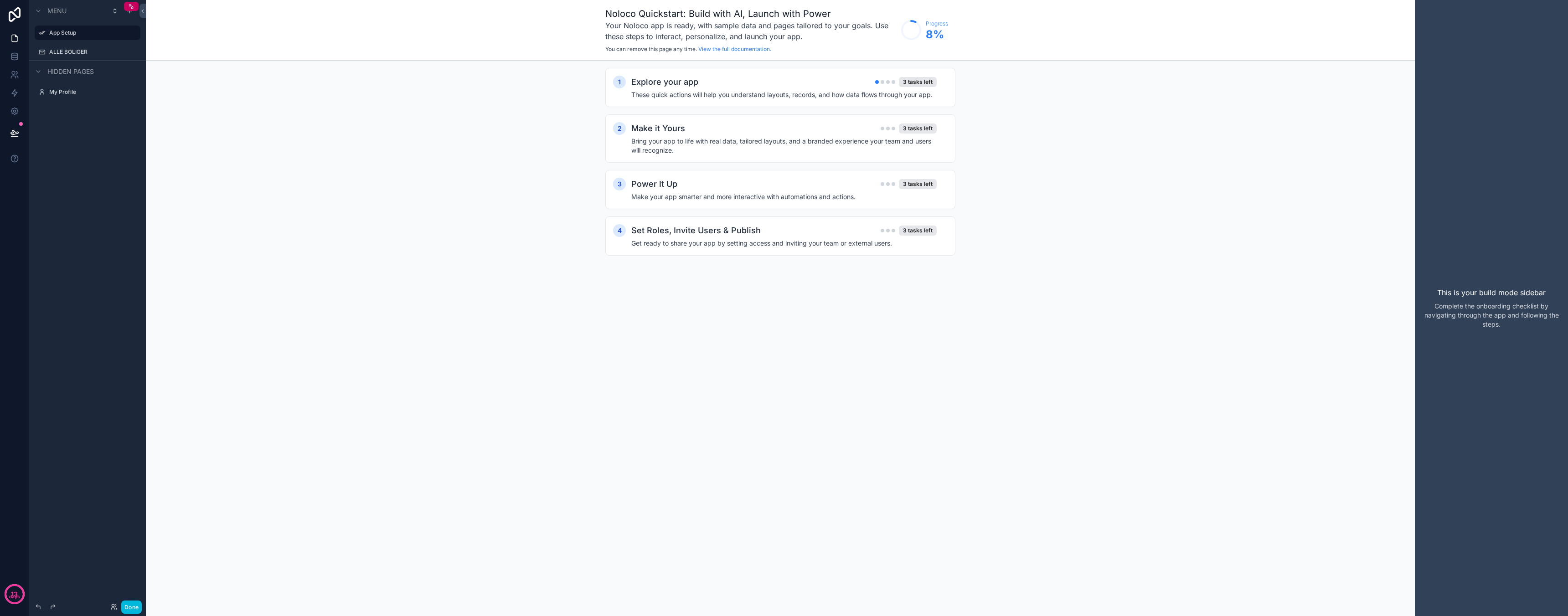
click at [855, 97] on h4 "These quick actions will help you understand layouts, records, and how data flo…" at bounding box center [784, 95] width 306 height 9
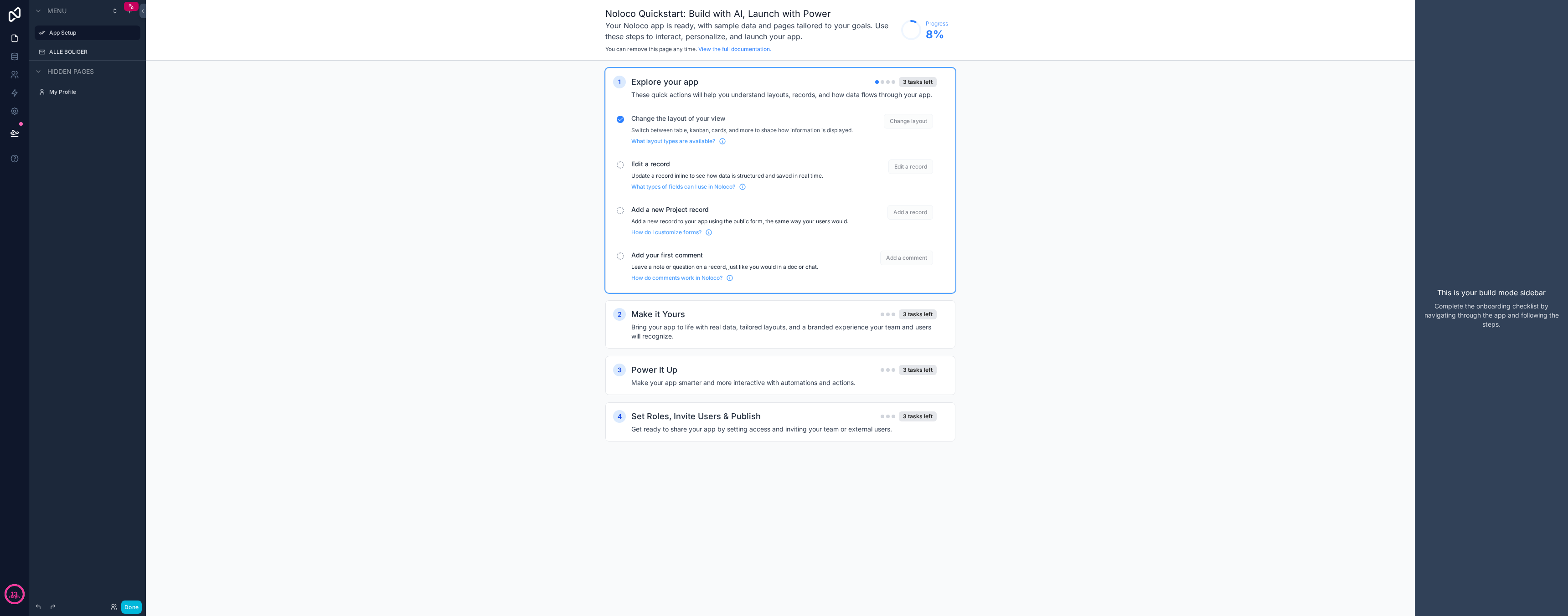
click at [787, 89] on div "Explore your app 3 tasks left These quick actions will help you understand layo…" at bounding box center [789, 87] width 317 height 24
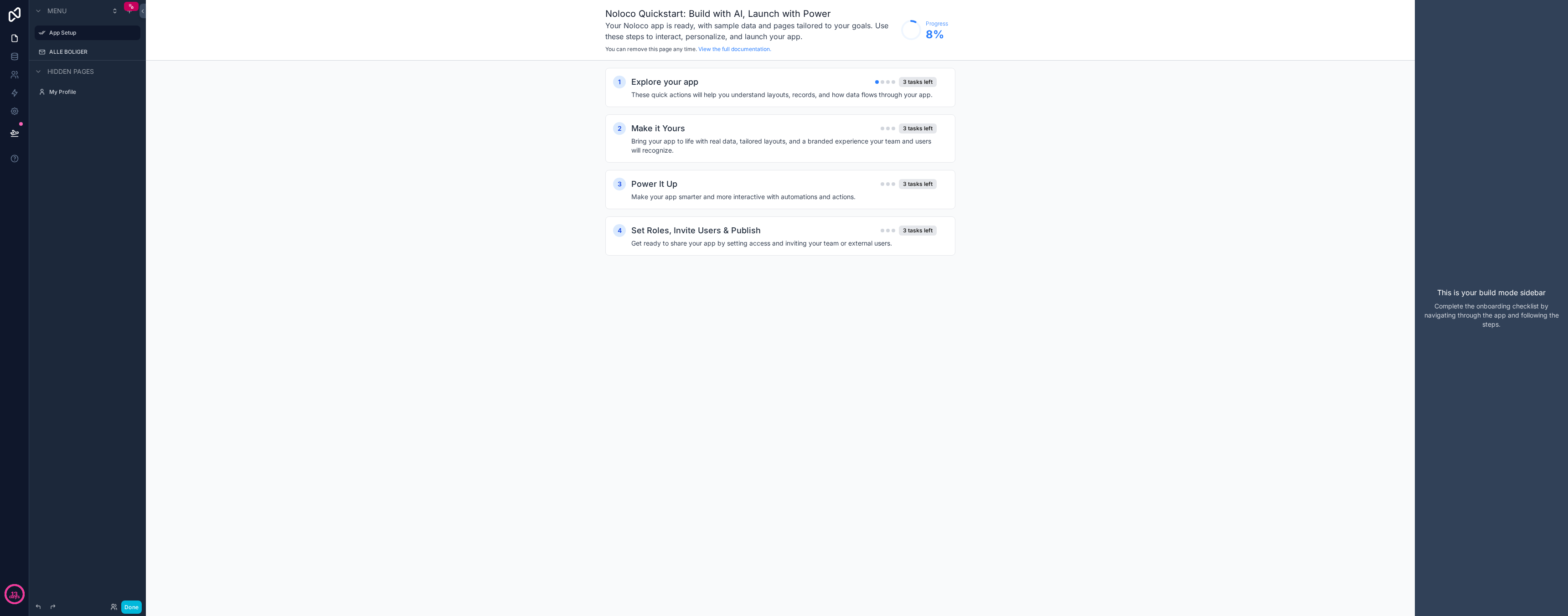
click at [55, 49] on label "ALLE BOLIGER" at bounding box center [92, 52] width 85 height 7
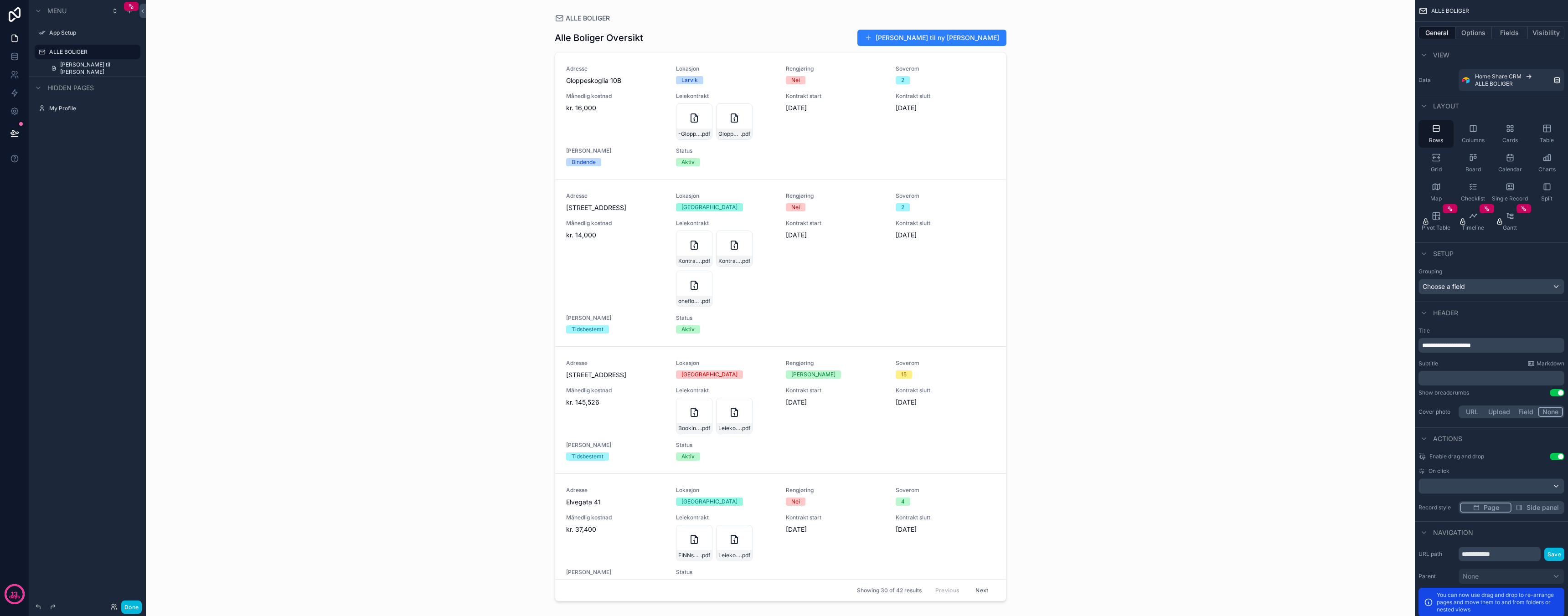
click at [56, 109] on label "My Profile" at bounding box center [92, 108] width 85 height 7
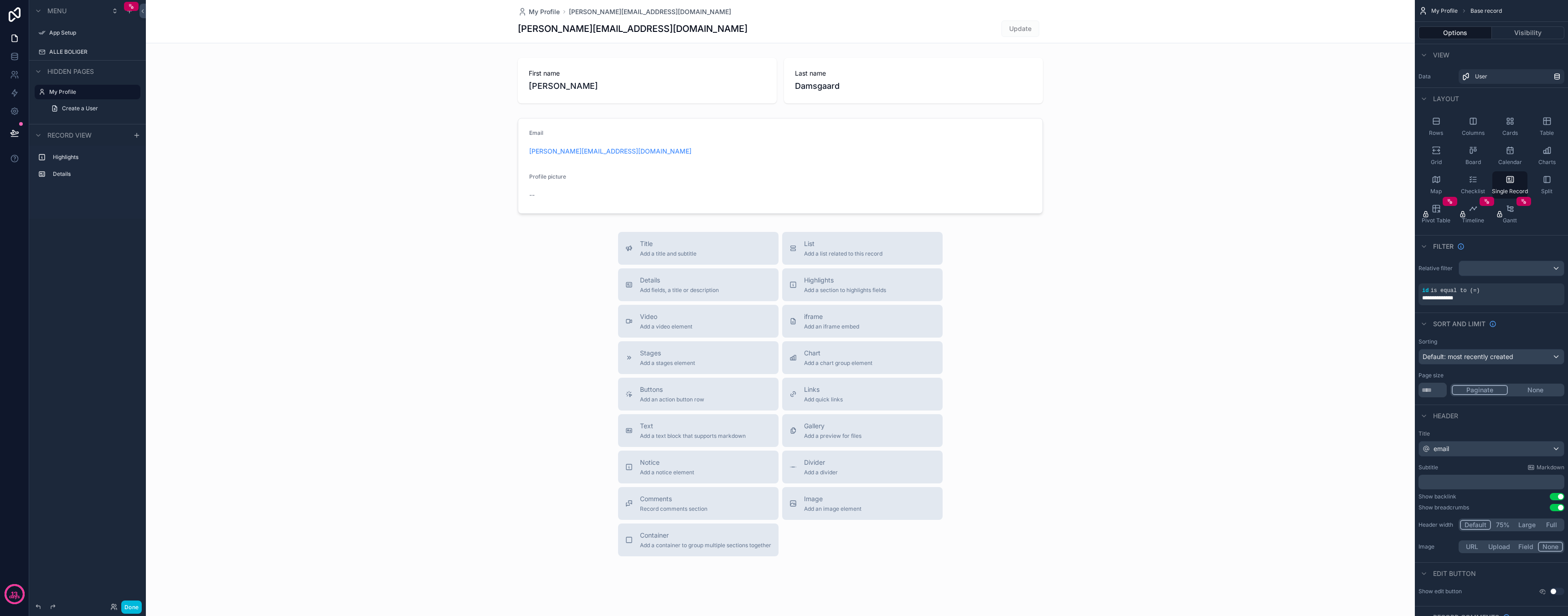
click at [76, 48] on div "ALLE BOLIGER" at bounding box center [94, 52] width 89 height 7
click at [75, 52] on label "ALLE BOLIGER" at bounding box center [92, 52] width 85 height 7
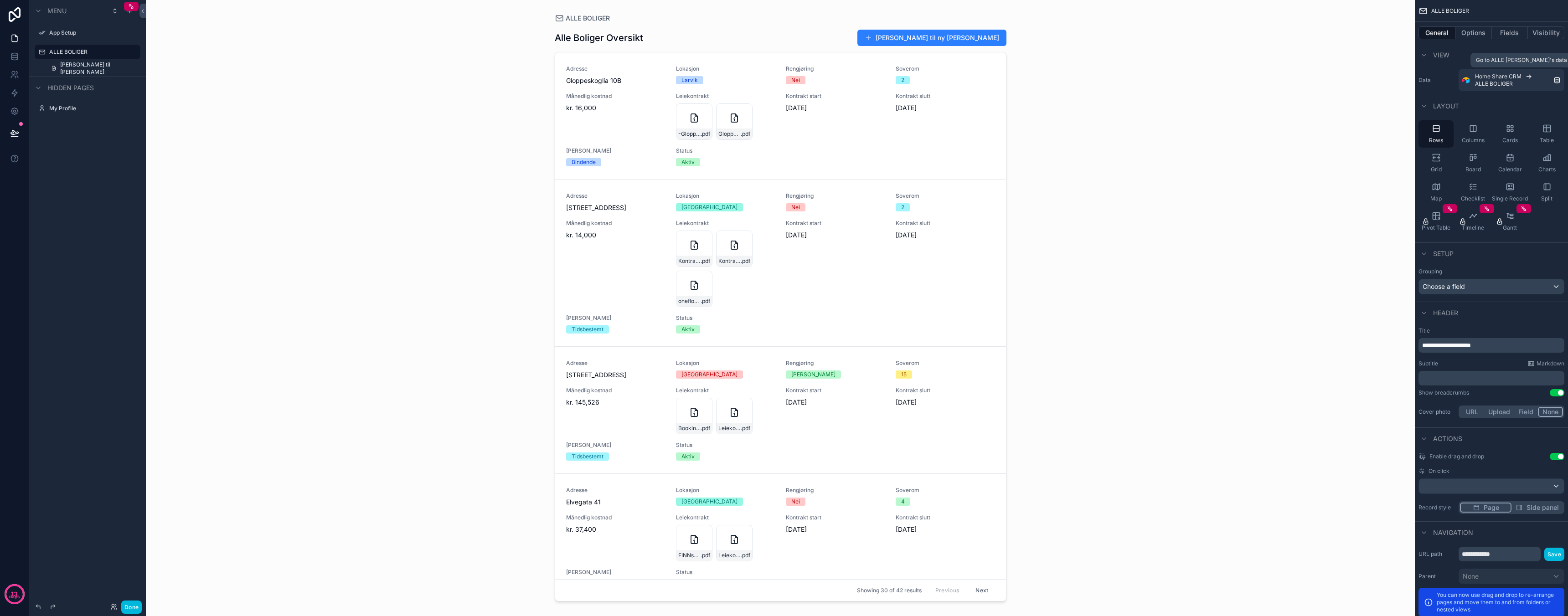
click at [1503, 80] on span "ALLE BOLIGER" at bounding box center [1493, 84] width 38 height 7
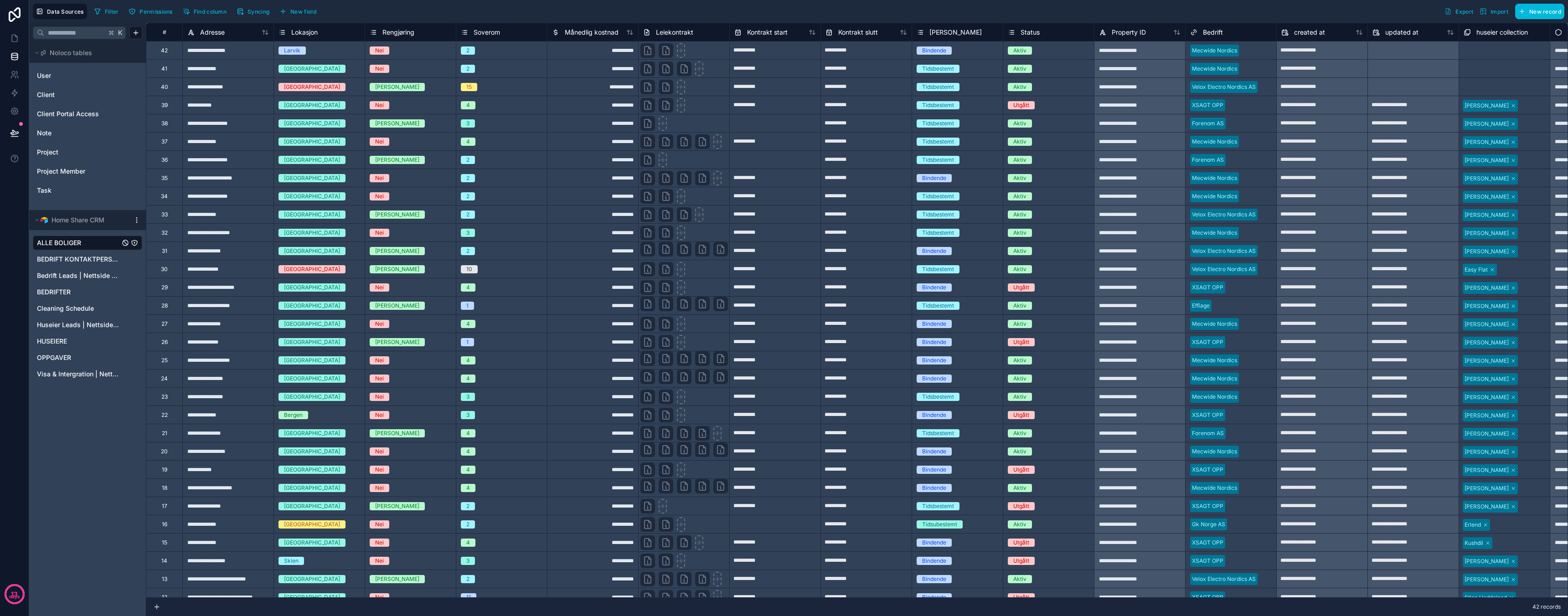
click at [143, 10] on span "Permissions" at bounding box center [156, 12] width 33 height 7
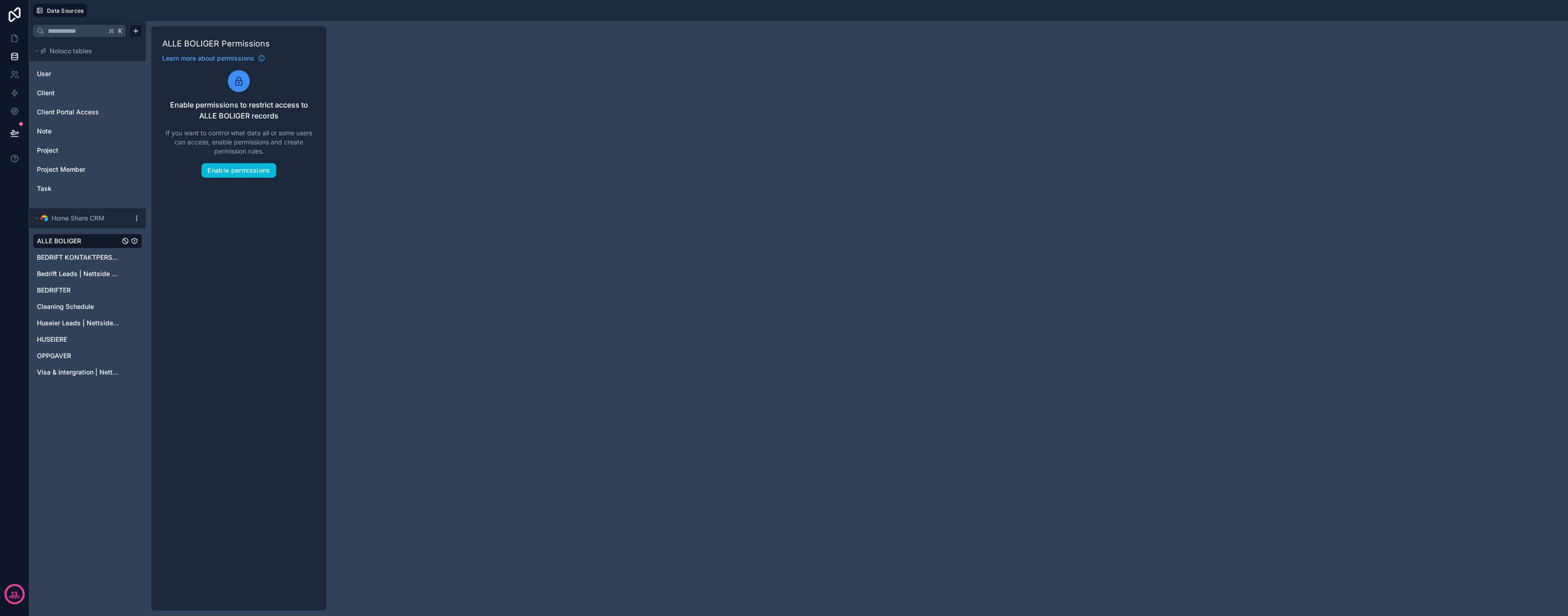
click at [234, 165] on button "Enable permissions" at bounding box center [238, 170] width 75 height 15
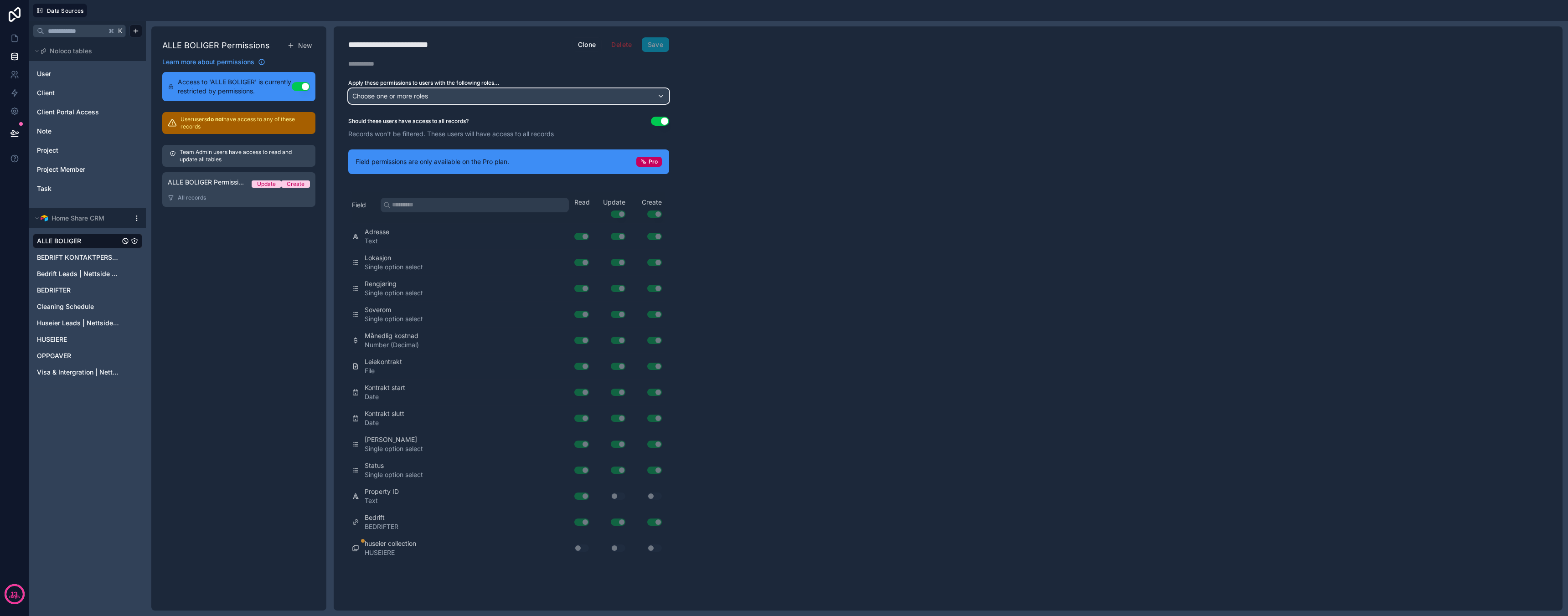
click at [416, 98] on span "Choose one or more roles" at bounding box center [389, 96] width 75 height 8
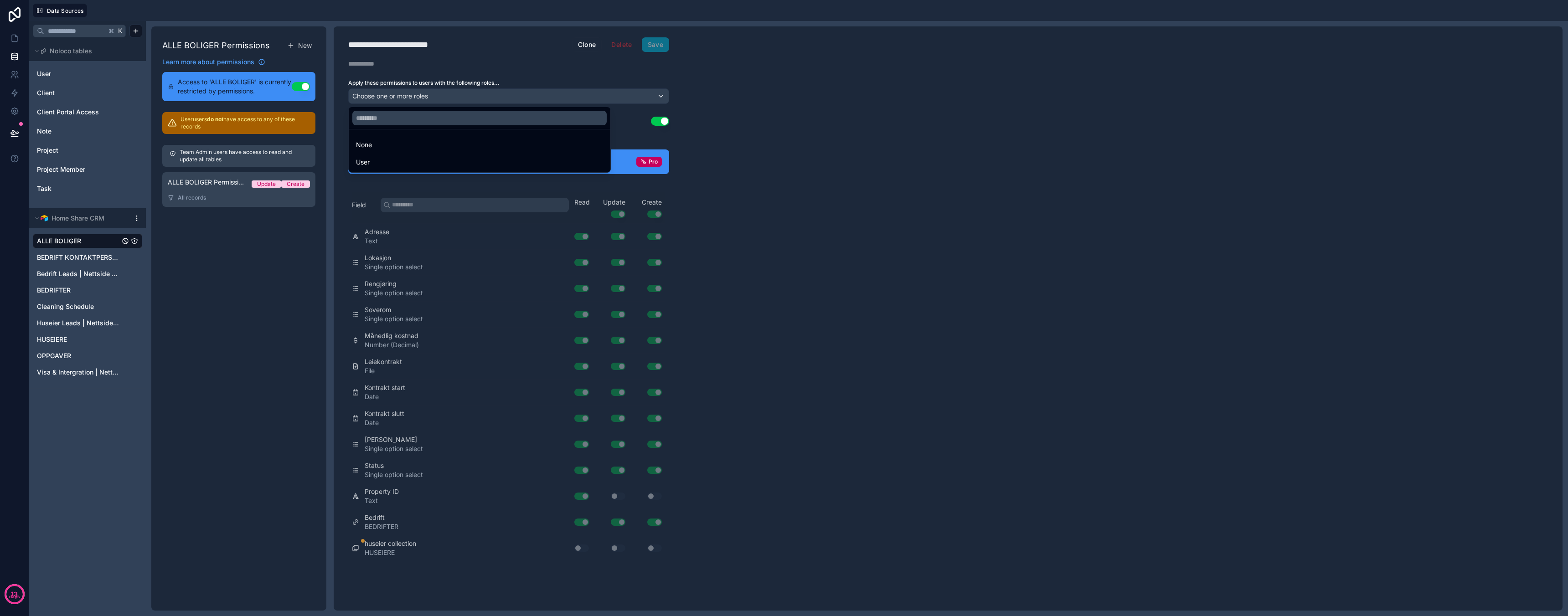
click at [418, 95] on div at bounding box center [784, 308] width 1568 height 616
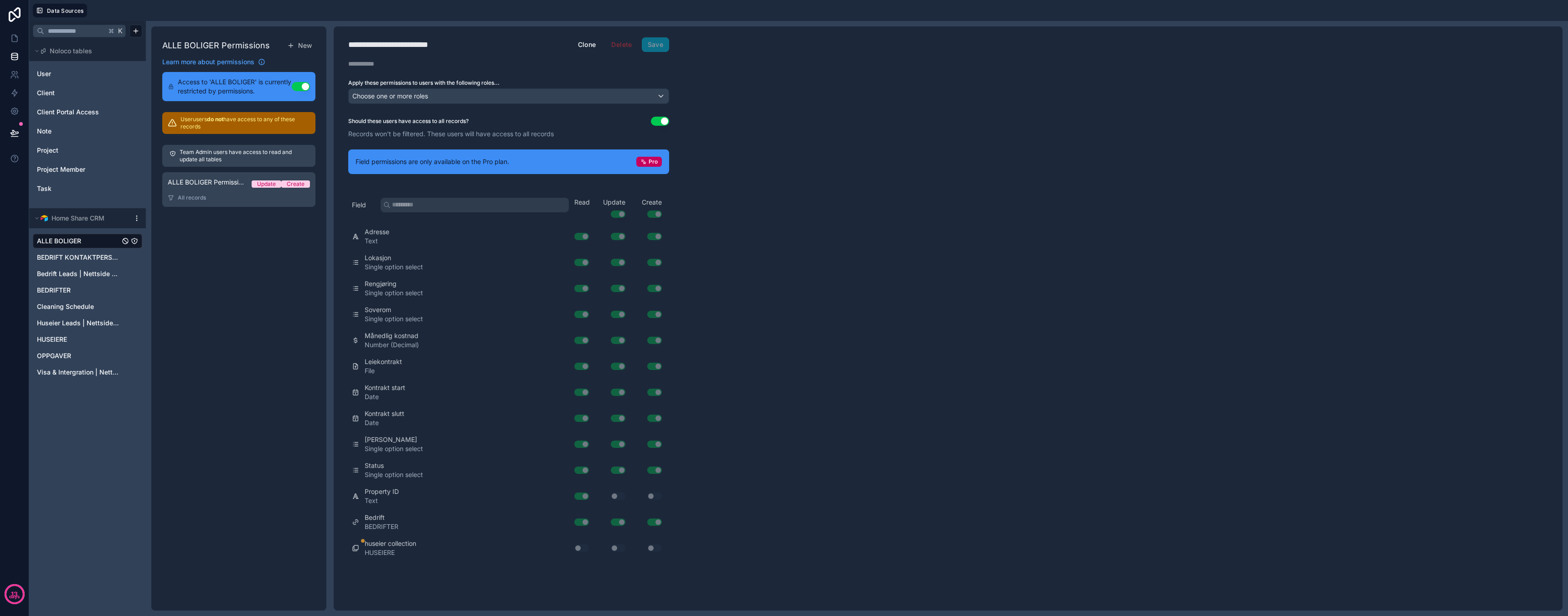
click at [671, 118] on div "Should these users have access to all records? Use setting Records won't be fil…" at bounding box center [508, 127] width 350 height 22
click at [667, 119] on button "Use setting" at bounding box center [660, 121] width 18 height 9
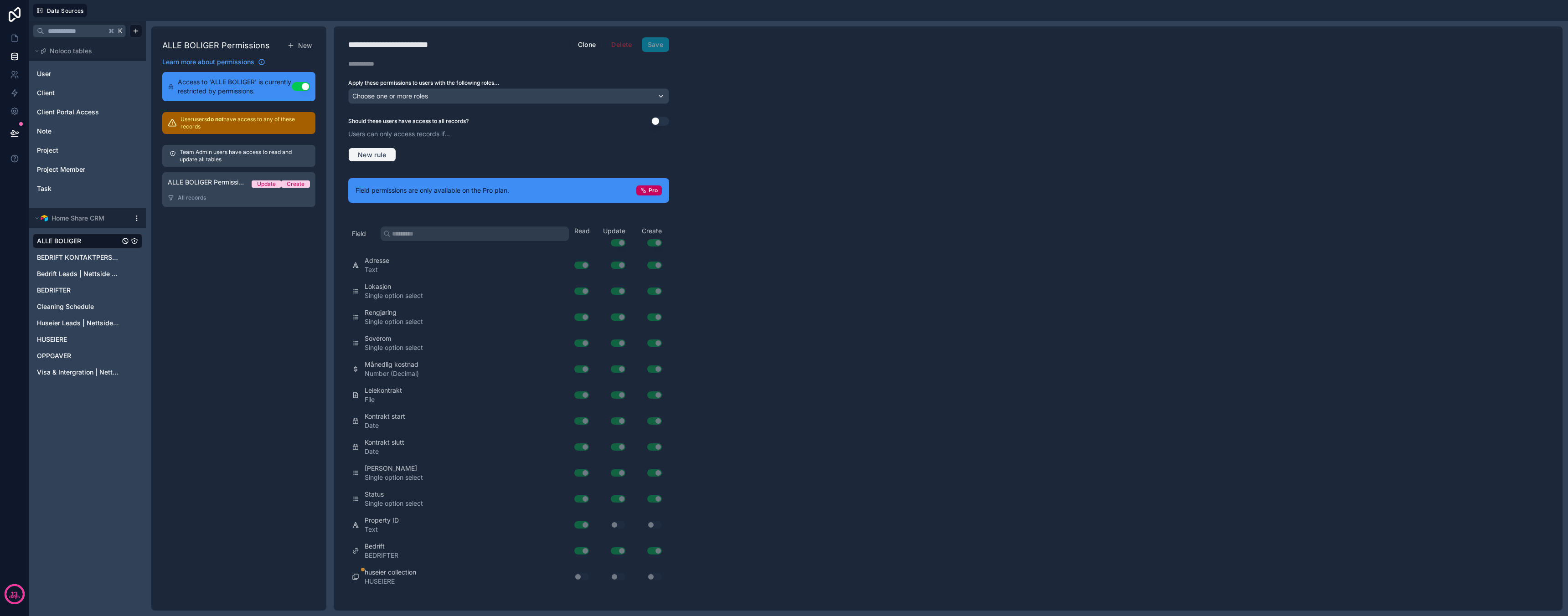
click at [370, 151] on span "New rule" at bounding box center [372, 155] width 36 height 8
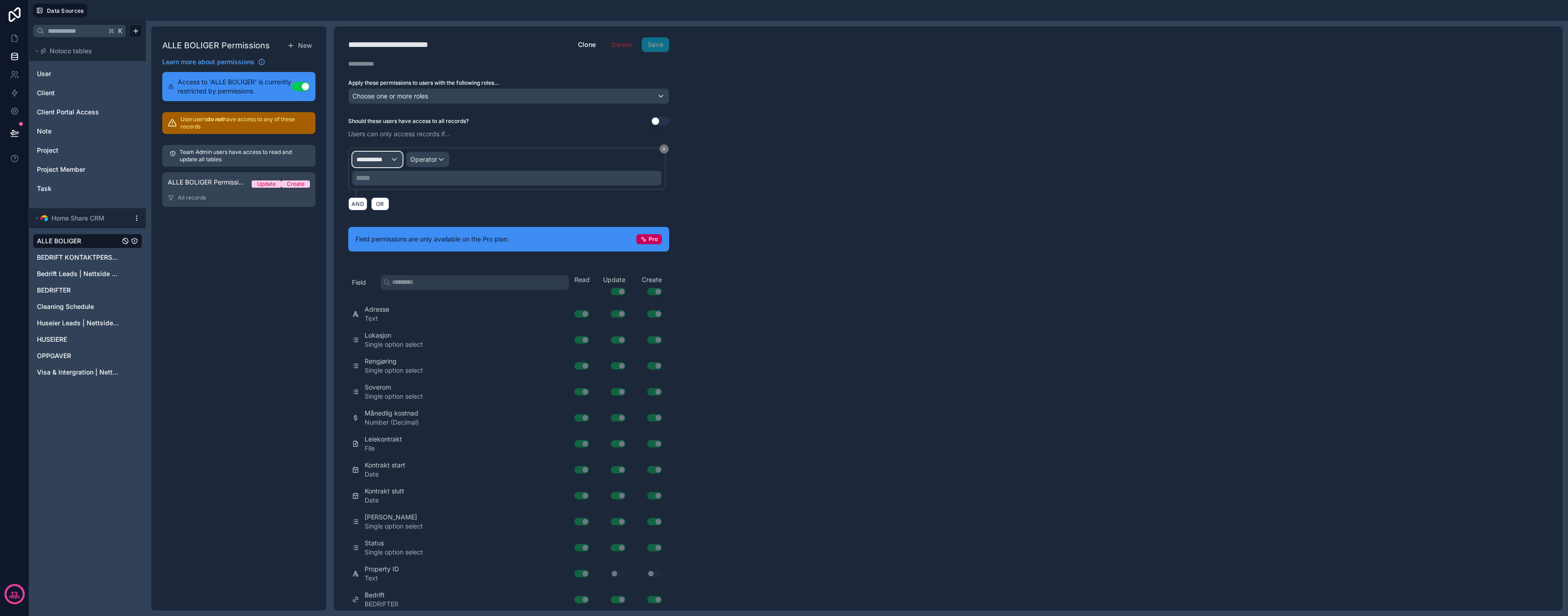
click at [383, 158] on span "**********" at bounding box center [373, 159] width 34 height 9
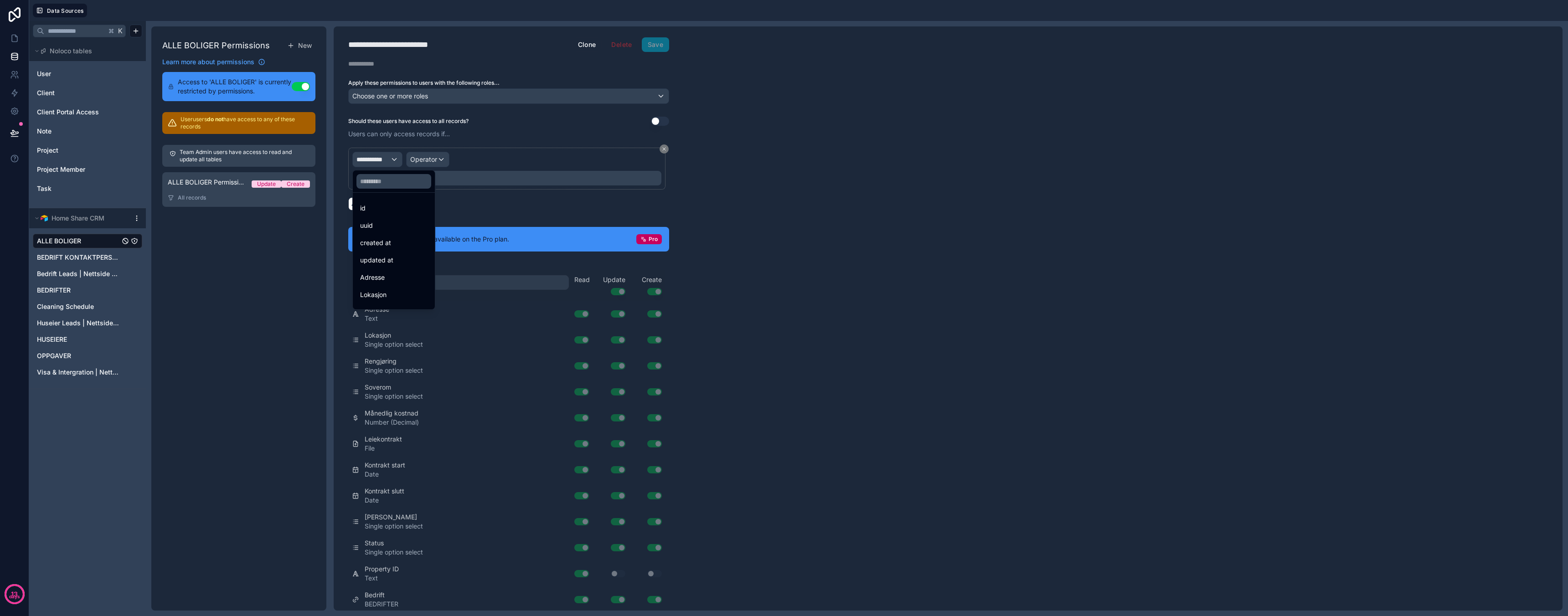
click at [487, 189] on div at bounding box center [784, 308] width 1568 height 616
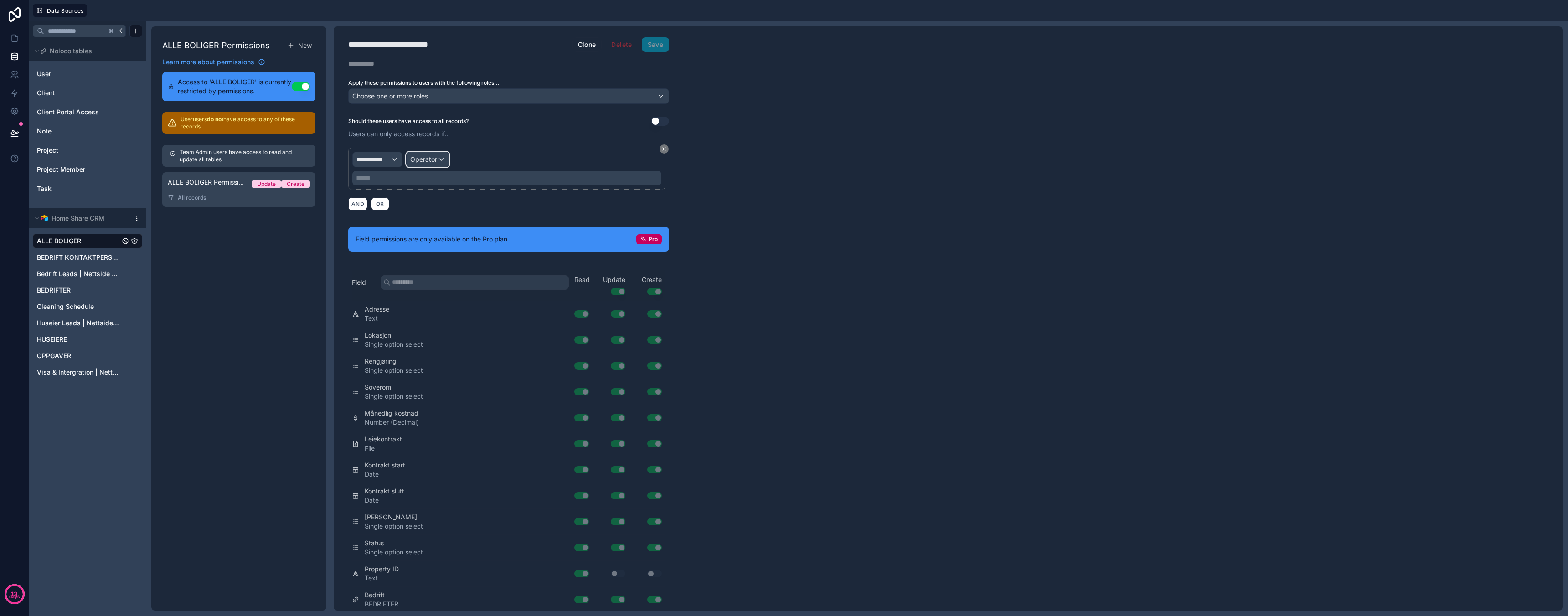
click at [426, 163] on span "Operator" at bounding box center [424, 159] width 27 height 8
click at [427, 160] on div at bounding box center [784, 308] width 1568 height 616
click at [366, 152] on div "**********" at bounding box center [377, 159] width 49 height 15
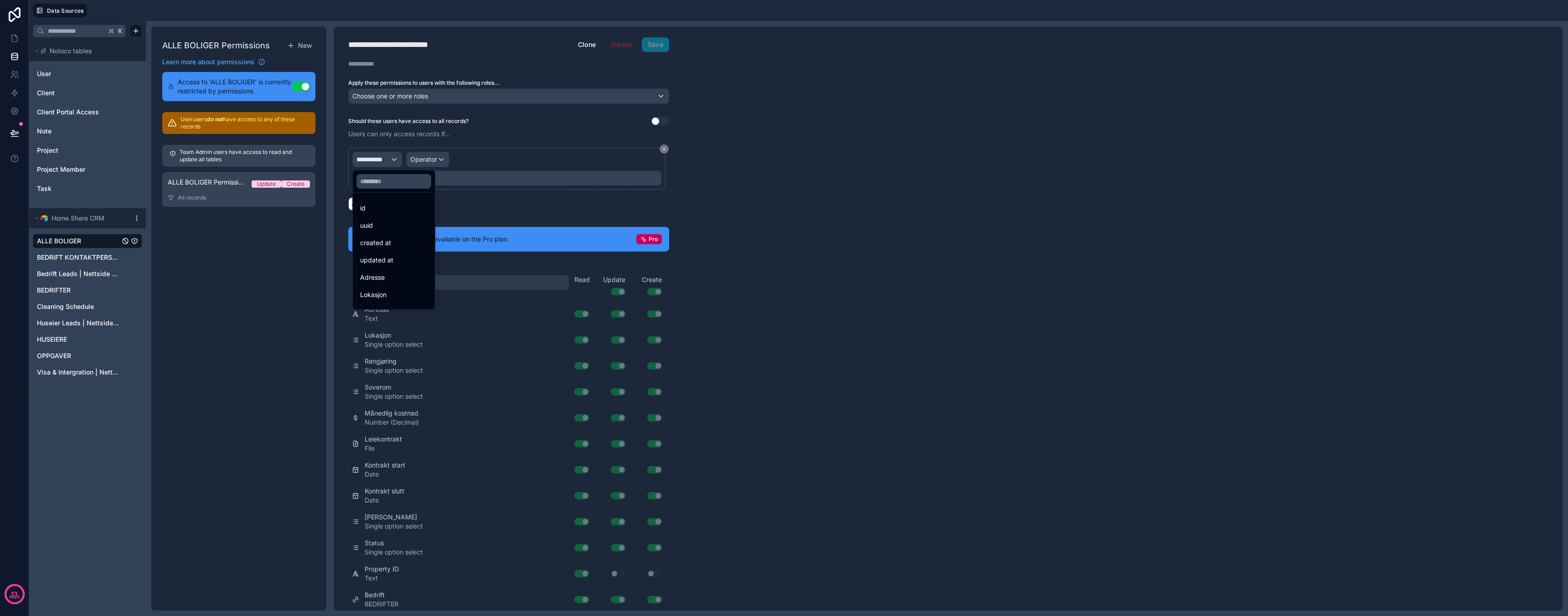
click at [366, 154] on div at bounding box center [784, 308] width 1568 height 616
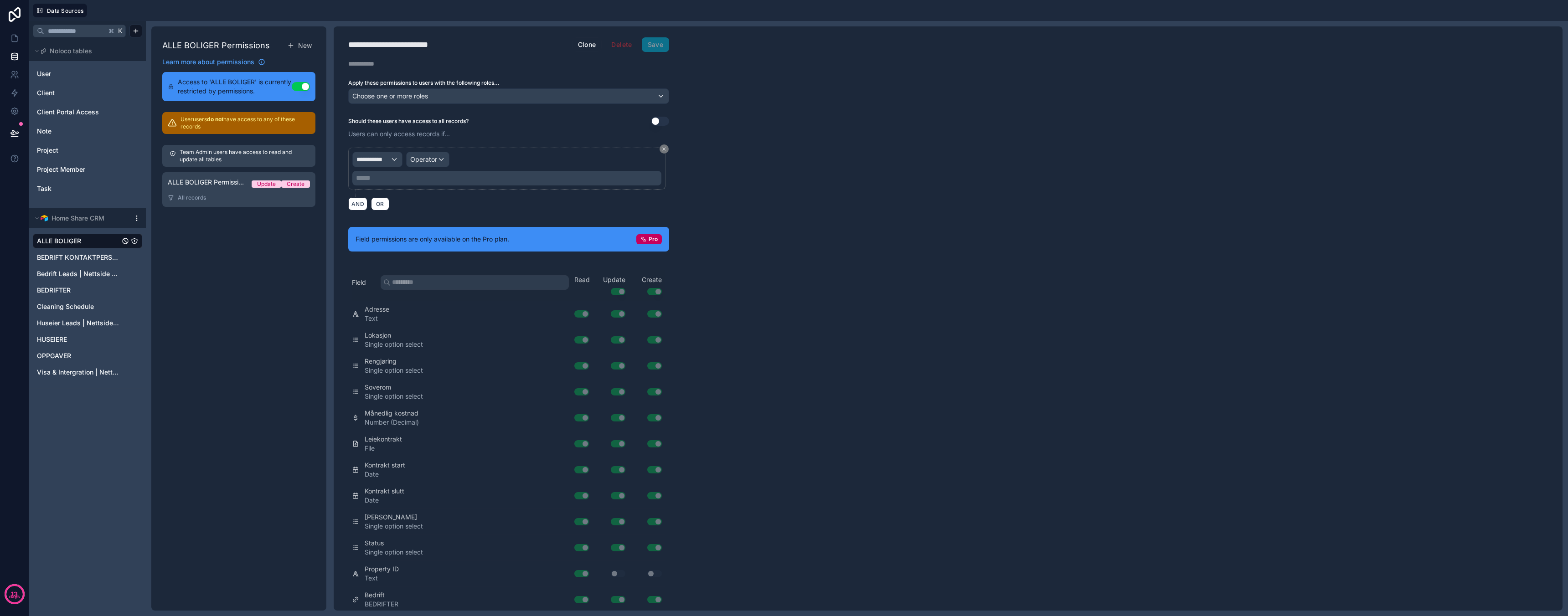
click at [375, 174] on p "***** ﻿" at bounding box center [508, 178] width 304 height 11
click at [400, 202] on div "AND OR" at bounding box center [508, 203] width 321 height 14
click at [399, 187] on div "**********" at bounding box center [507, 168] width 317 height 42
click at [402, 181] on p "***** ﻿" at bounding box center [508, 178] width 304 height 11
click at [422, 218] on div "**********" at bounding box center [508, 318] width 350 height 584
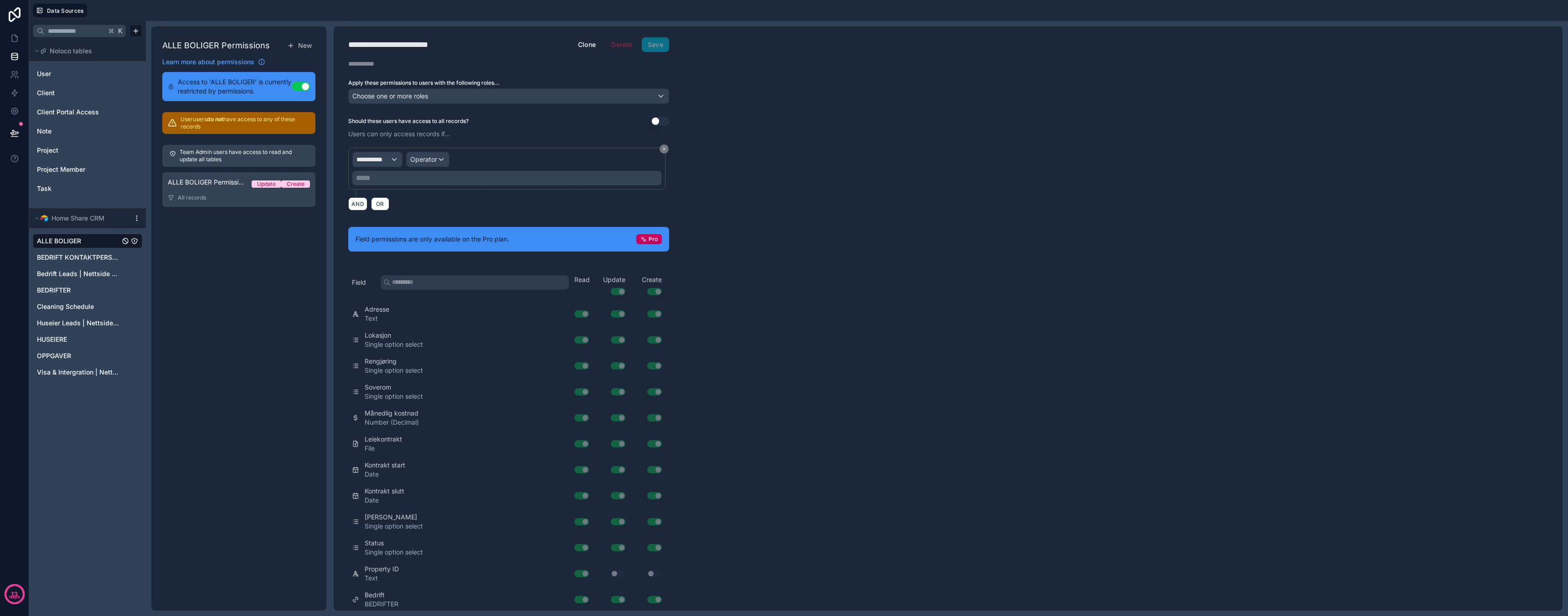
click at [50, 74] on span "User" at bounding box center [45, 74] width 15 height 9
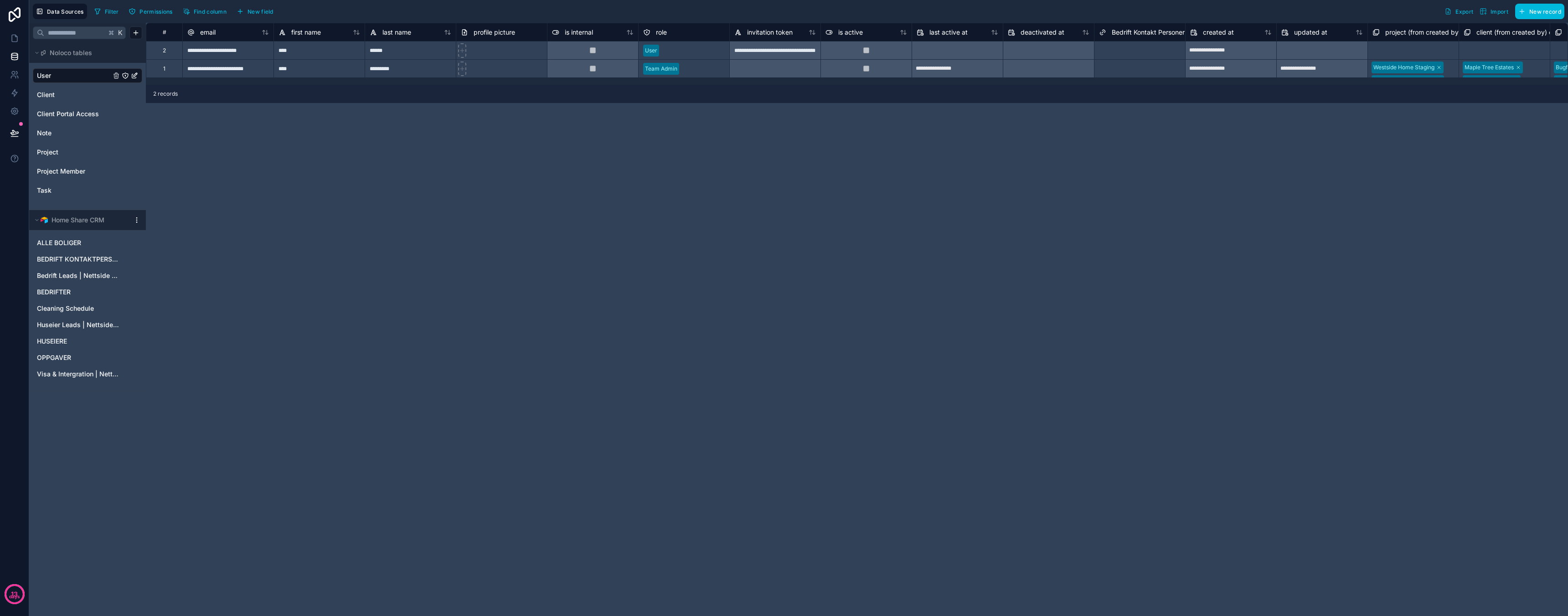
click at [67, 114] on span "Client Portal Access" at bounding box center [68, 114] width 62 height 9
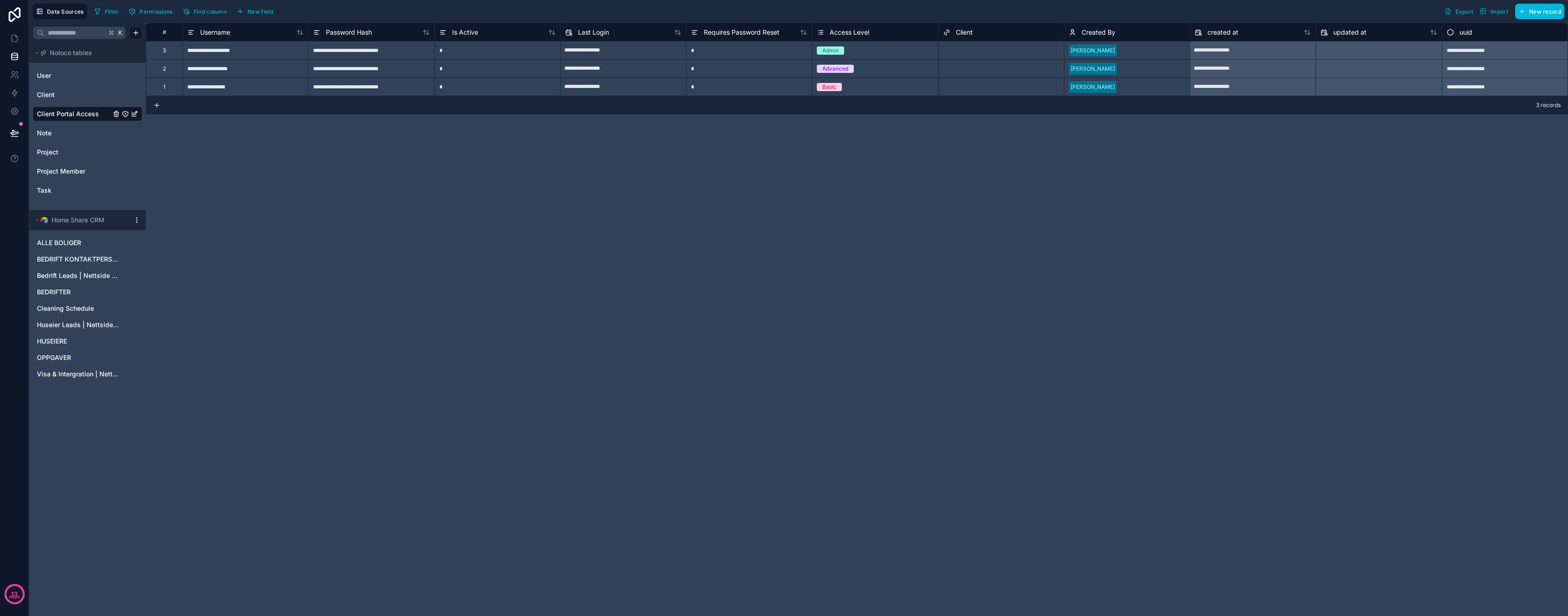
click at [66, 96] on link "Client" at bounding box center [74, 95] width 74 height 9
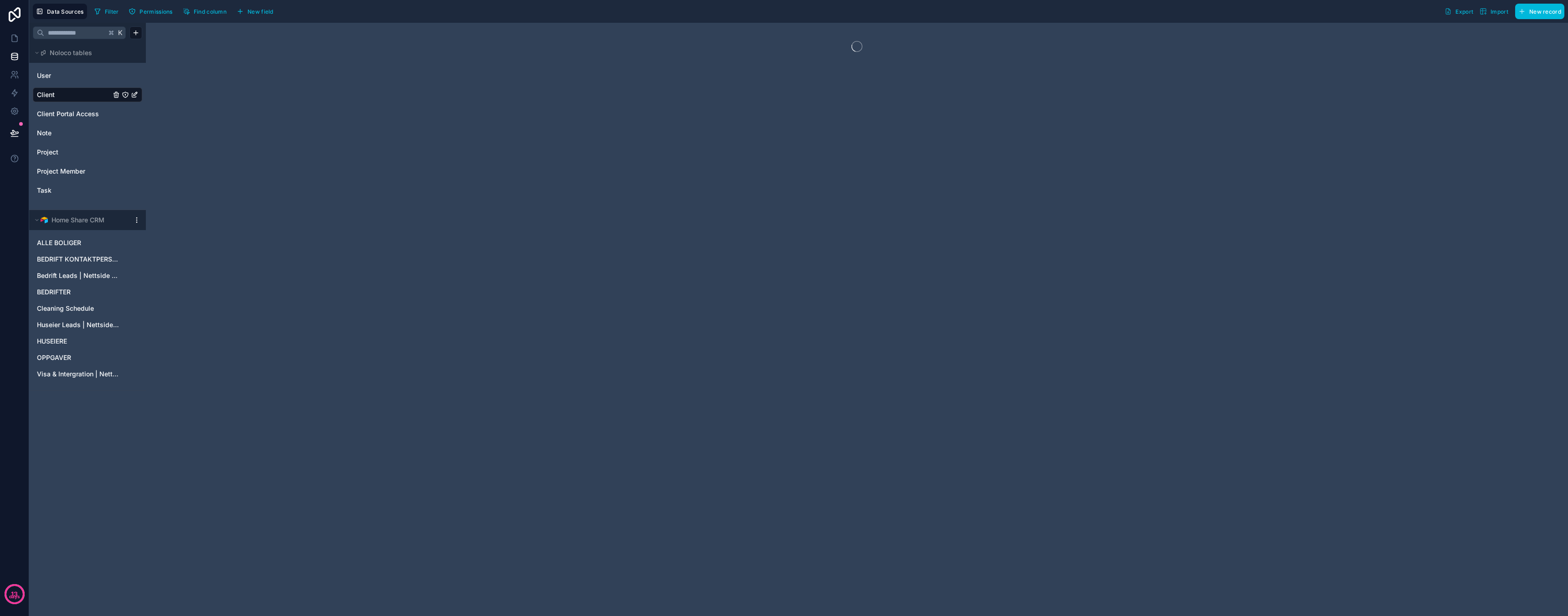
click at [70, 67] on div "User Client Client Portal Access Note Project Project Member Task" at bounding box center [87, 132] width 109 height 136
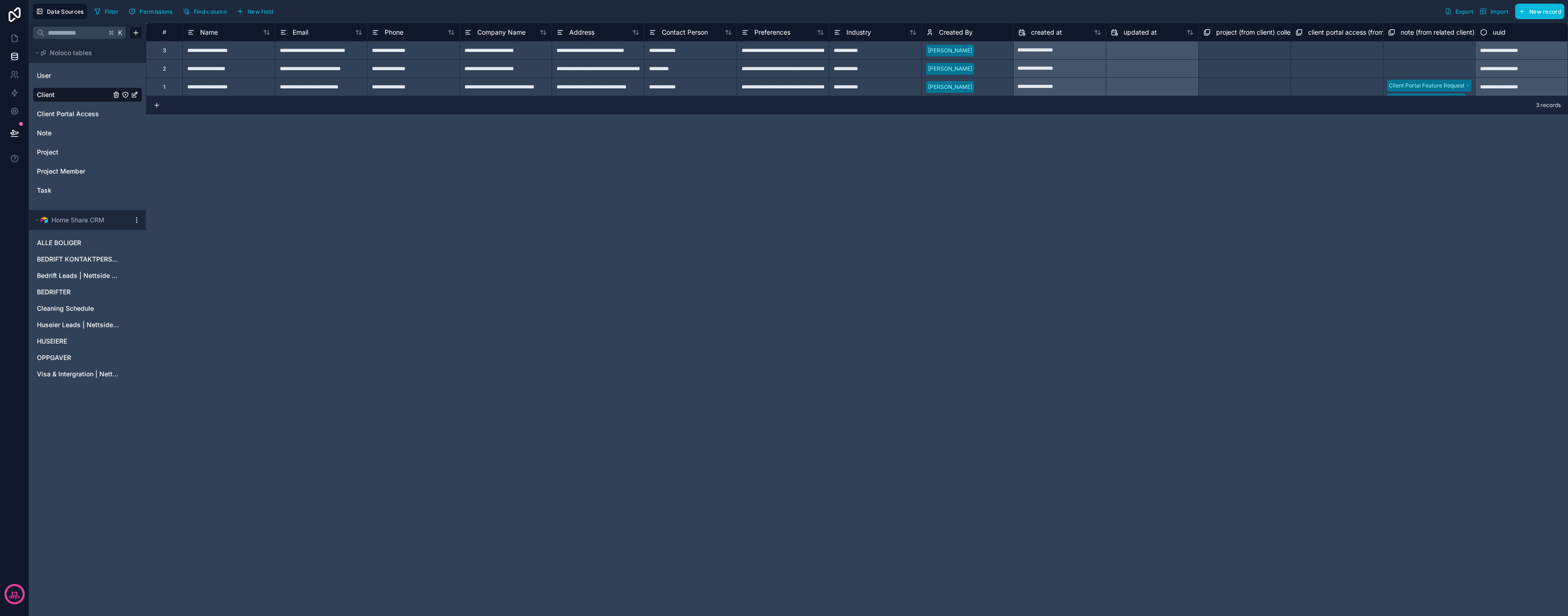
click at [69, 75] on link "User" at bounding box center [74, 76] width 74 height 9
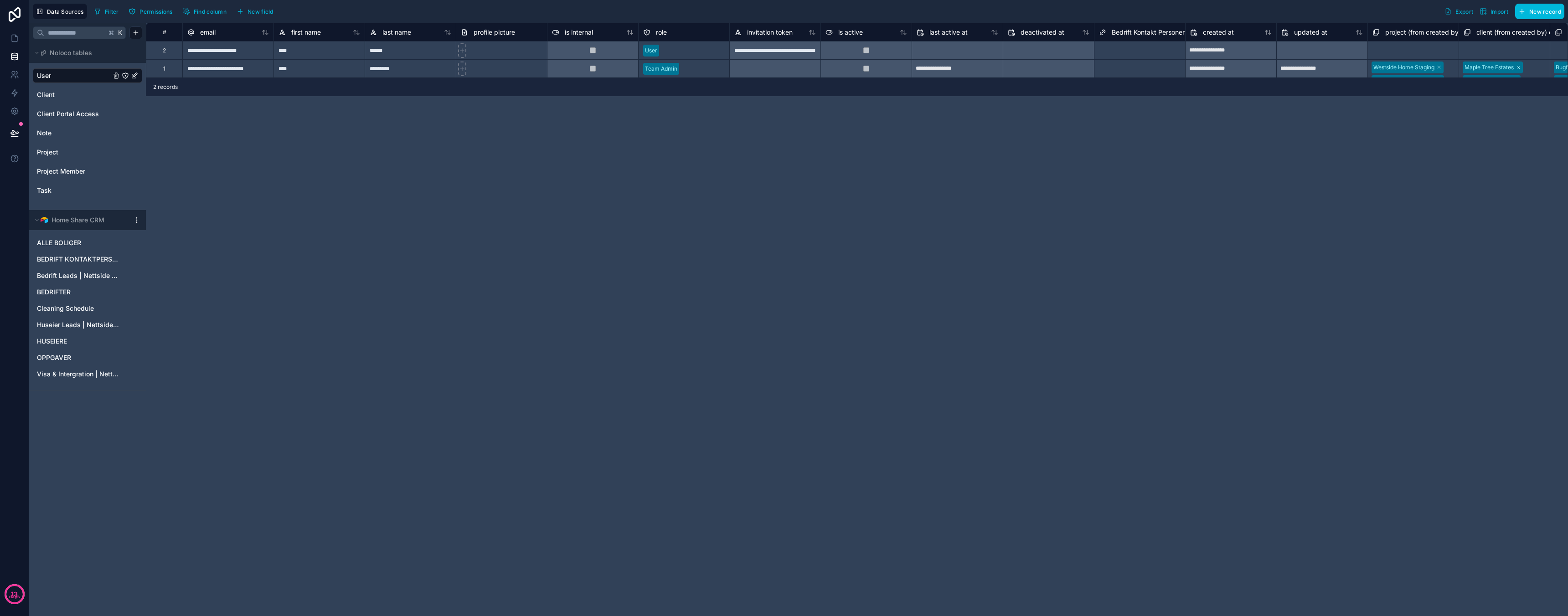
click at [66, 92] on link "Client" at bounding box center [74, 95] width 74 height 9
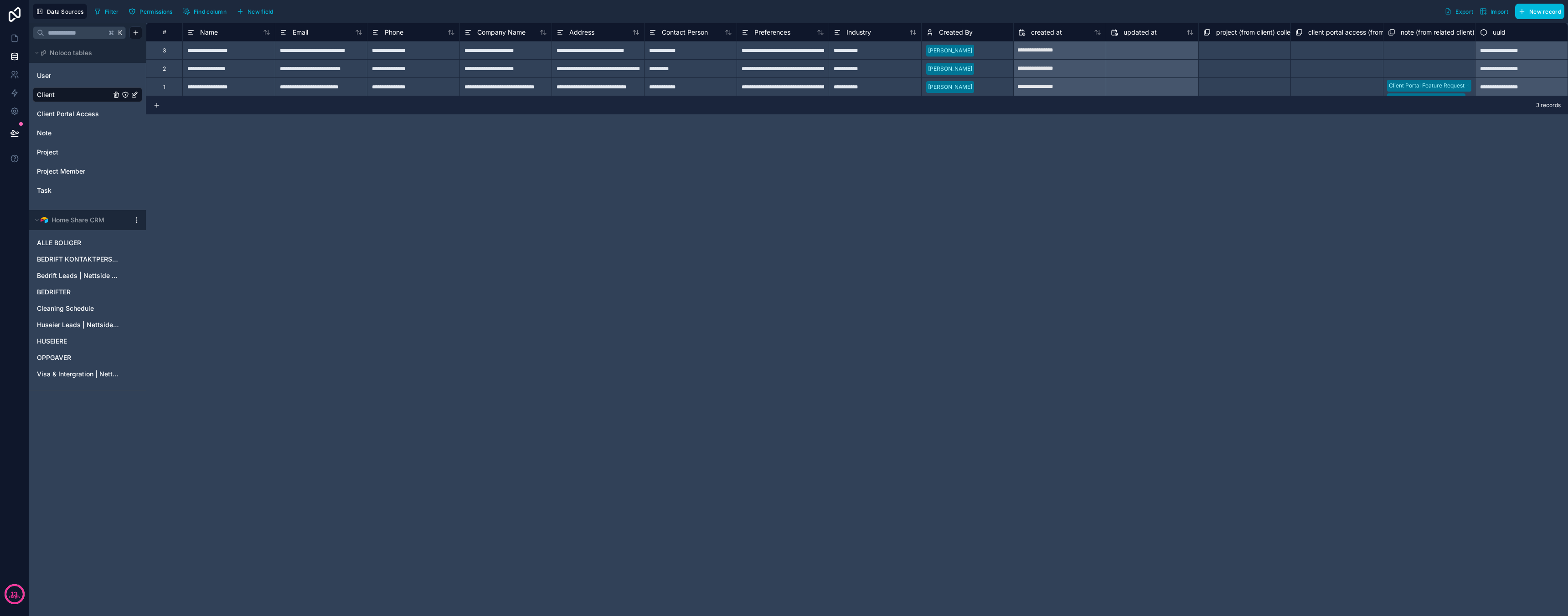
click at [54, 106] on div "Client Portal Access" at bounding box center [87, 114] width 109 height 15
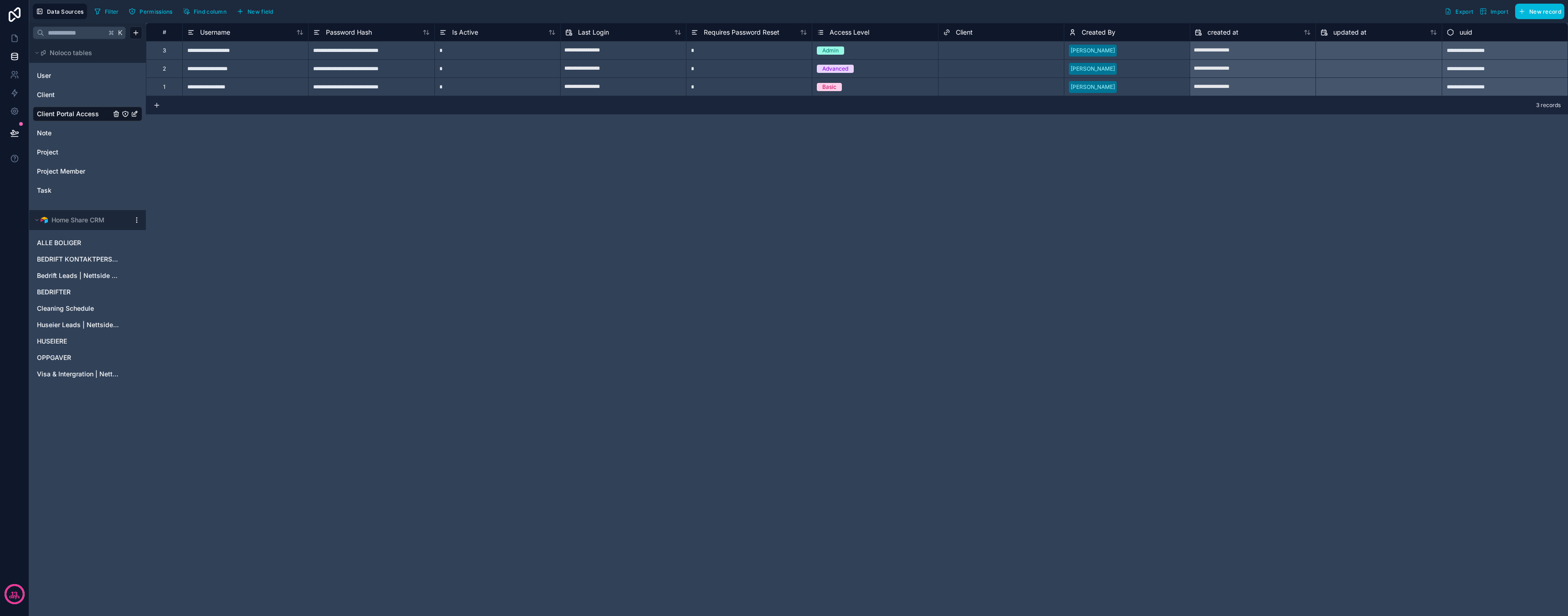
click at [1535, 58] on div "**********" at bounding box center [1504, 50] width 126 height 18
click at [1502, 51] on div "**********" at bounding box center [1504, 50] width 126 height 18
click at [1508, 75] on div "**********" at bounding box center [1504, 68] width 126 height 18
click at [1508, 83] on div "**********" at bounding box center [1504, 86] width 126 height 18
click at [1511, 72] on div "**********" at bounding box center [1504, 68] width 126 height 18
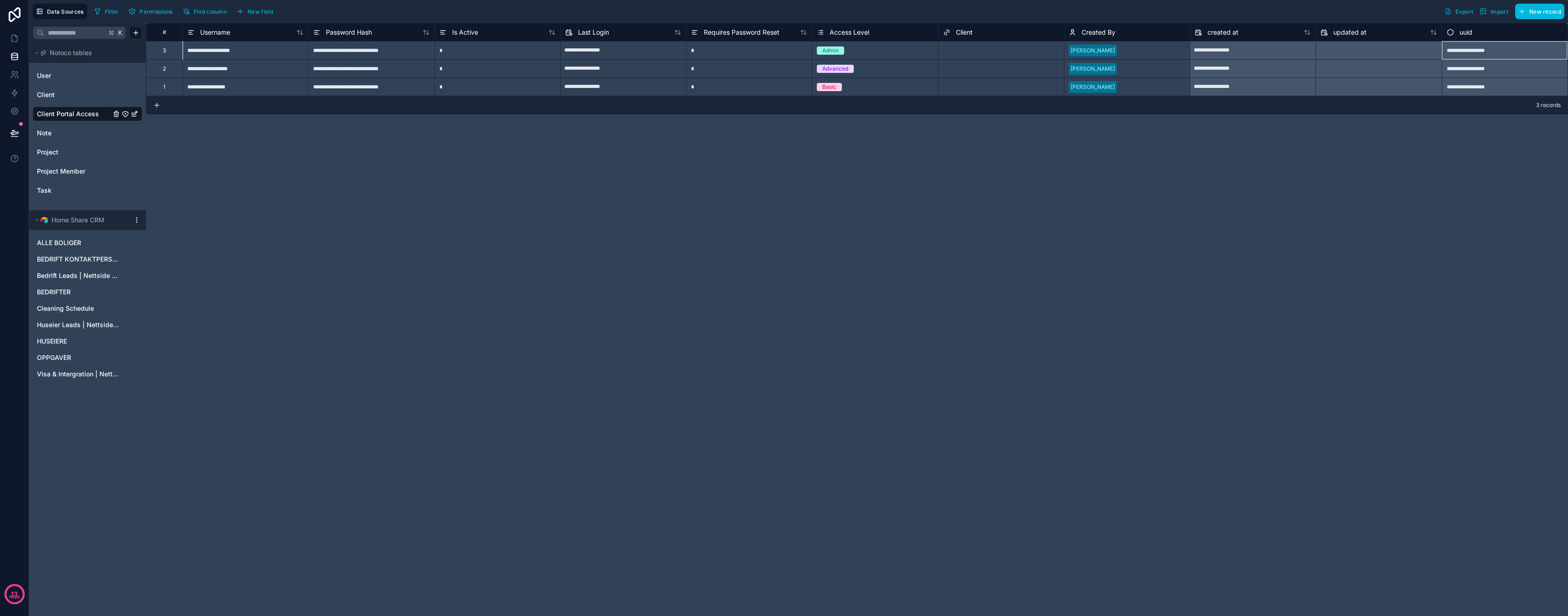
click at [1510, 54] on div "**********" at bounding box center [1504, 50] width 126 height 18
click at [259, 47] on div "**********" at bounding box center [245, 50] width 126 height 18
click at [859, 53] on div "Admin" at bounding box center [875, 50] width 126 height 10
click at [863, 50] on div "Admin" at bounding box center [875, 50] width 126 height 10
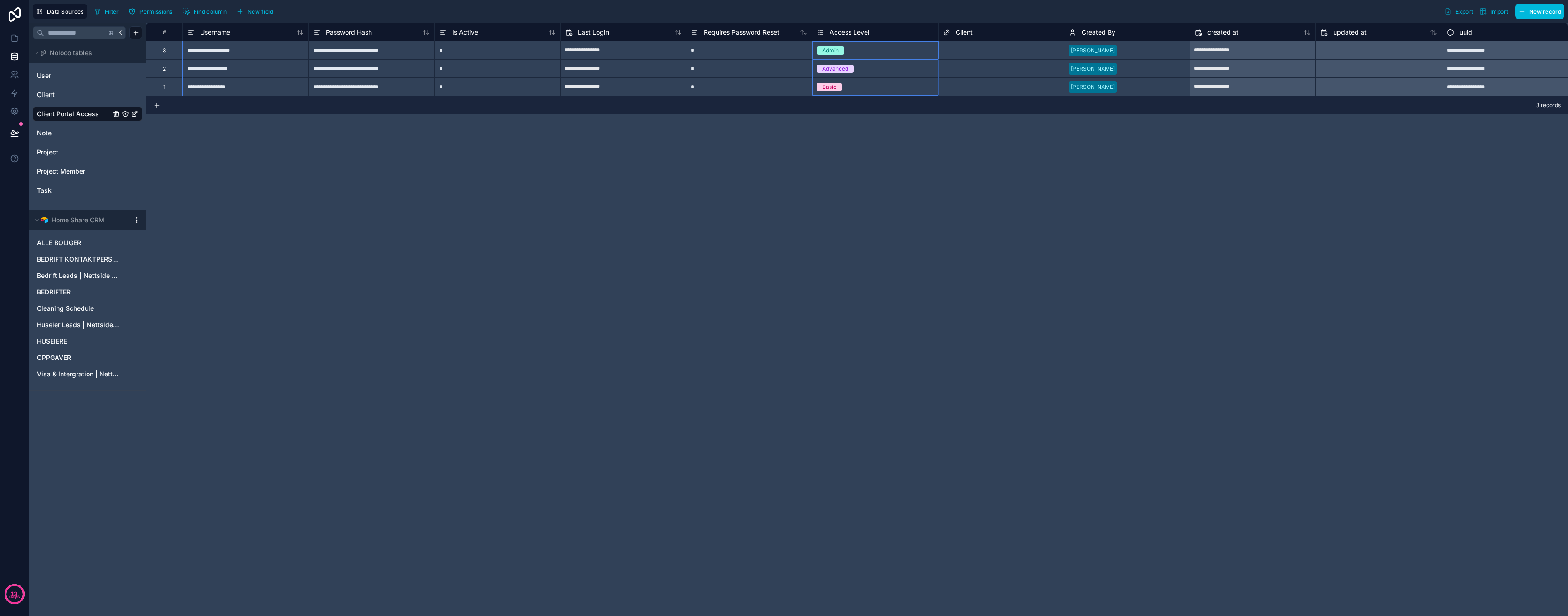
click at [872, 27] on div "Access Level" at bounding box center [875, 33] width 116 height 11
click at [1004, 49] on div at bounding box center [1021, 51] width 75 height 9
click at [948, 49] on div "Select a Client" at bounding box center [961, 51] width 37 height 7
click at [1148, 56] on div "[PERSON_NAME]" at bounding box center [1127, 50] width 126 height 14
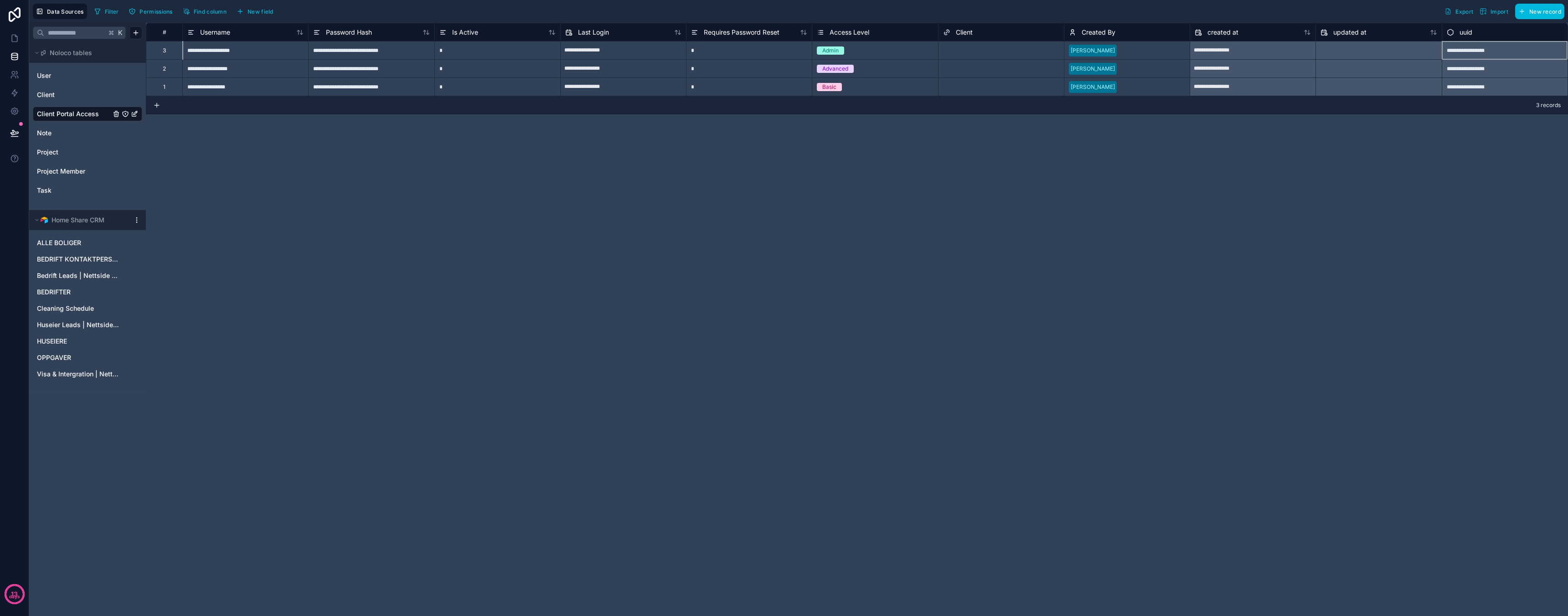
click at [1496, 48] on div "**********" at bounding box center [1504, 50] width 126 height 18
click at [156, 109] on button at bounding box center [156, 106] width 7 height 18
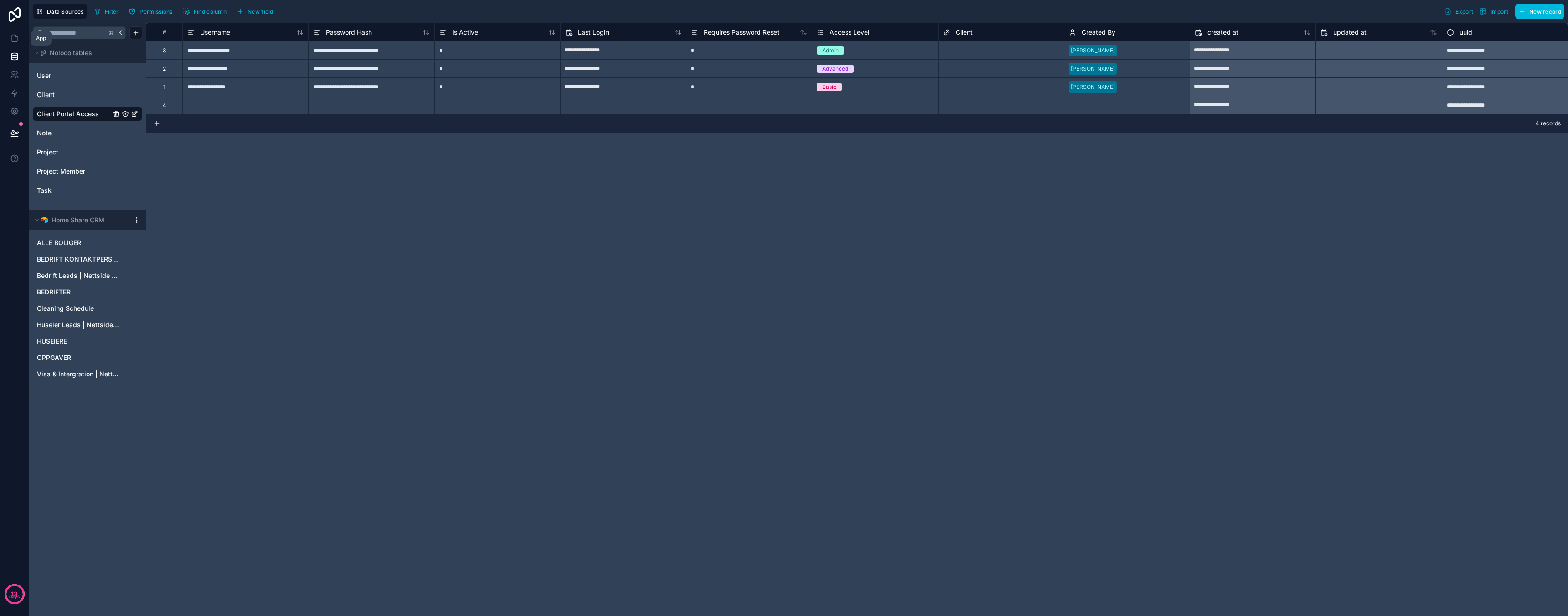
click at [10, 36] on icon at bounding box center [15, 38] width 9 height 9
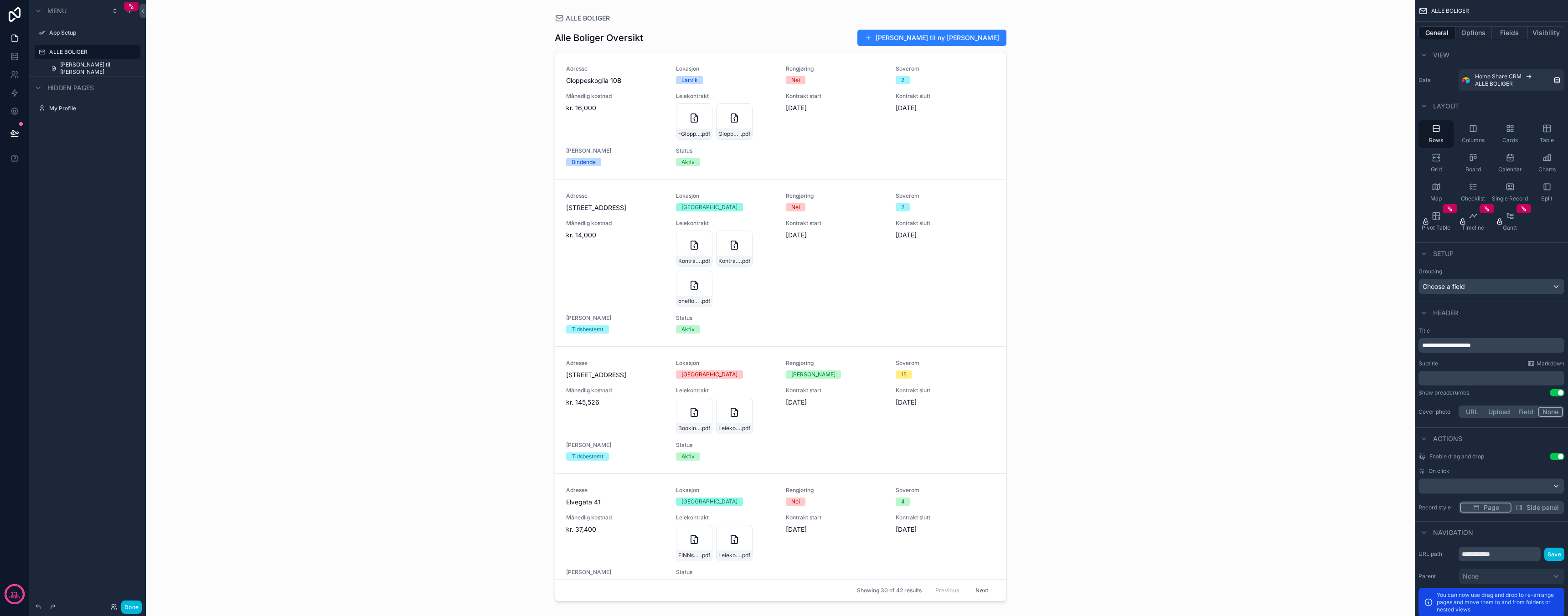
click at [0, 0] on icon "scrollable content" at bounding box center [0, 0] width 0 height 0
click at [116, 56] on icon "scrollable content" at bounding box center [120, 52] width 7 height 7
click at [1470, 132] on icon "scrollable content" at bounding box center [1473, 128] width 9 height 9
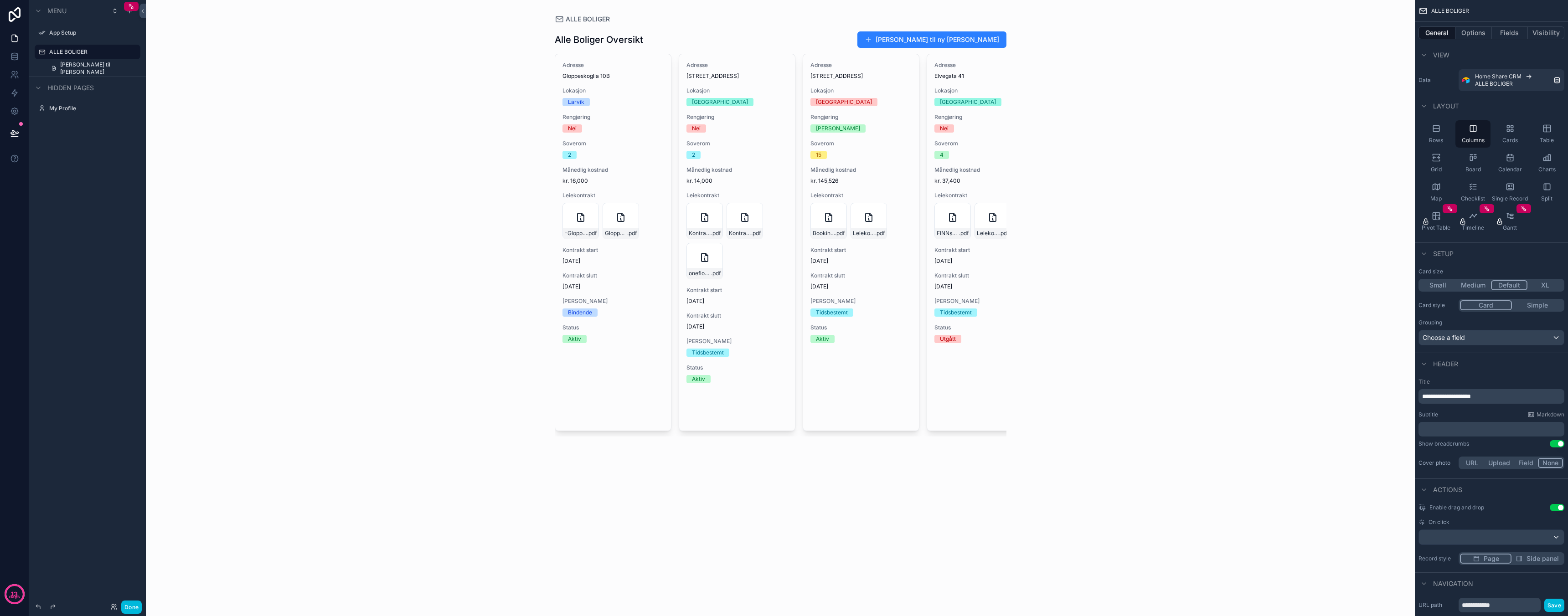
click at [1530, 136] on div "Table" at bounding box center [1546, 134] width 35 height 27
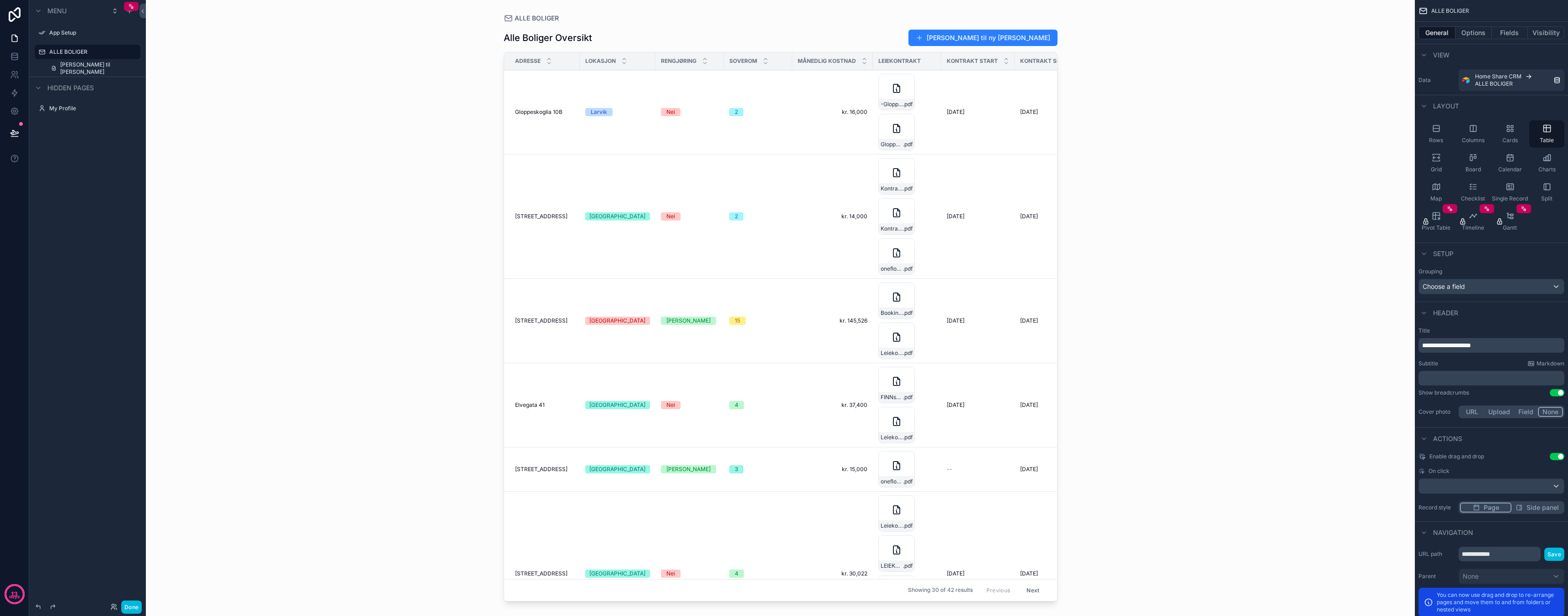
click at [1507, 131] on icon "scrollable content" at bounding box center [1508, 130] width 3 height 3
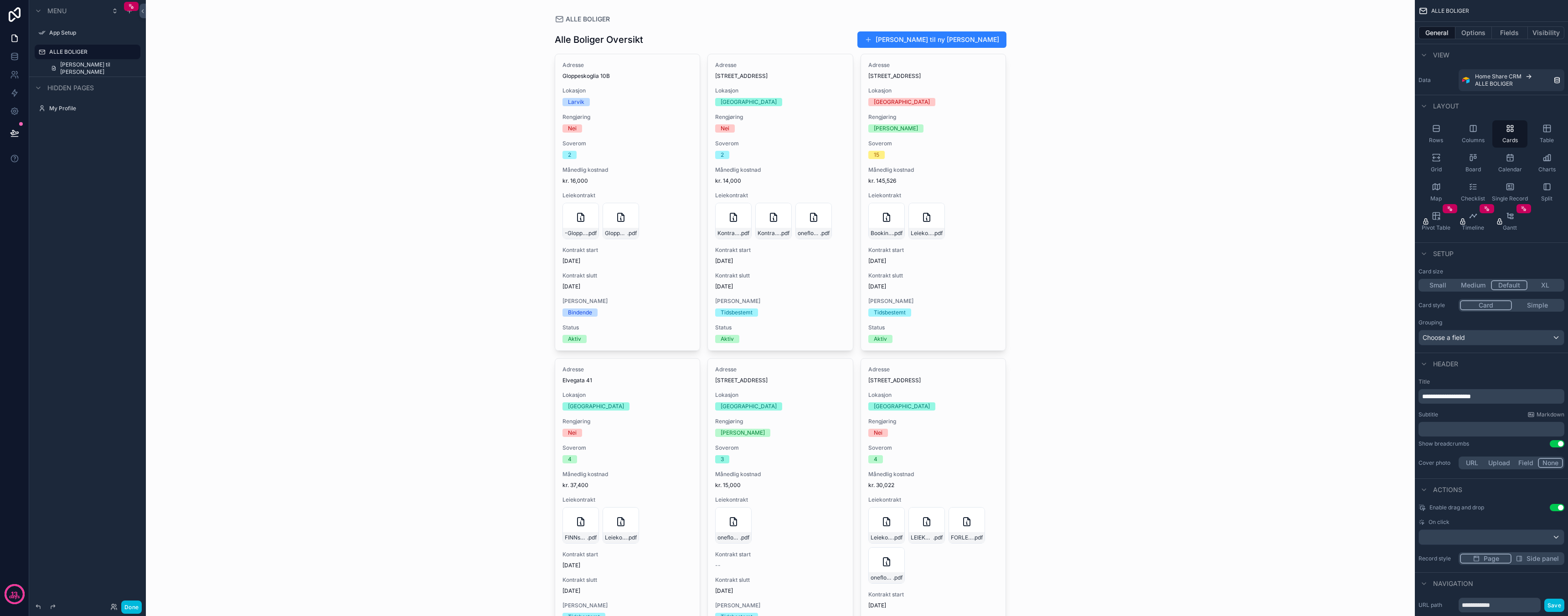
click at [1432, 168] on span "Grid" at bounding box center [1436, 169] width 11 height 7
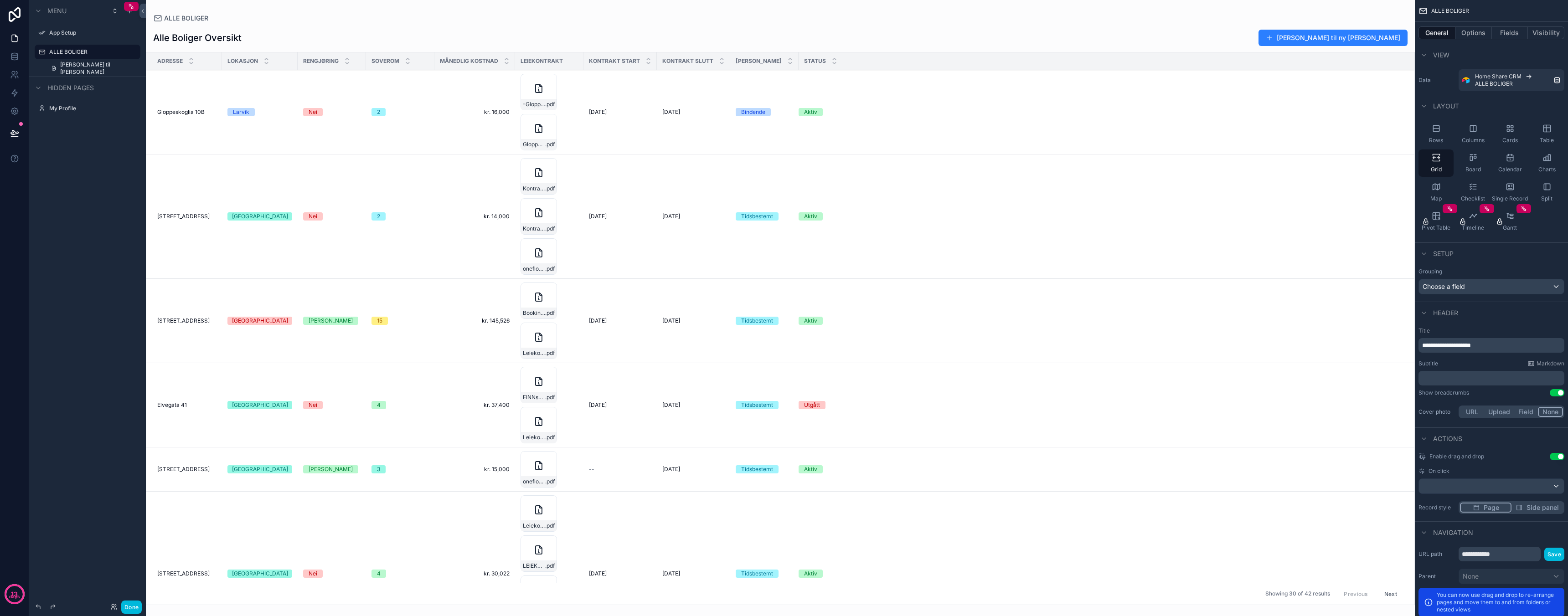
click at [1464, 161] on div "Board" at bounding box center [1473, 163] width 35 height 27
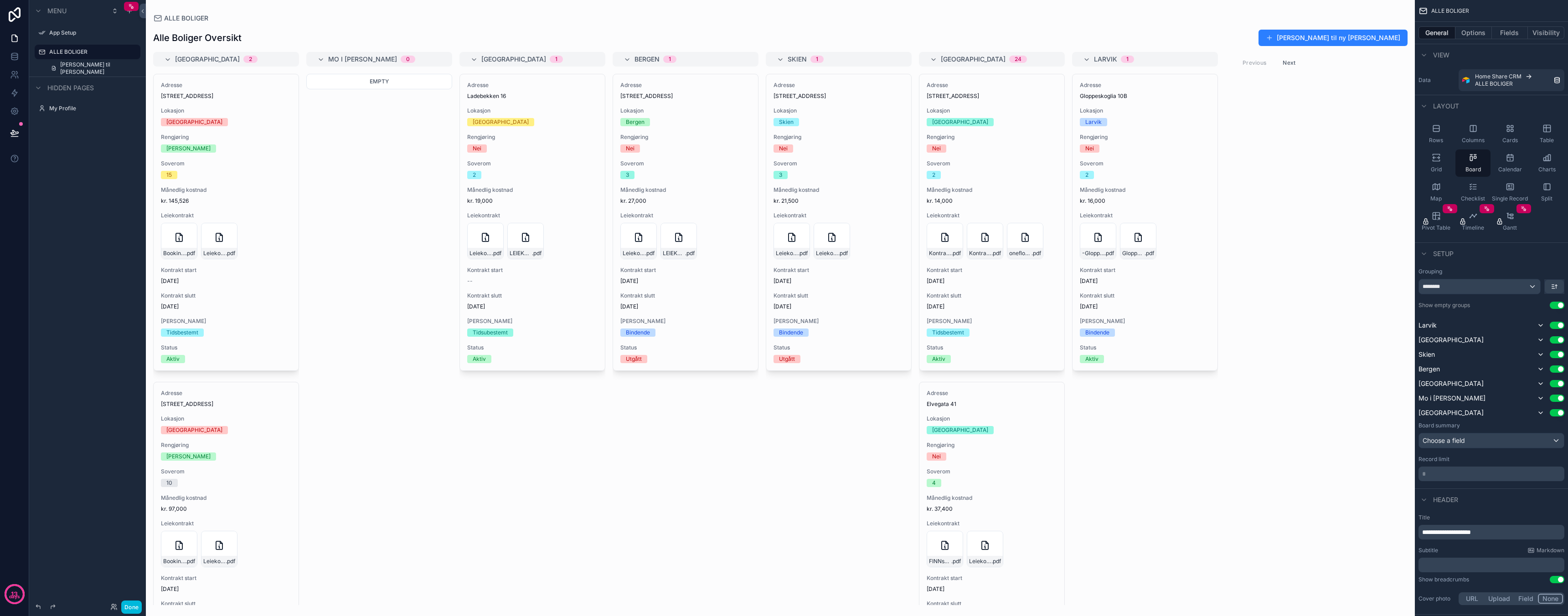
click at [1483, 162] on div "Board" at bounding box center [1473, 163] width 35 height 27
click at [1523, 164] on div "Calendar" at bounding box center [1510, 163] width 35 height 27
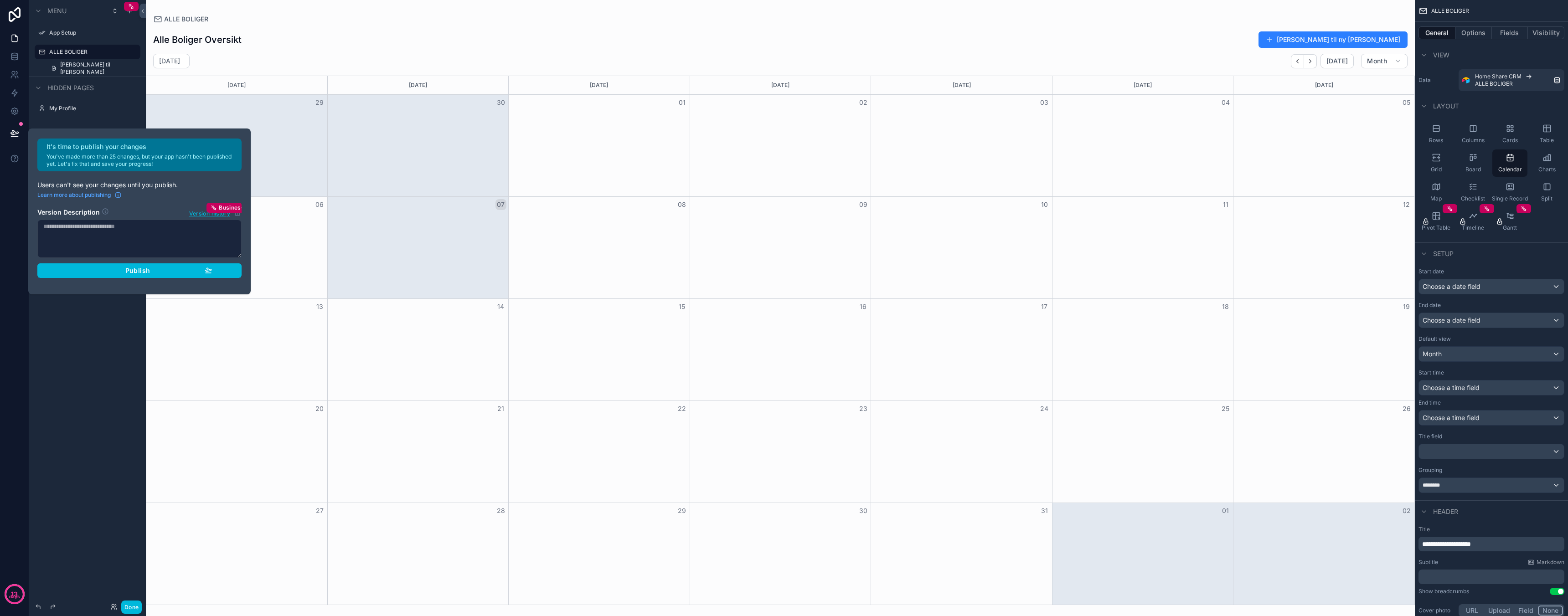
click at [1540, 162] on div "Charts" at bounding box center [1546, 163] width 35 height 27
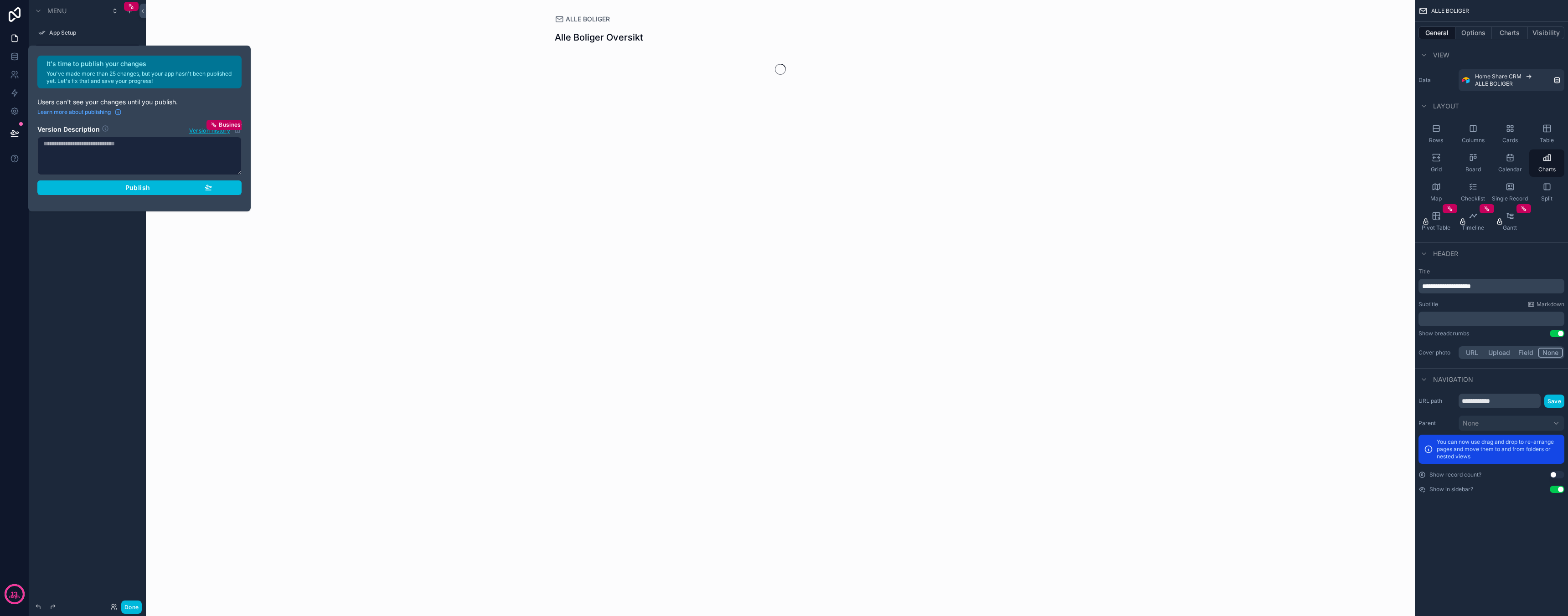
drag, startPoint x: 1551, startPoint y: 190, endPoint x: 1546, endPoint y: 190, distance: 5.0
click at [1551, 190] on div "Split" at bounding box center [1546, 192] width 35 height 27
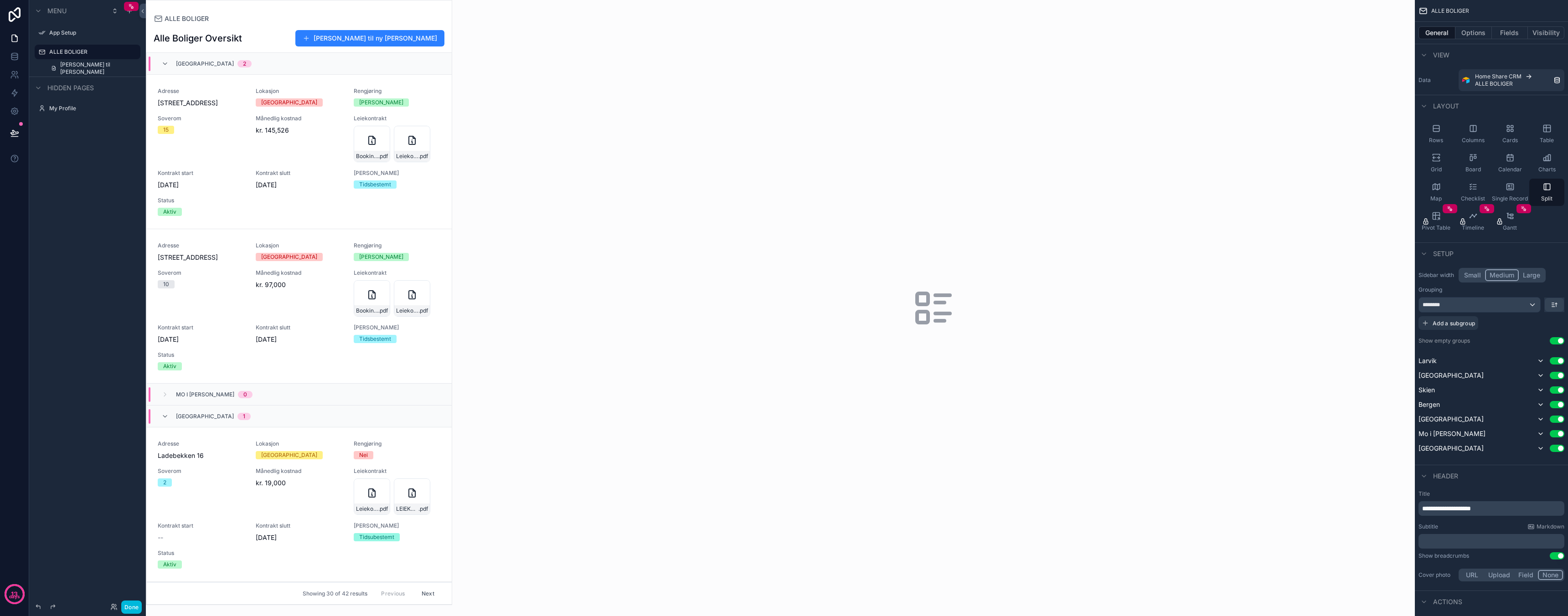
click at [1511, 187] on icon "scrollable content" at bounding box center [1511, 187] width 1 height 0
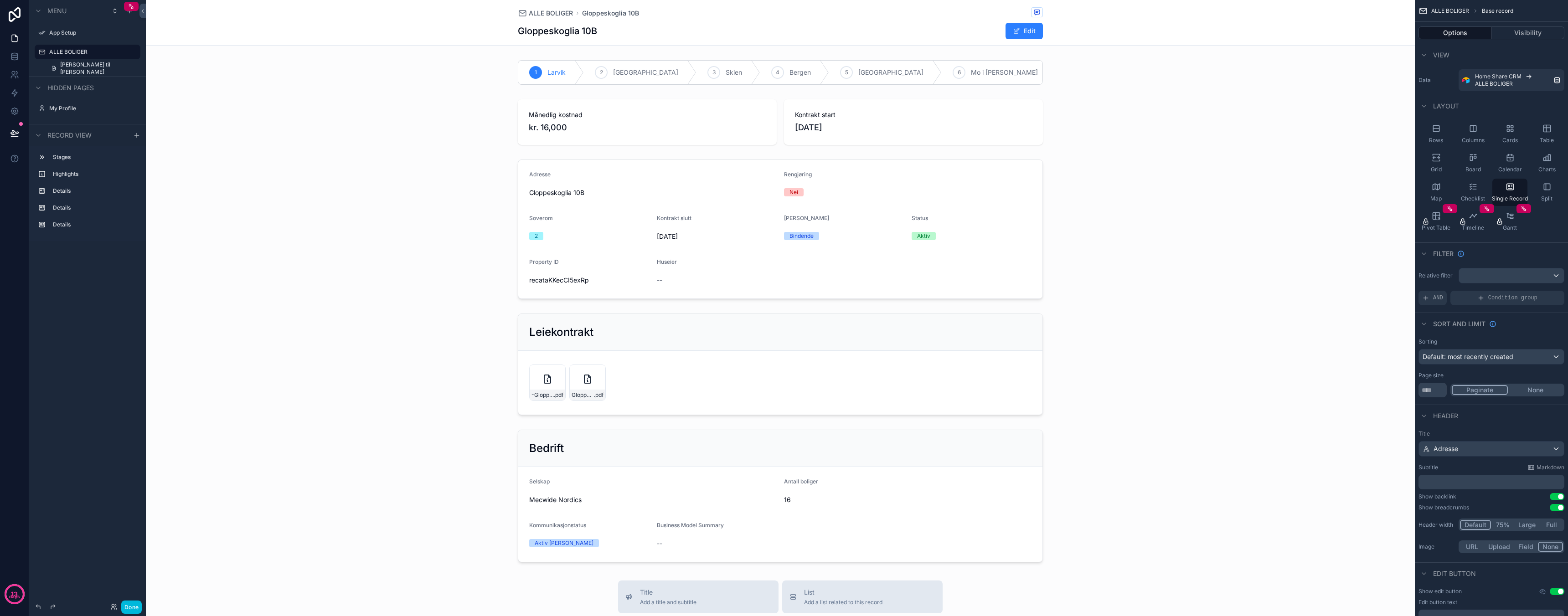
click at [622, 64] on div "scrollable content" at bounding box center [779, 489] width 1269 height 978
click at [1439, 225] on span "Pivot Table" at bounding box center [1436, 228] width 29 height 7
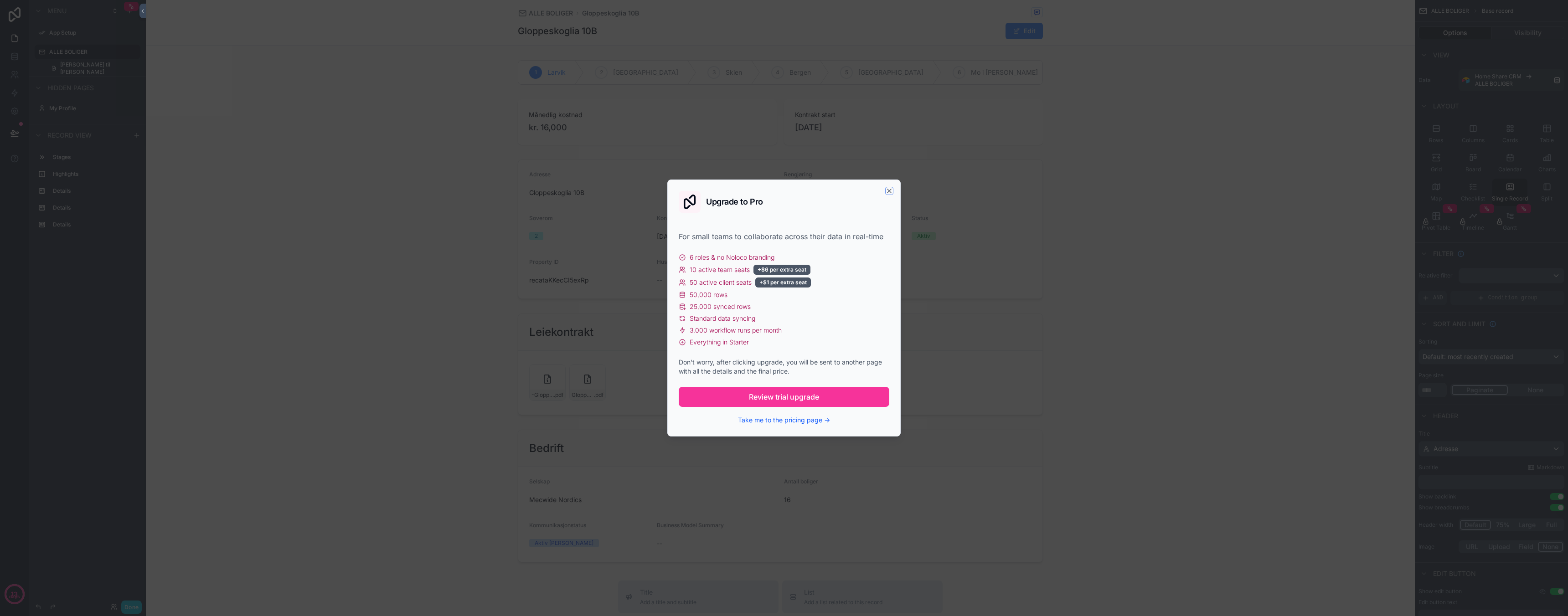
click at [888, 188] on icon "button" at bounding box center [890, 191] width 7 height 7
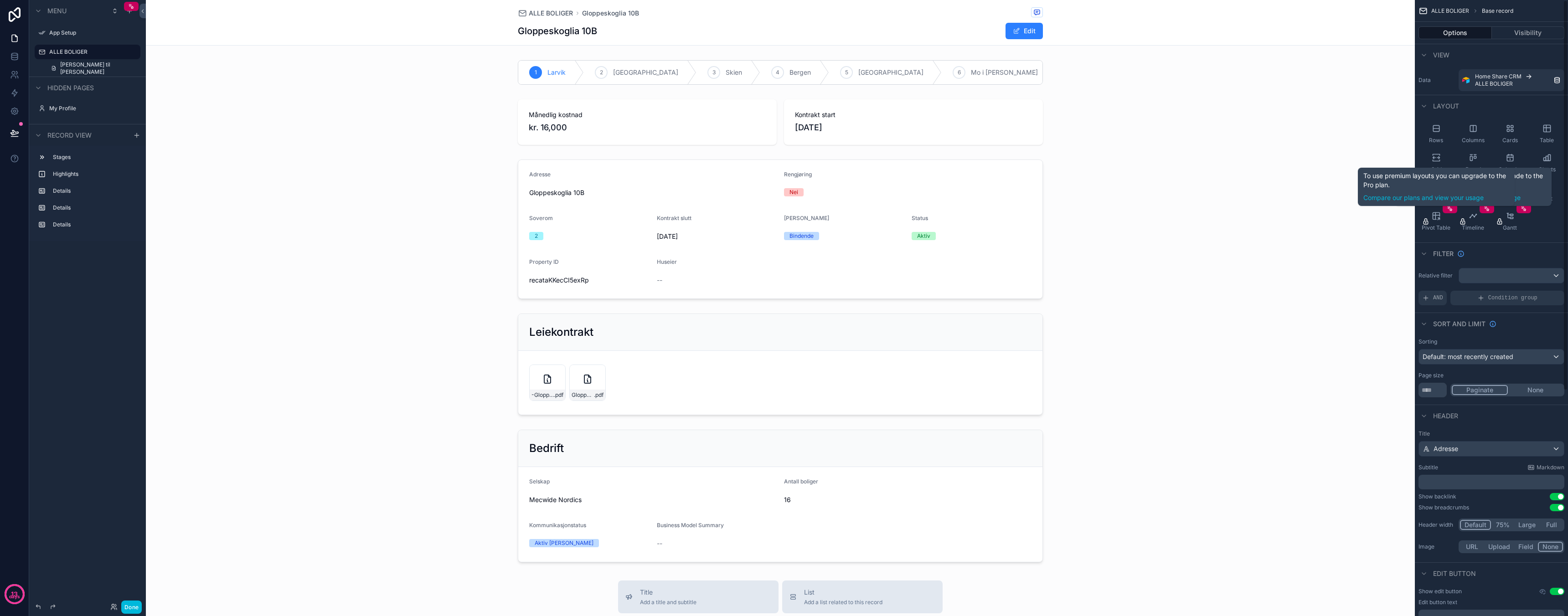
click at [1428, 217] on div "Pivot Table" at bounding box center [1435, 221] width 35 height 27
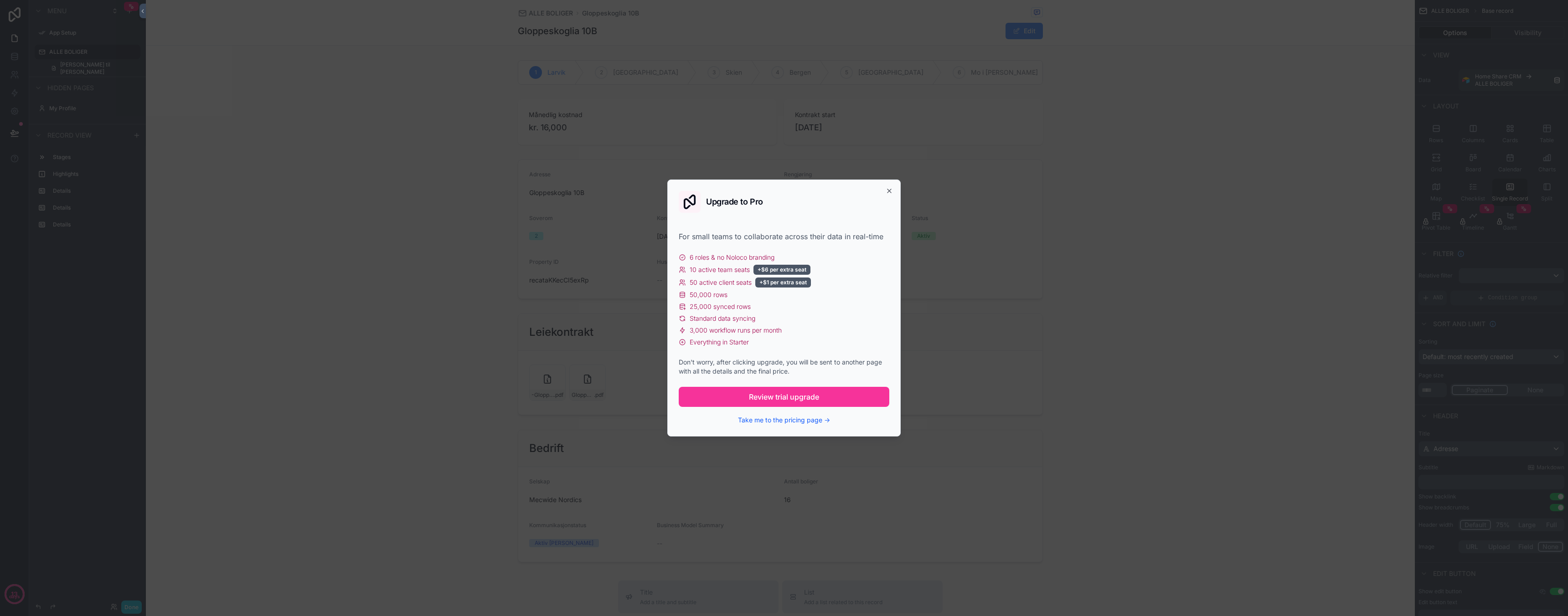
click at [777, 394] on span "Review trial upgrade" at bounding box center [783, 397] width 70 height 11
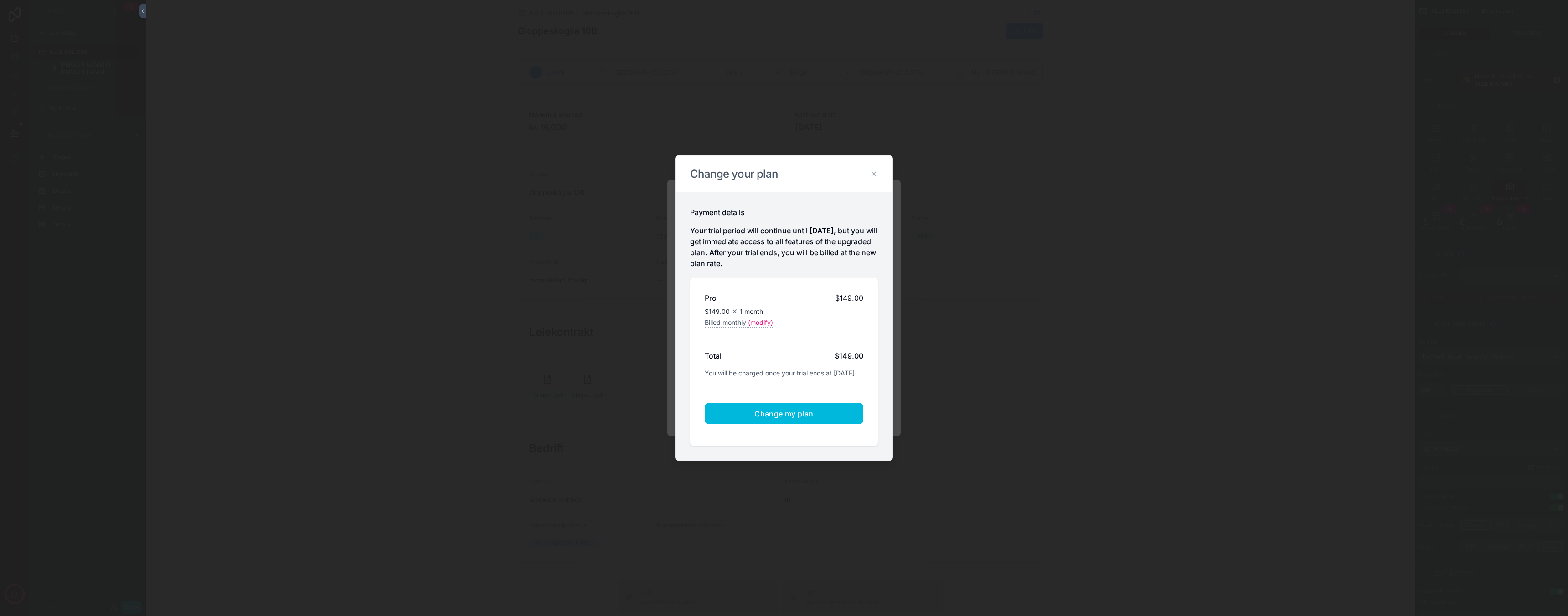
click at [875, 170] on icon at bounding box center [873, 174] width 8 height 8
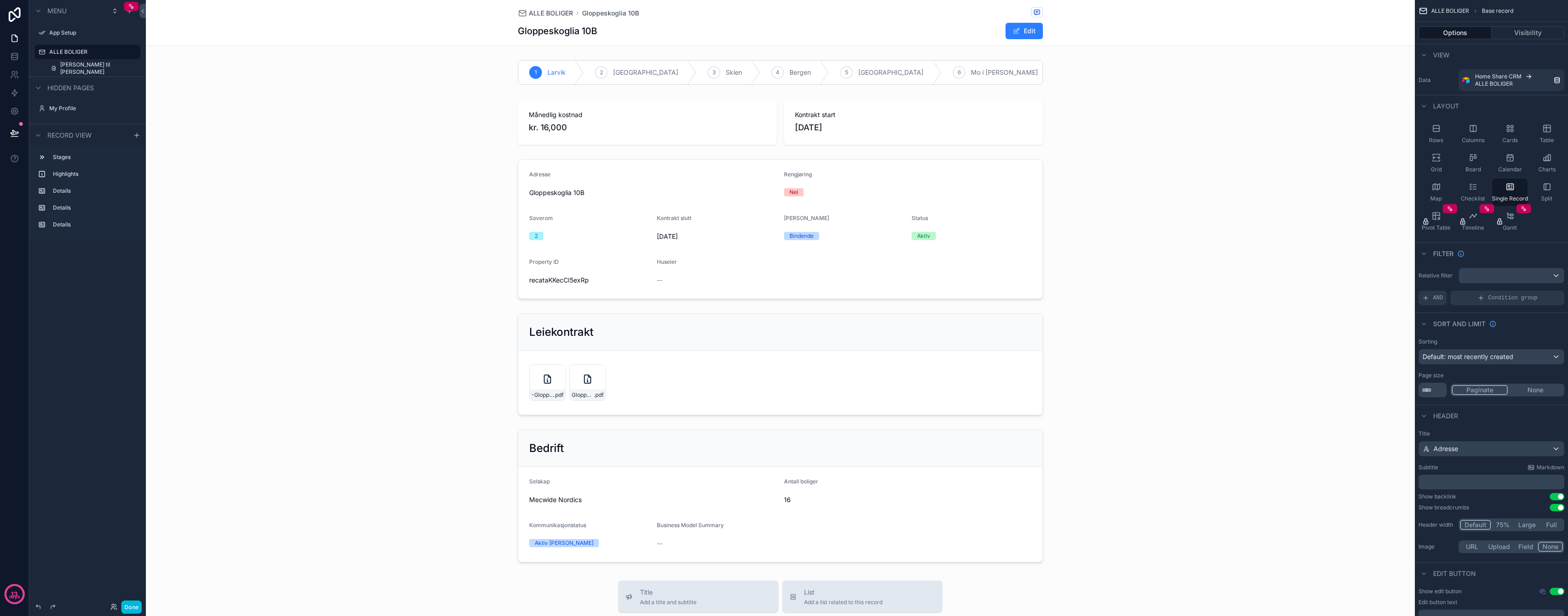
click at [1442, 131] on div "Rows" at bounding box center [1435, 134] width 35 height 27
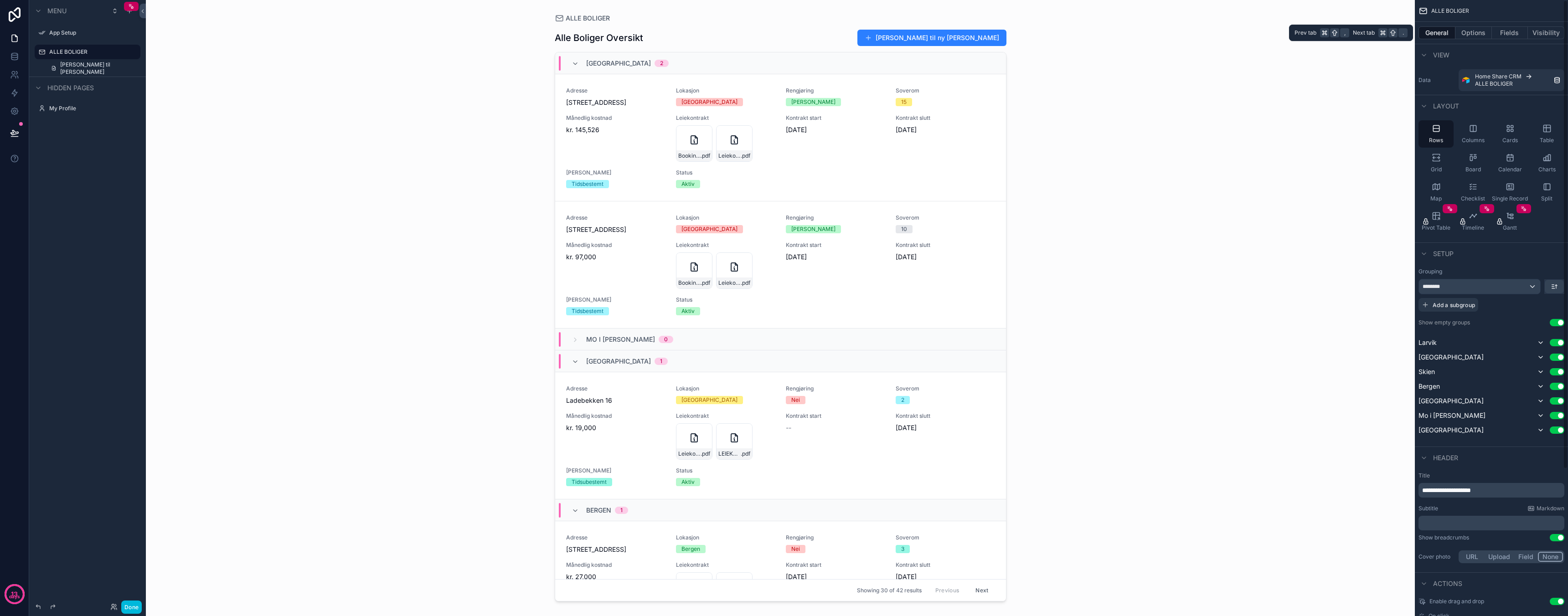
click at [1490, 35] on button "Options" at bounding box center [1473, 33] width 36 height 13
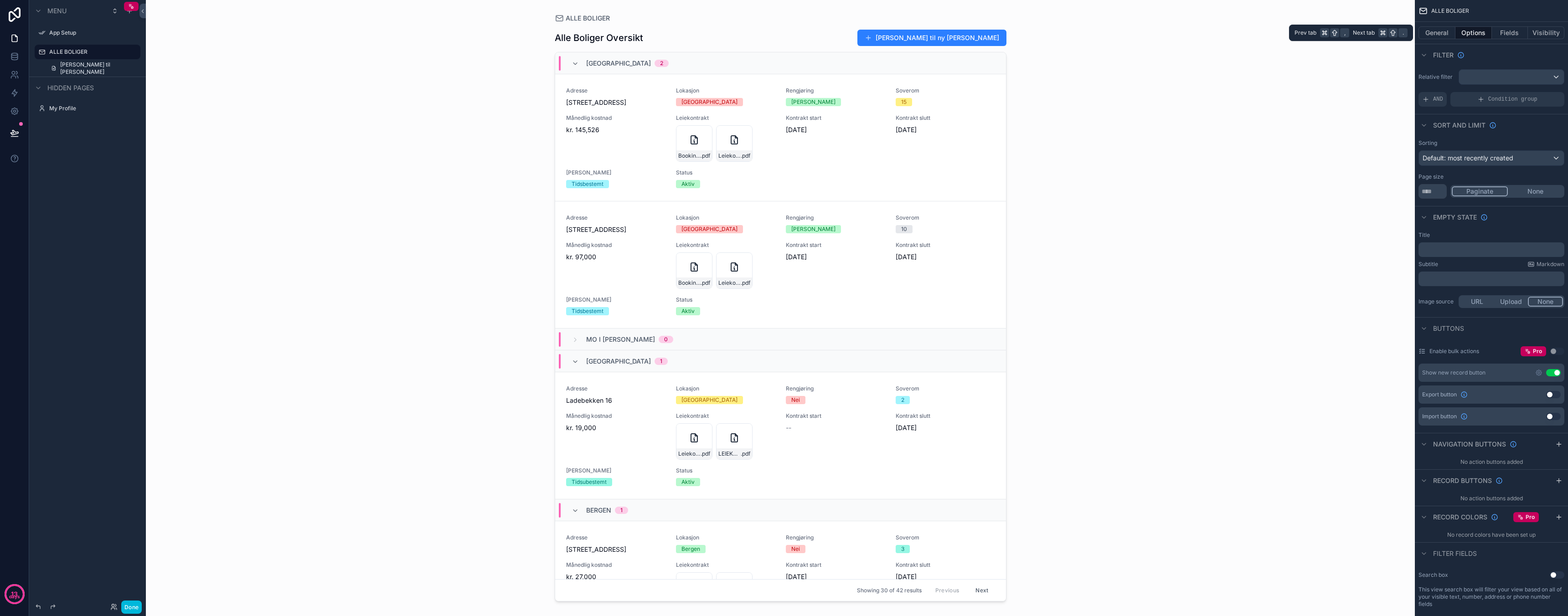
click at [1505, 32] on button "Fields" at bounding box center [1510, 33] width 36 height 13
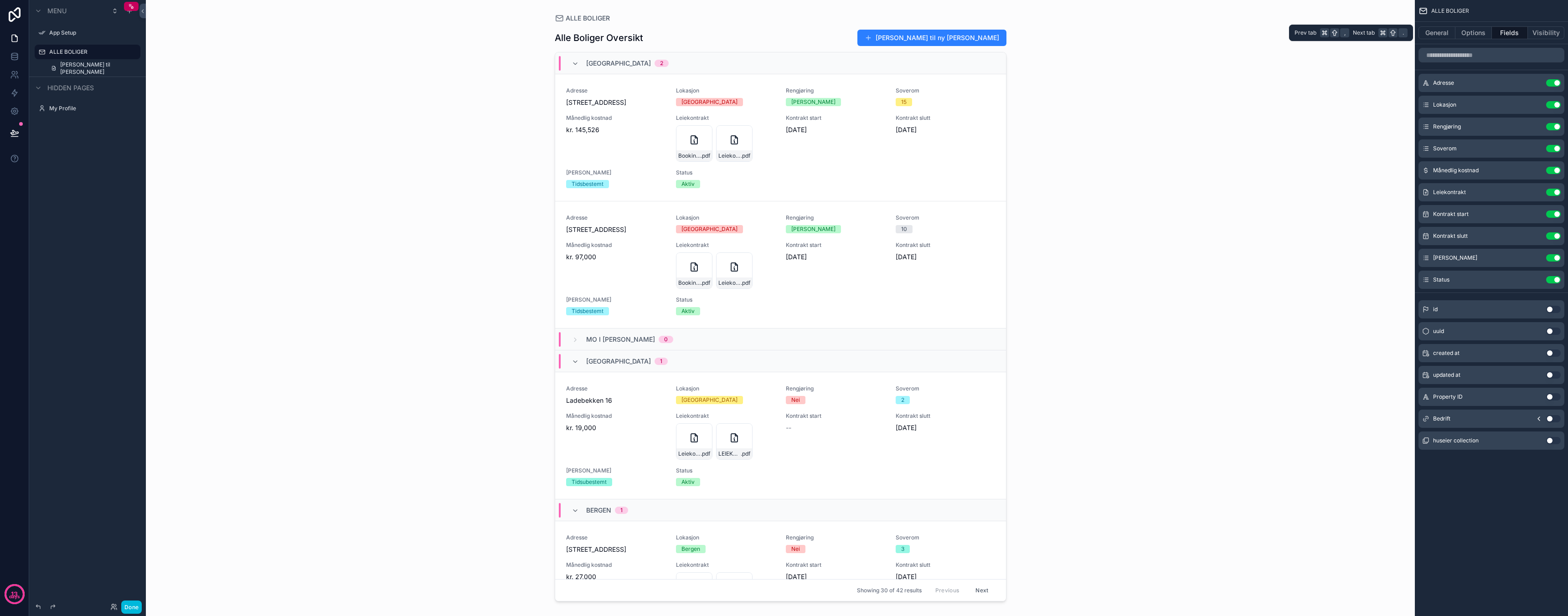
click at [1552, 35] on button "Visibility" at bounding box center [1546, 33] width 36 height 13
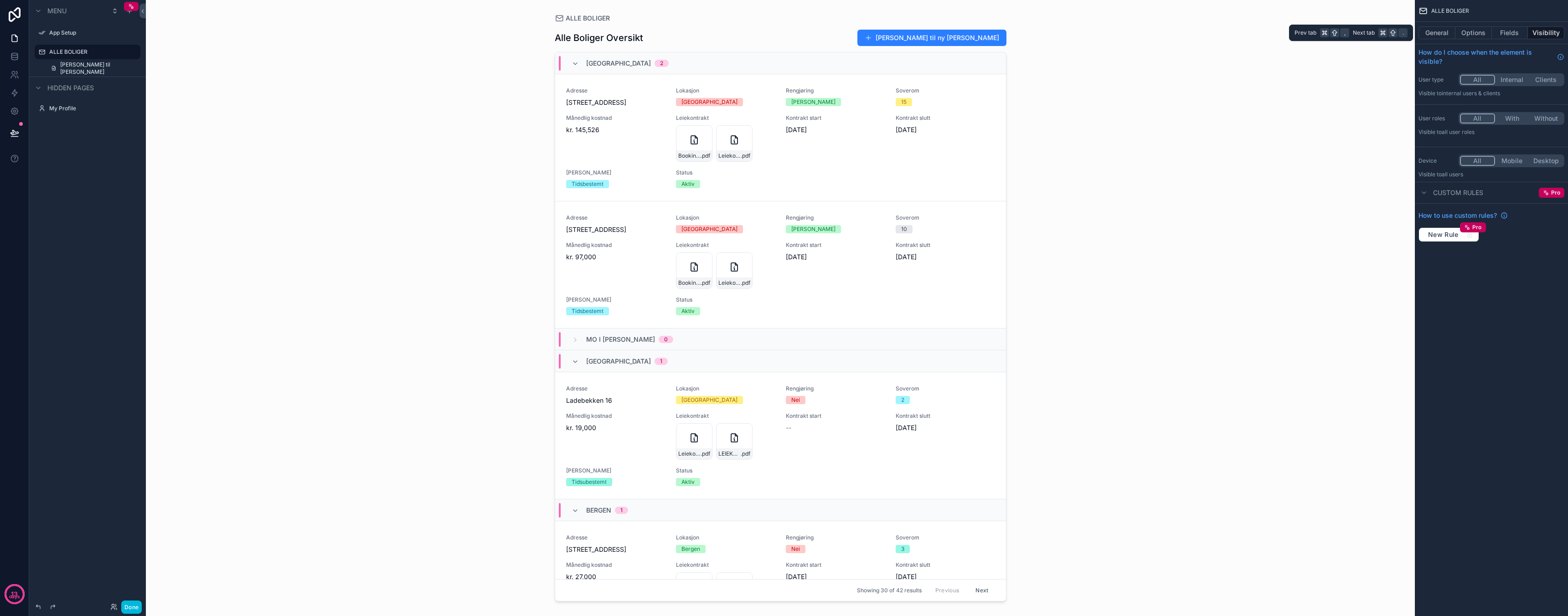
click at [1535, 35] on button "Visibility" at bounding box center [1546, 33] width 36 height 13
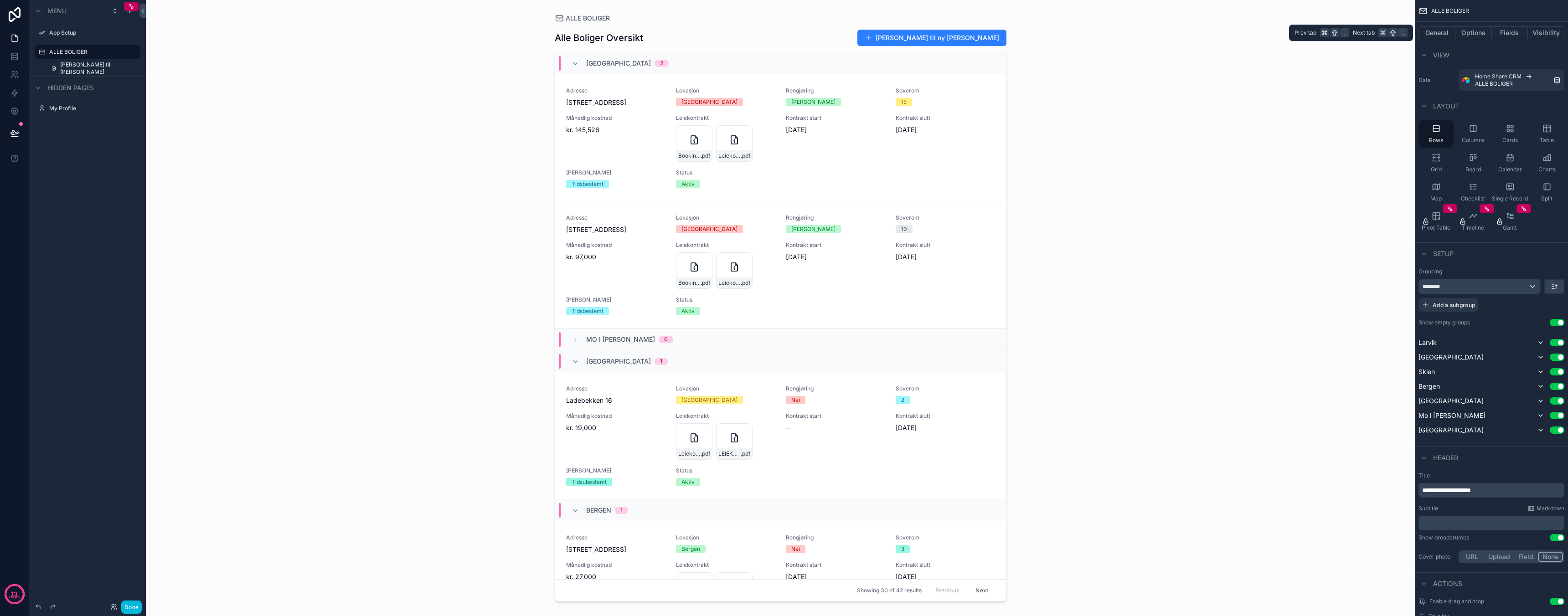
click at [1489, 34] on button "Options" at bounding box center [1473, 33] width 36 height 13
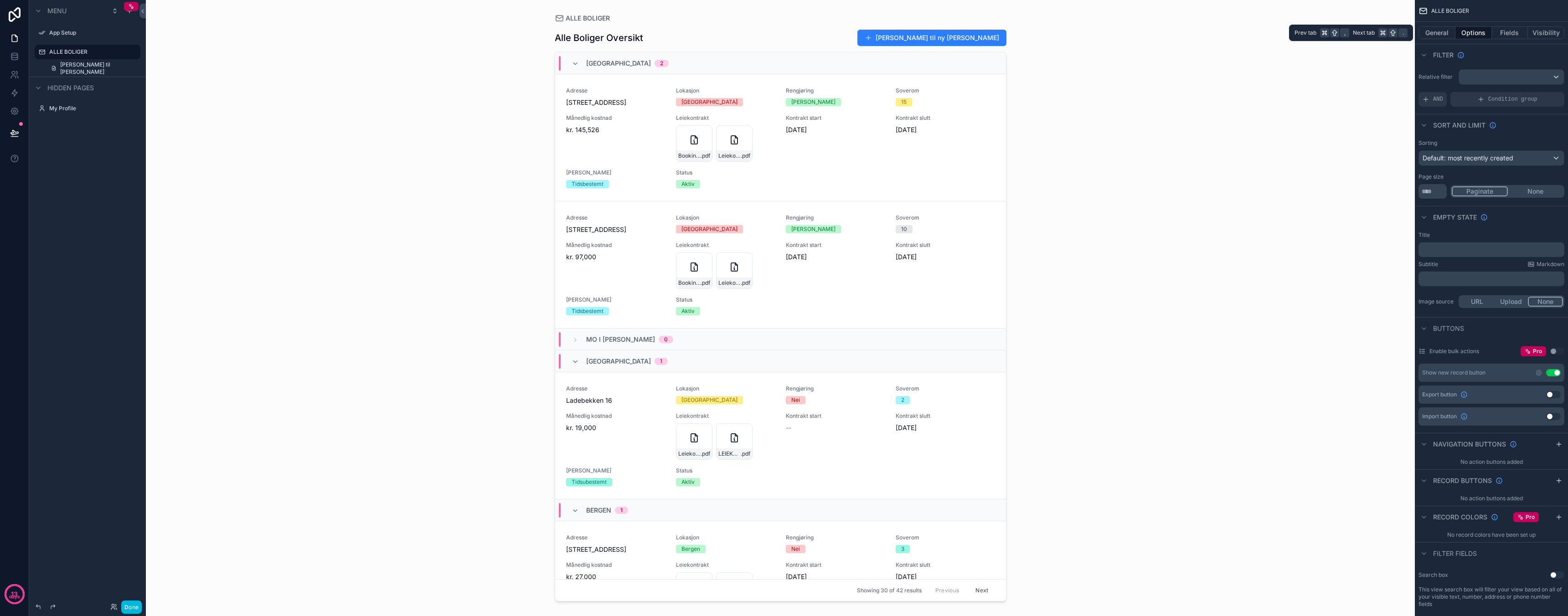
click at [1506, 33] on button "Fields" at bounding box center [1510, 33] width 36 height 13
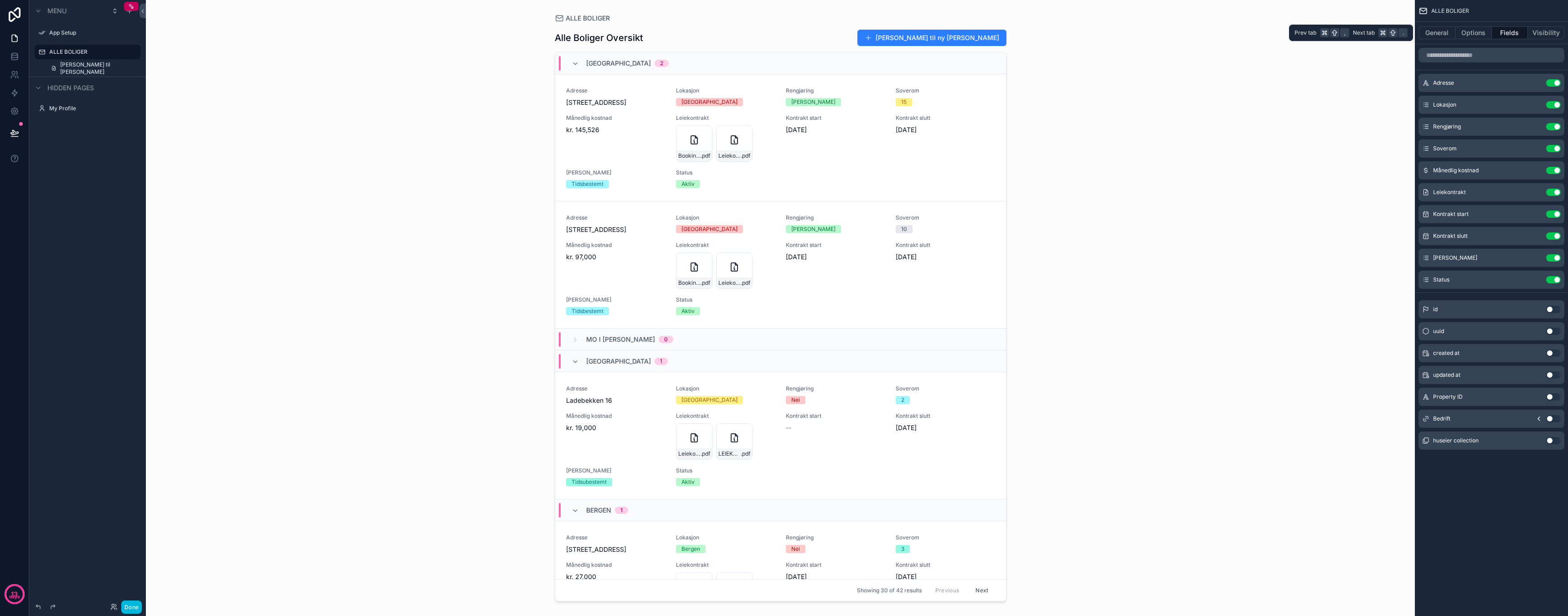
click at [1423, 31] on button "General" at bounding box center [1436, 33] width 37 height 13
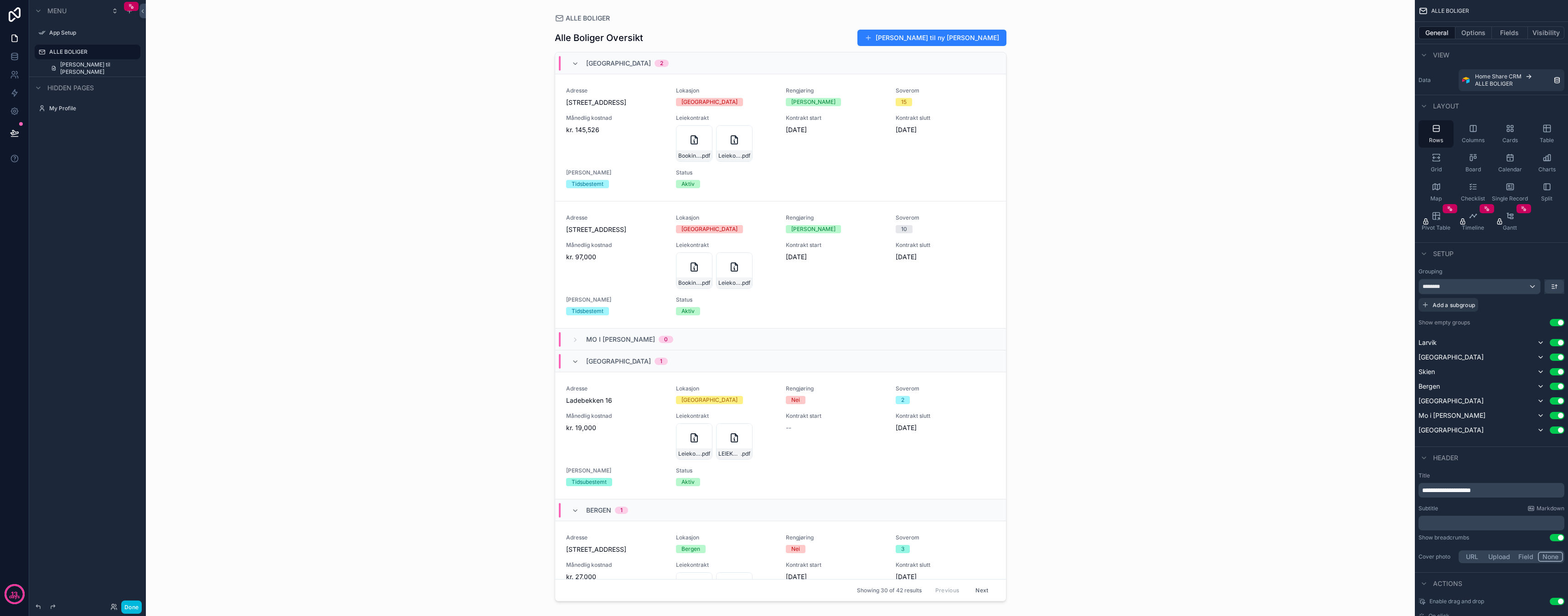
click at [585, 337] on div "Mo i Rana 0" at bounding box center [622, 339] width 102 height 15
click at [10, 20] on icon at bounding box center [15, 15] width 12 height 15
